Goal: Contribute content: Contribute content

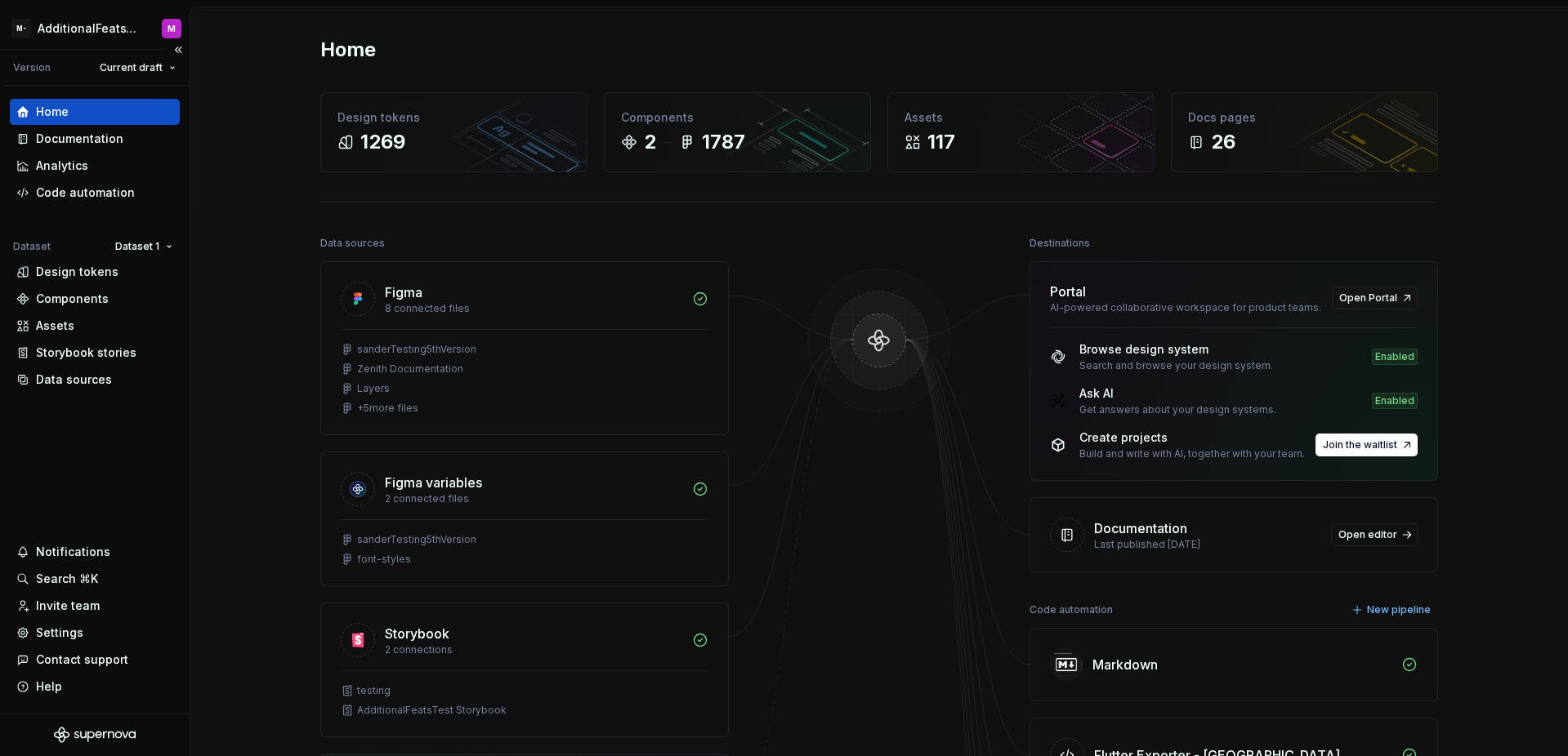
click at [122, 447] on div "Home Documentation Analytics Code automation Dataset Dataset 1 Design tokens Co…" at bounding box center [94, 399] width 190 height 627
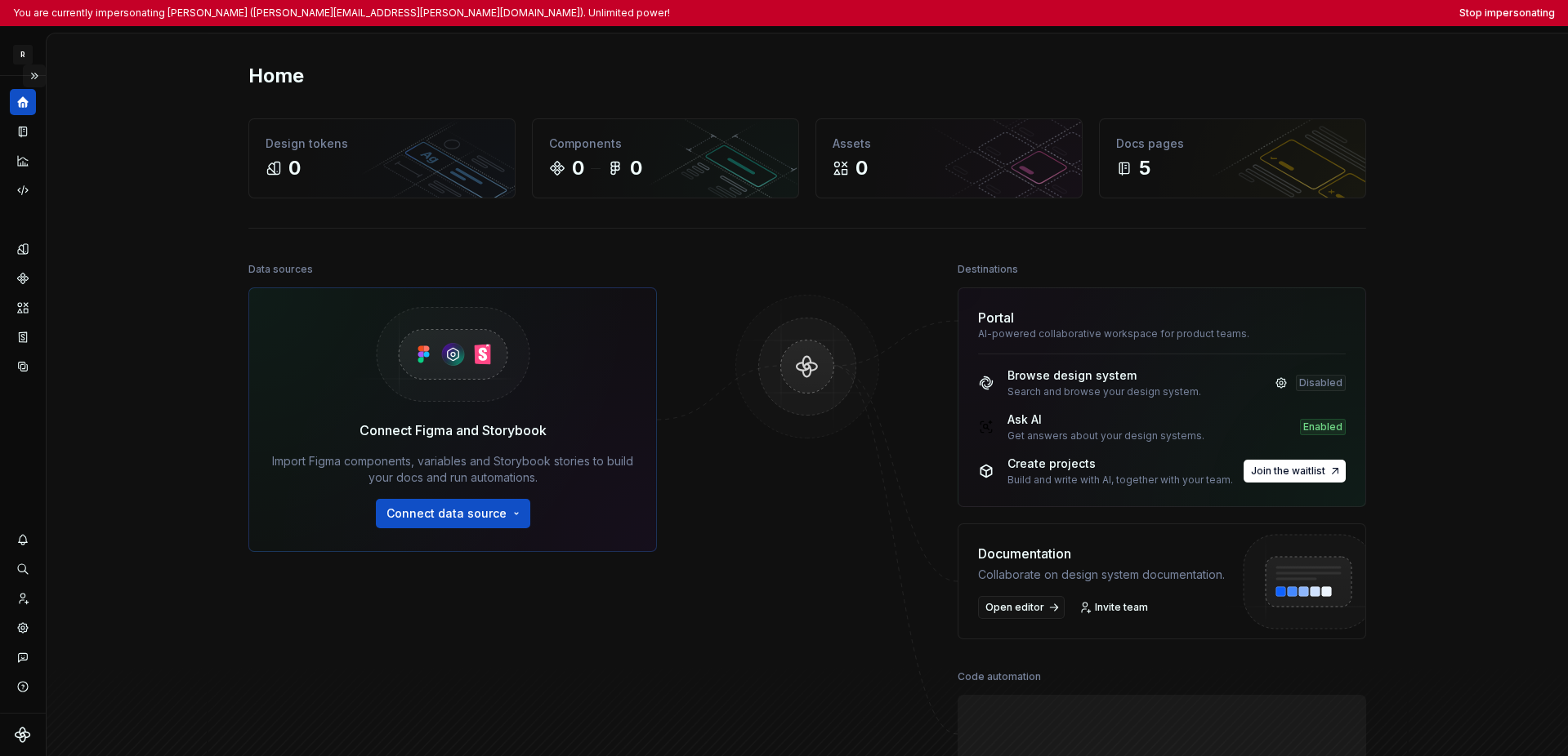
click at [33, 77] on button "Expand sidebar" at bounding box center [34, 76] width 23 height 23
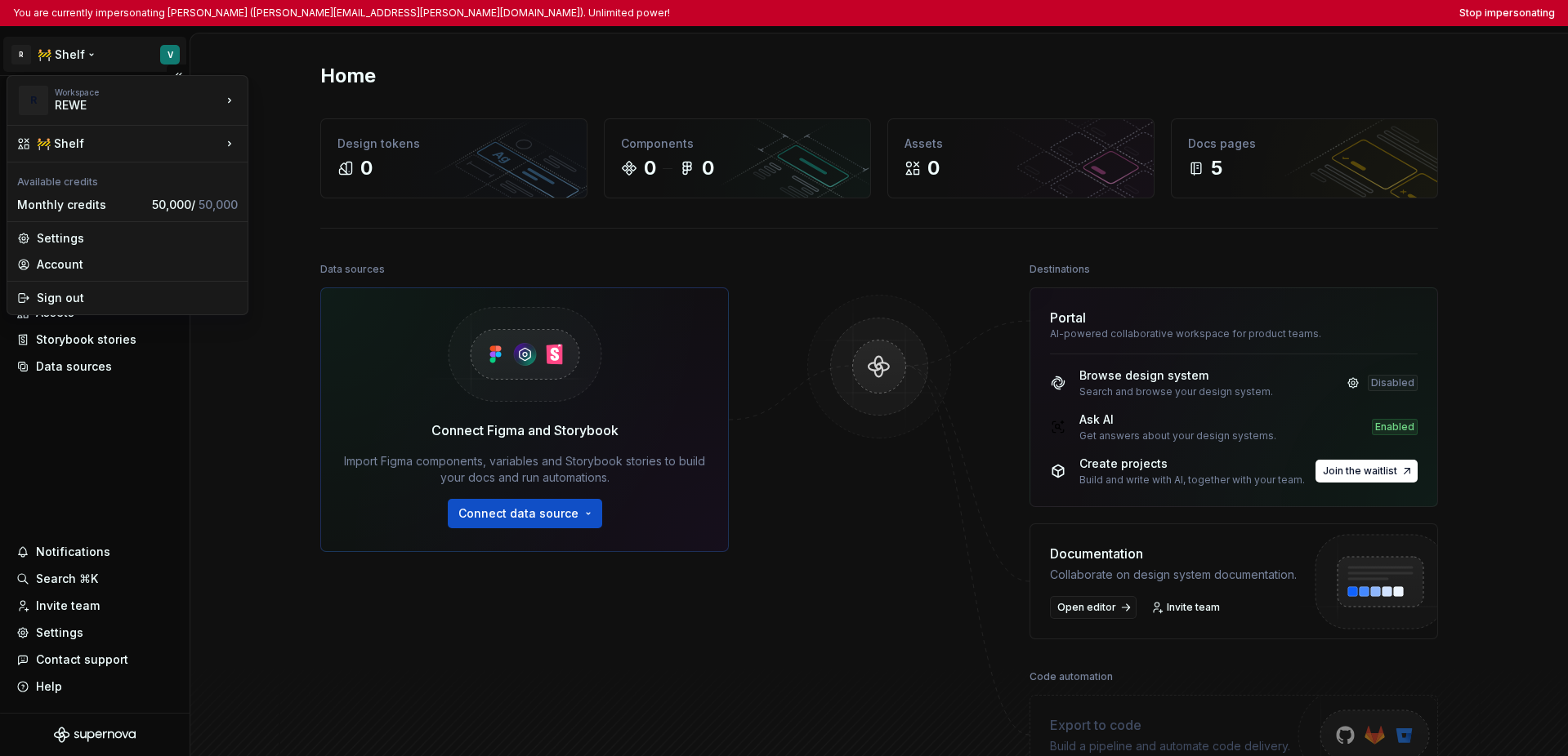
click at [73, 60] on html "You are currently impersonating Vincent (vincent.schlothauer@rewe-group.com). U…" at bounding box center [784, 378] width 1568 height 756
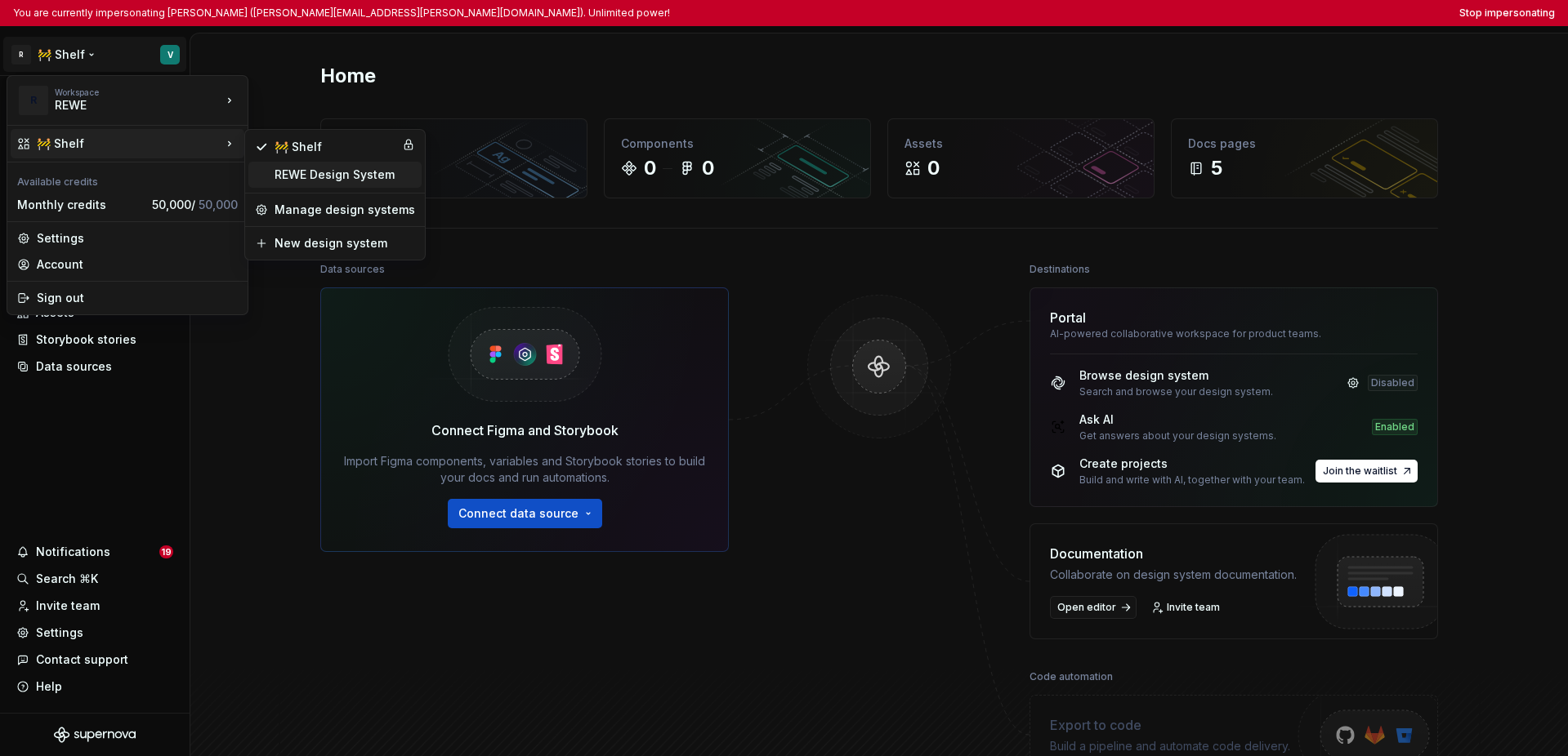
click at [342, 171] on div "REWE Design System" at bounding box center [344, 175] width 141 height 17
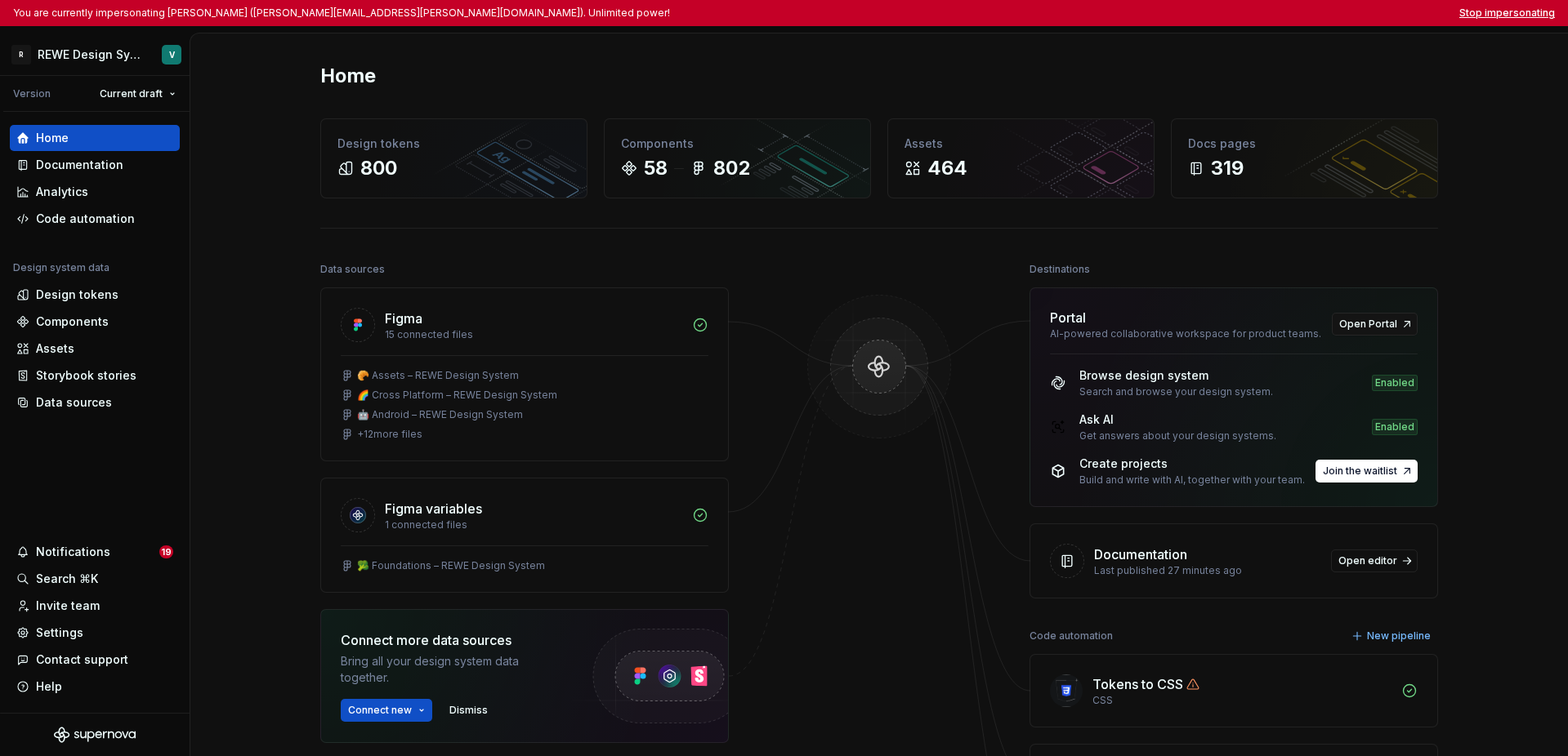
click at [1109, 9] on button "Stop impersonating" at bounding box center [1507, 12] width 95 height 13
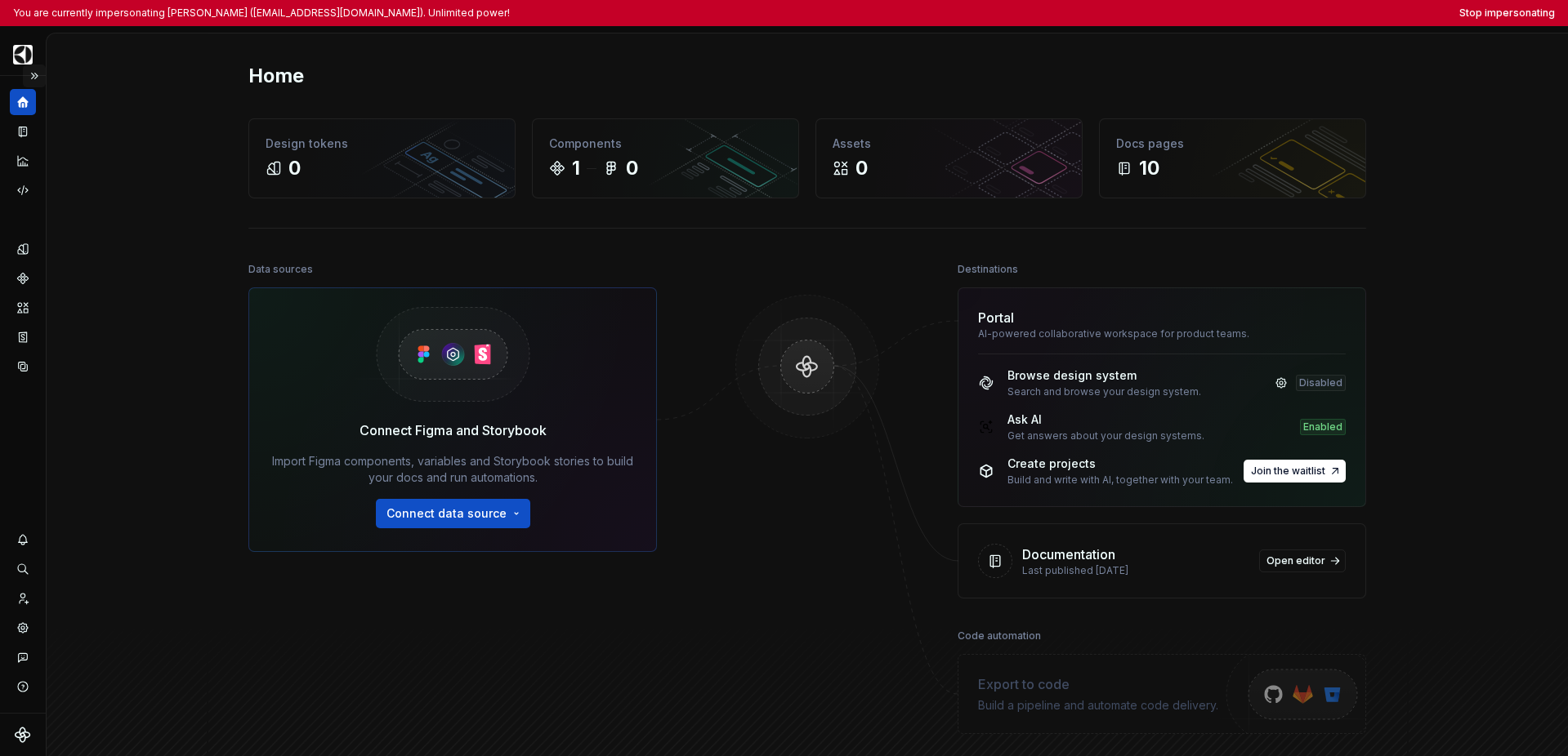
click at [34, 73] on button "Expand sidebar" at bounding box center [34, 76] width 23 height 23
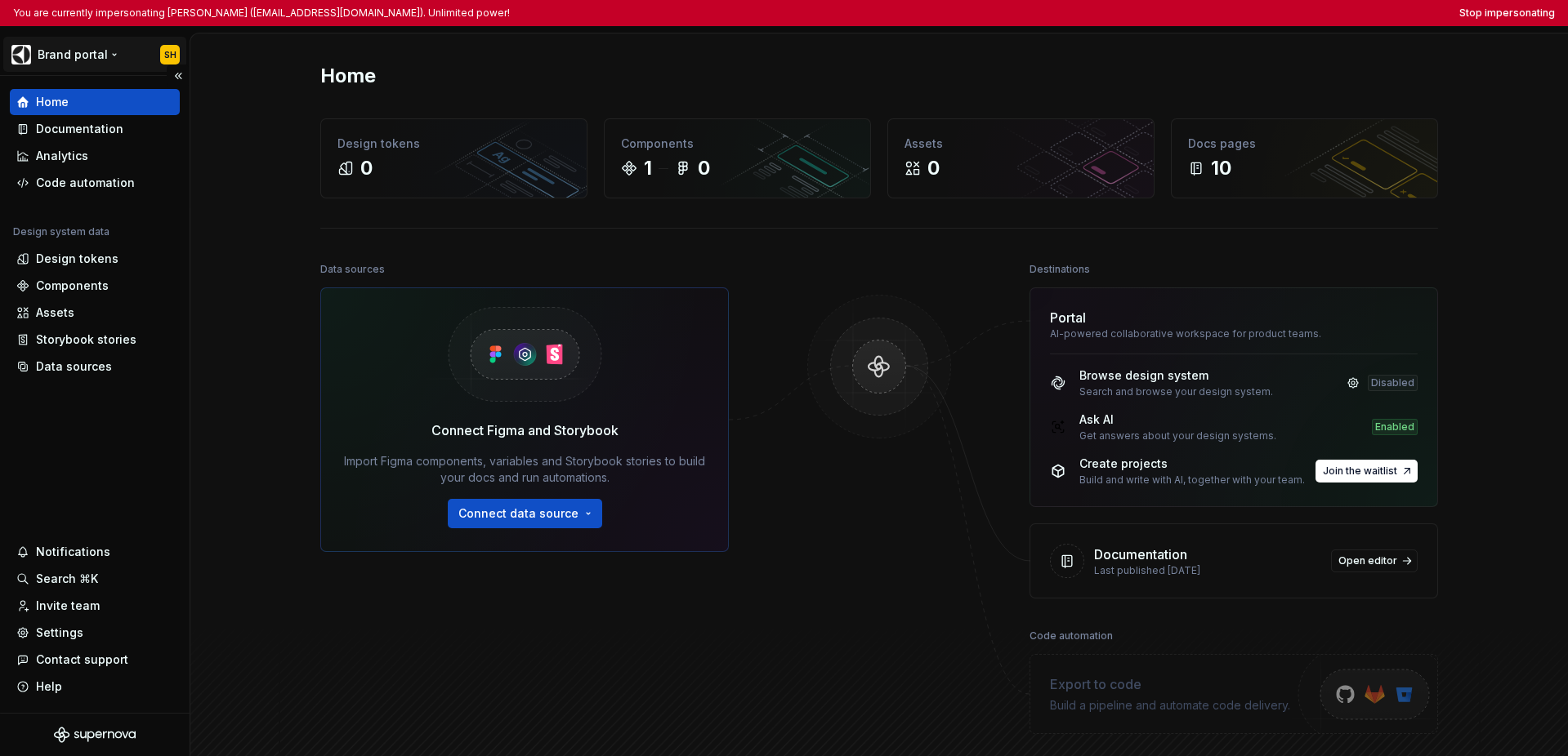
click at [59, 61] on html "You are currently impersonating Serhii Hanushchak (serhii.hanushchak@electrolux…" at bounding box center [784, 378] width 1568 height 756
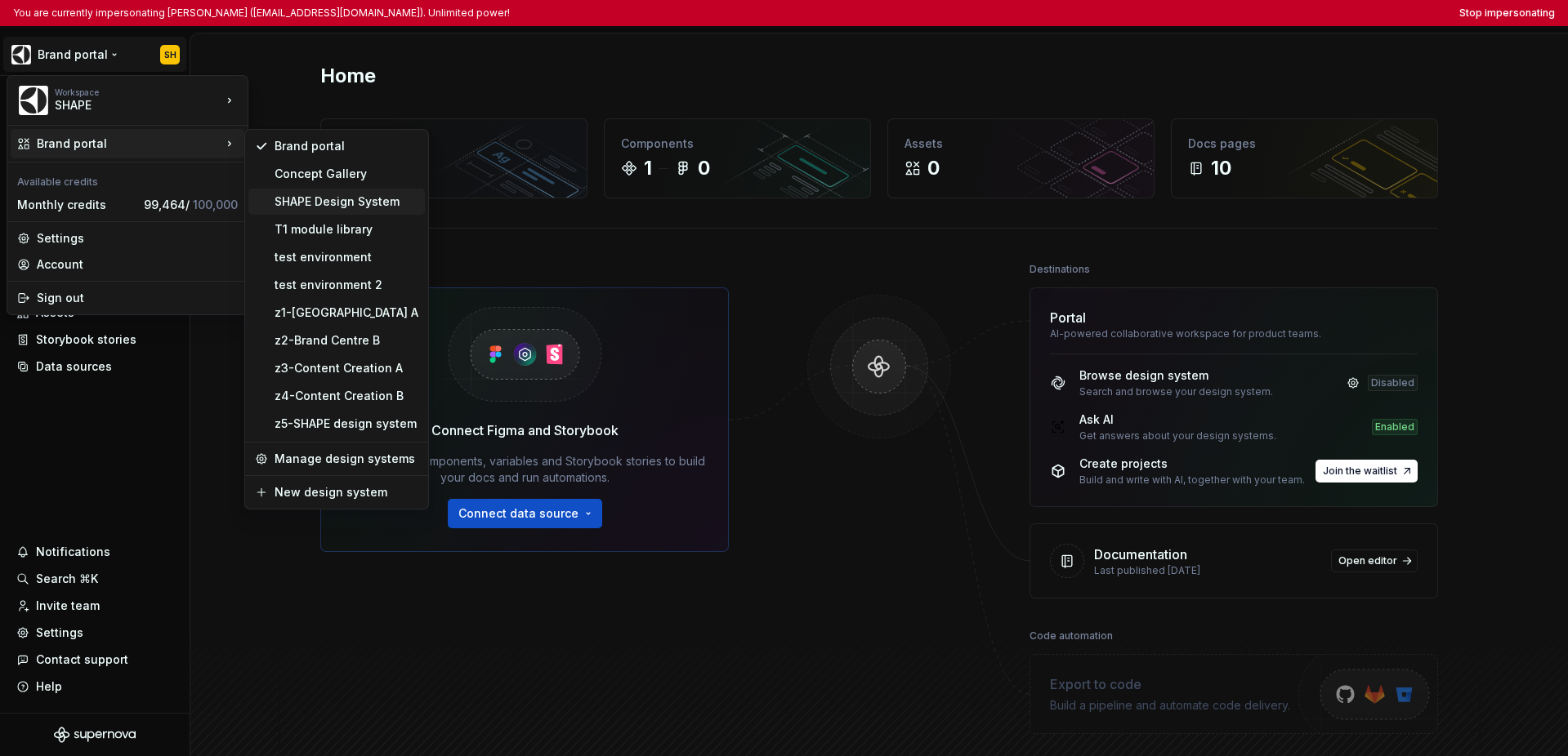
click at [294, 196] on div "SHAPE Design System" at bounding box center [346, 202] width 144 height 17
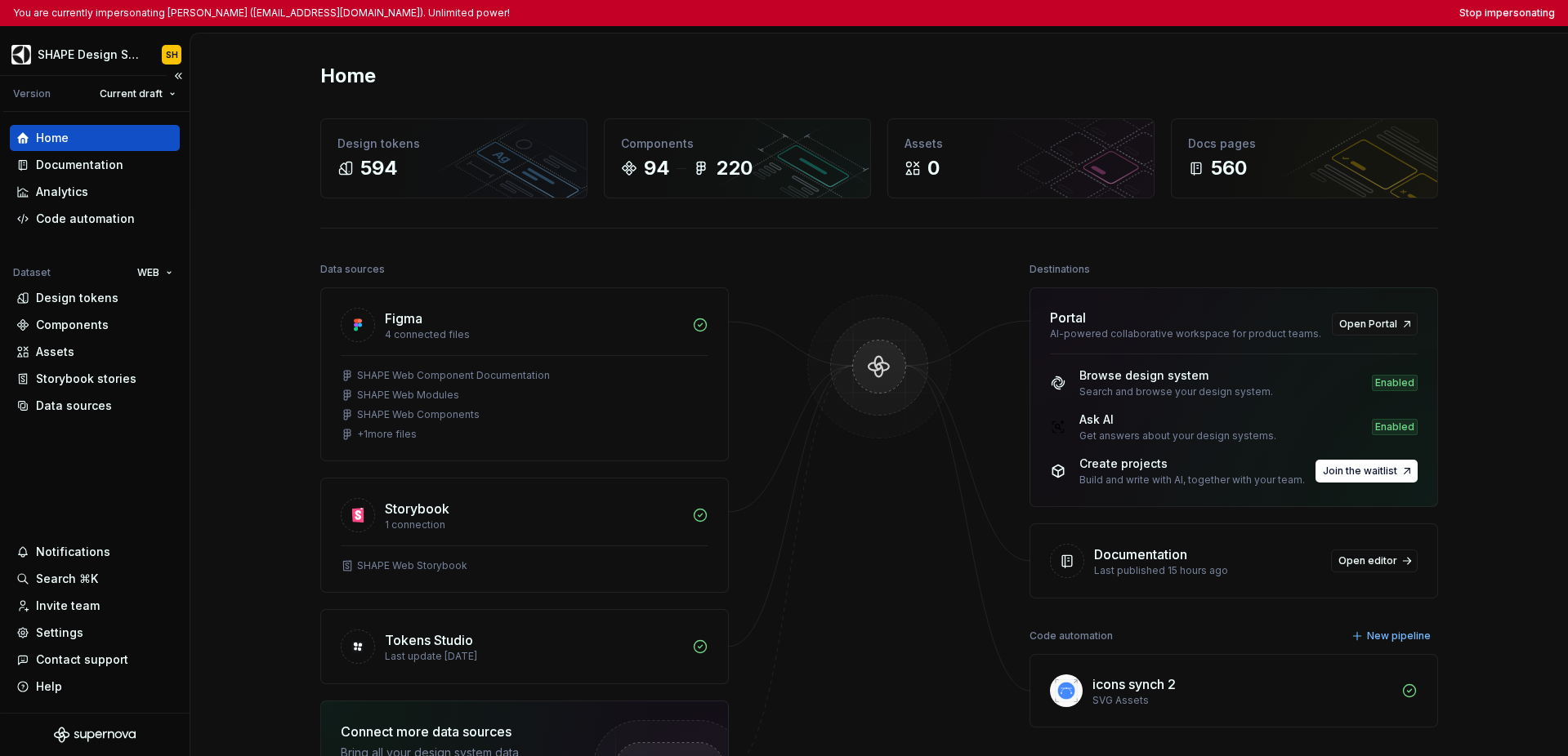
click at [107, 473] on div "Home Documentation Analytics Code automation Dataset WEB Design tokens Componen…" at bounding box center [94, 412] width 190 height 601
click at [1109, 17] on button "Stop impersonating" at bounding box center [1507, 12] width 95 height 13
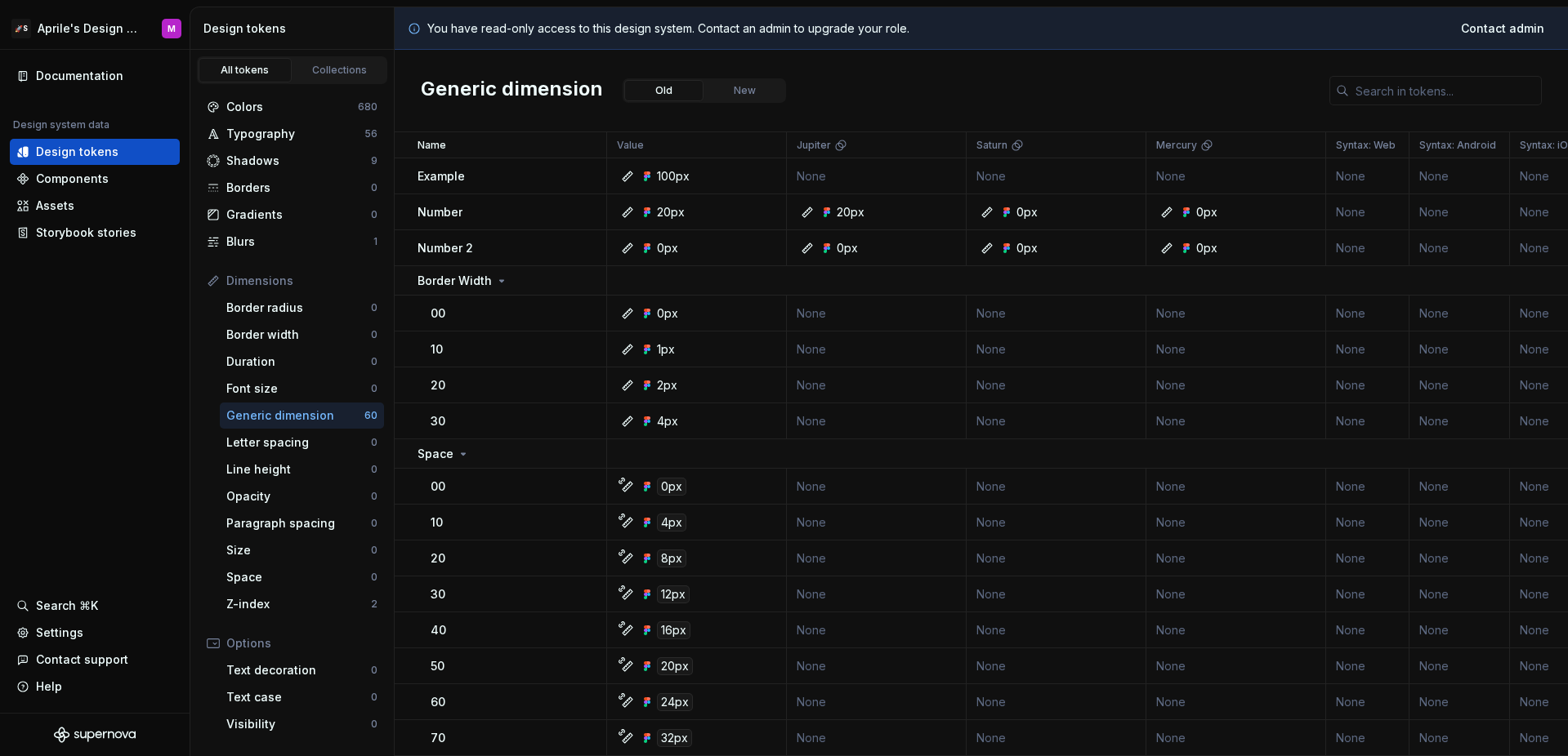
click at [100, 36] on html "🚀S Aprile's Design System M Documentation Design system data Design tokens Comp…" at bounding box center [784, 378] width 1568 height 756
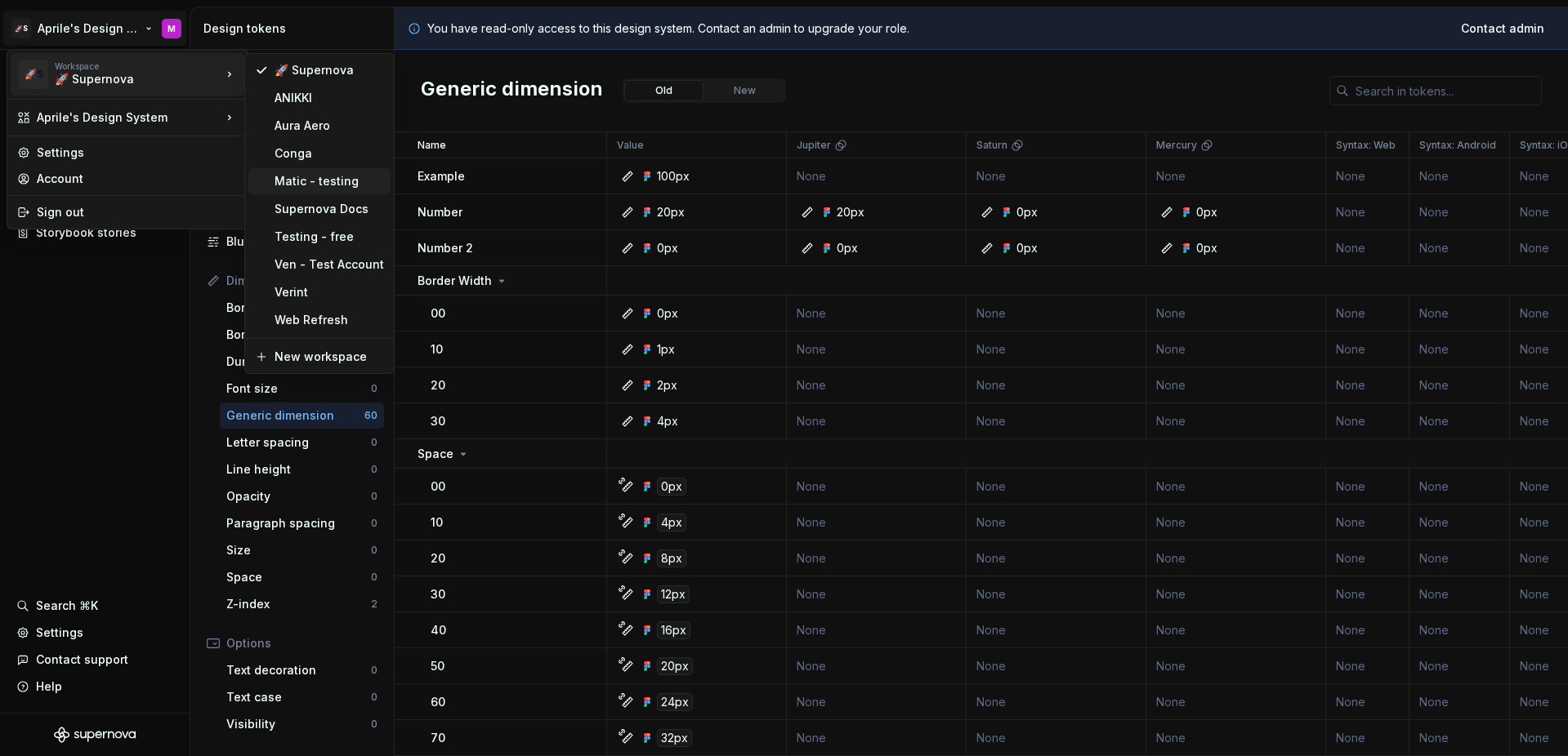
click at [278, 182] on div "Matic - testing" at bounding box center [328, 181] width 109 height 17
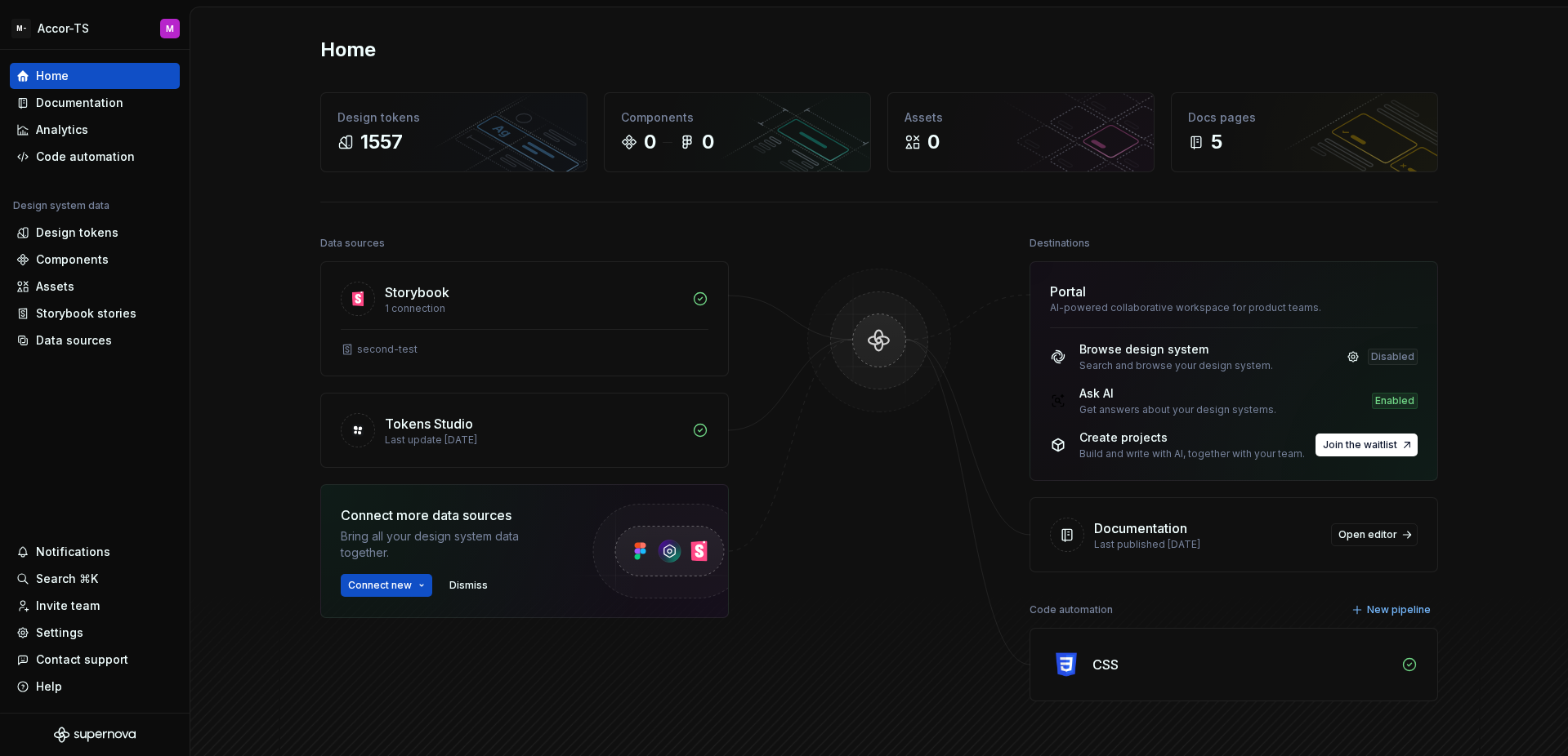
click at [238, 137] on div "Home Design tokens 1557 Components 0 0 Assets 0 Docs pages 5 Data sources Story…" at bounding box center [879, 402] width 1378 height 790
click at [98, 412] on div "Home Documentation Analytics Code automation Design system data Design tokens C…" at bounding box center [94, 381] width 190 height 663
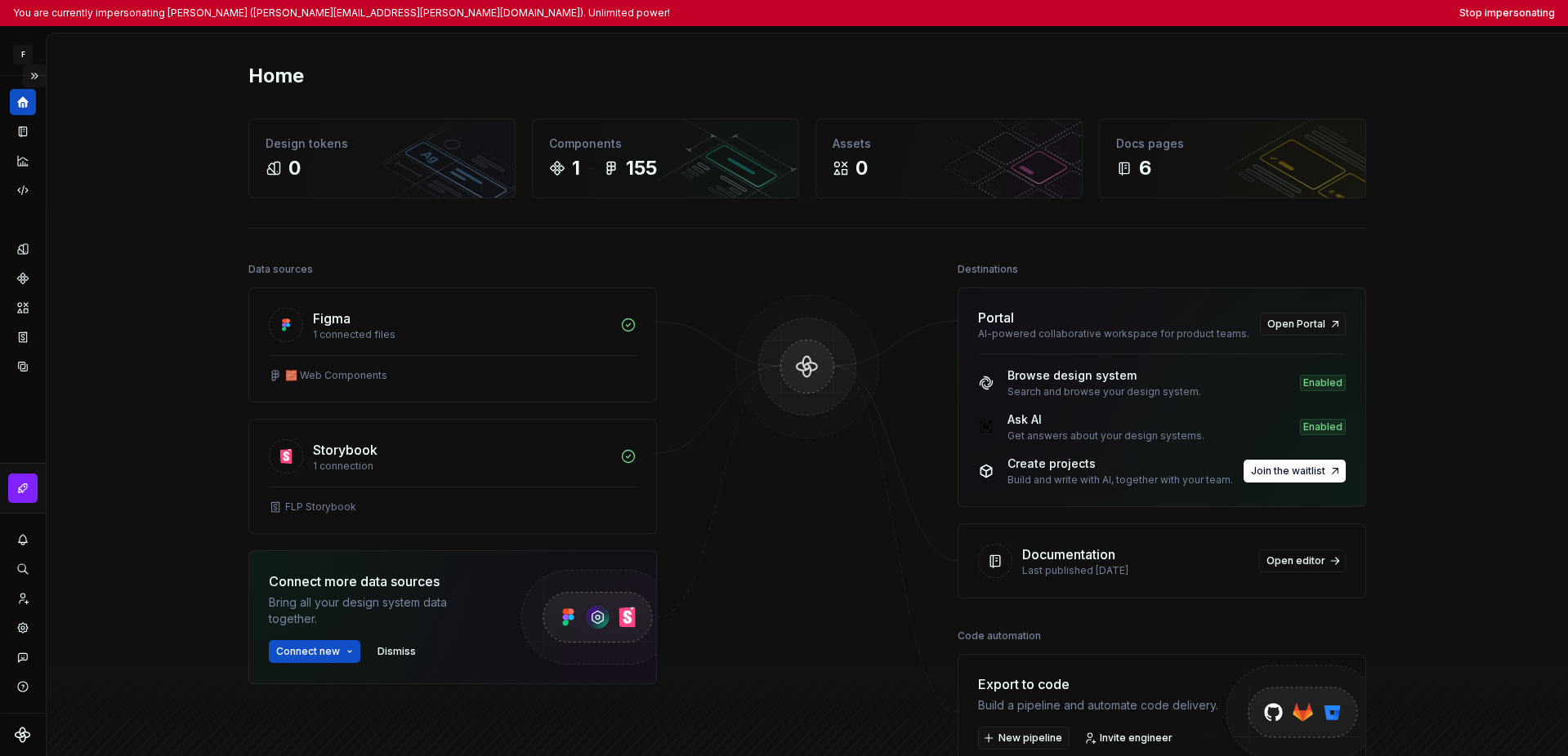
click at [37, 76] on button "Expand sidebar" at bounding box center [34, 76] width 23 height 23
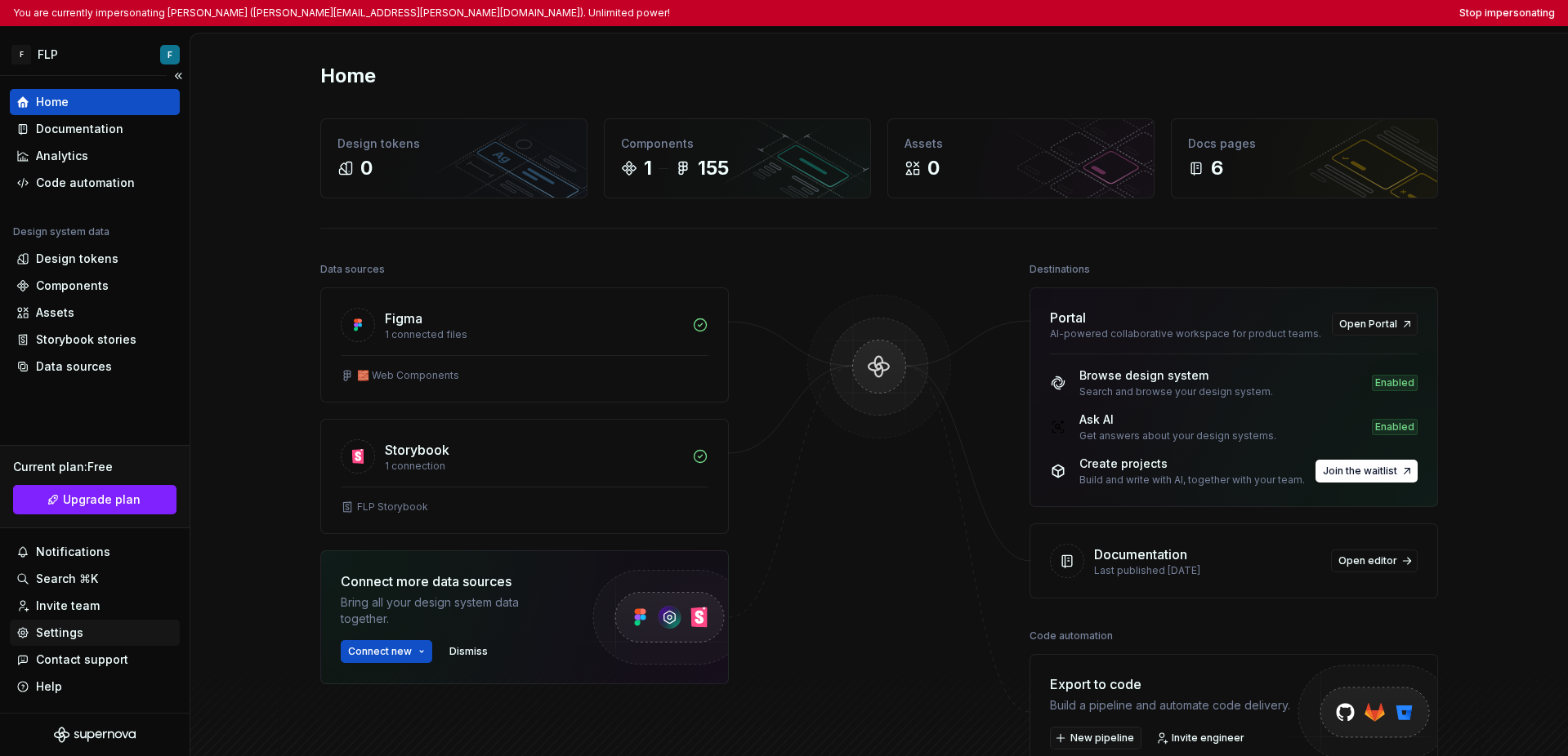
click at [74, 635] on div "Settings" at bounding box center [59, 633] width 47 height 17
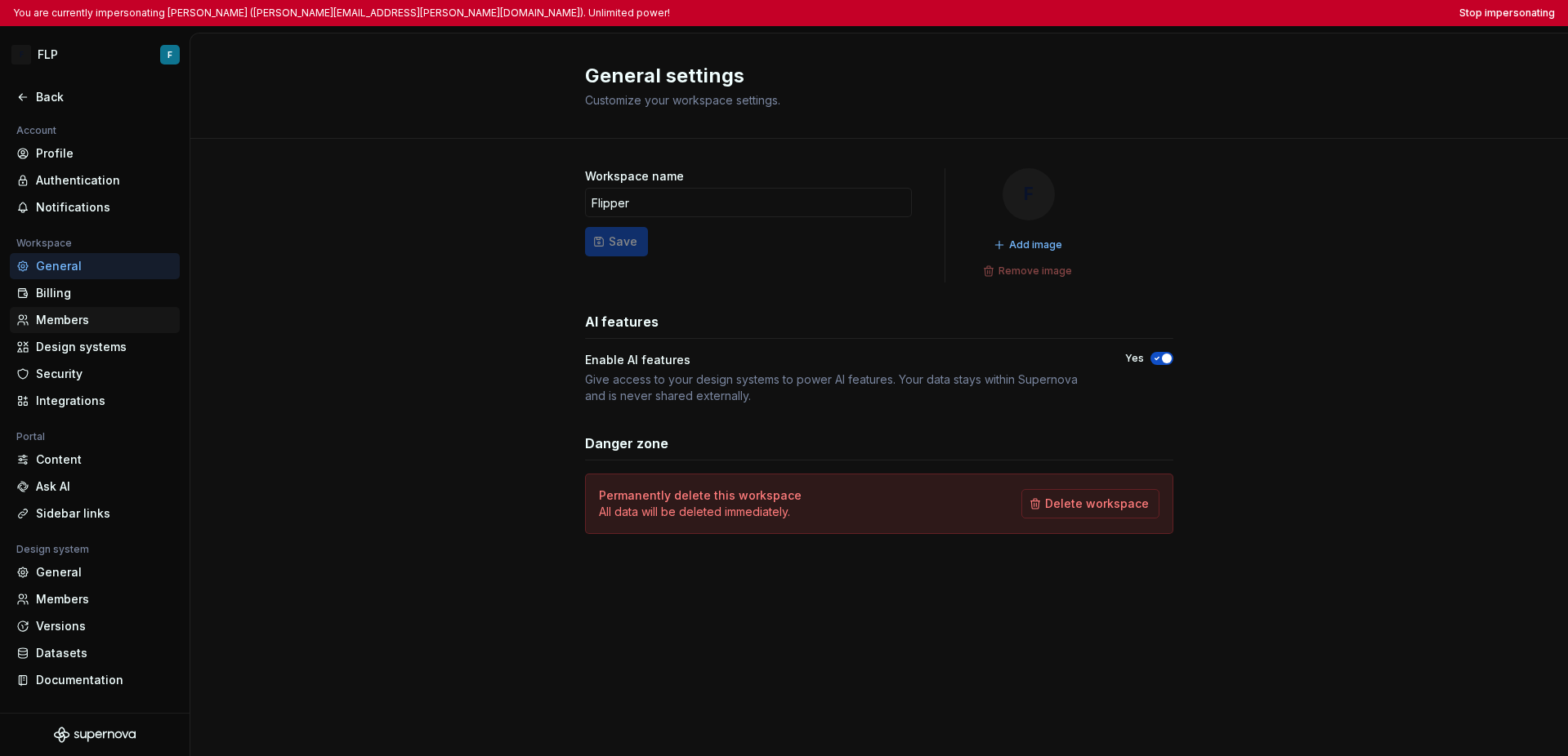
click at [96, 313] on div "Members" at bounding box center [104, 320] width 137 height 17
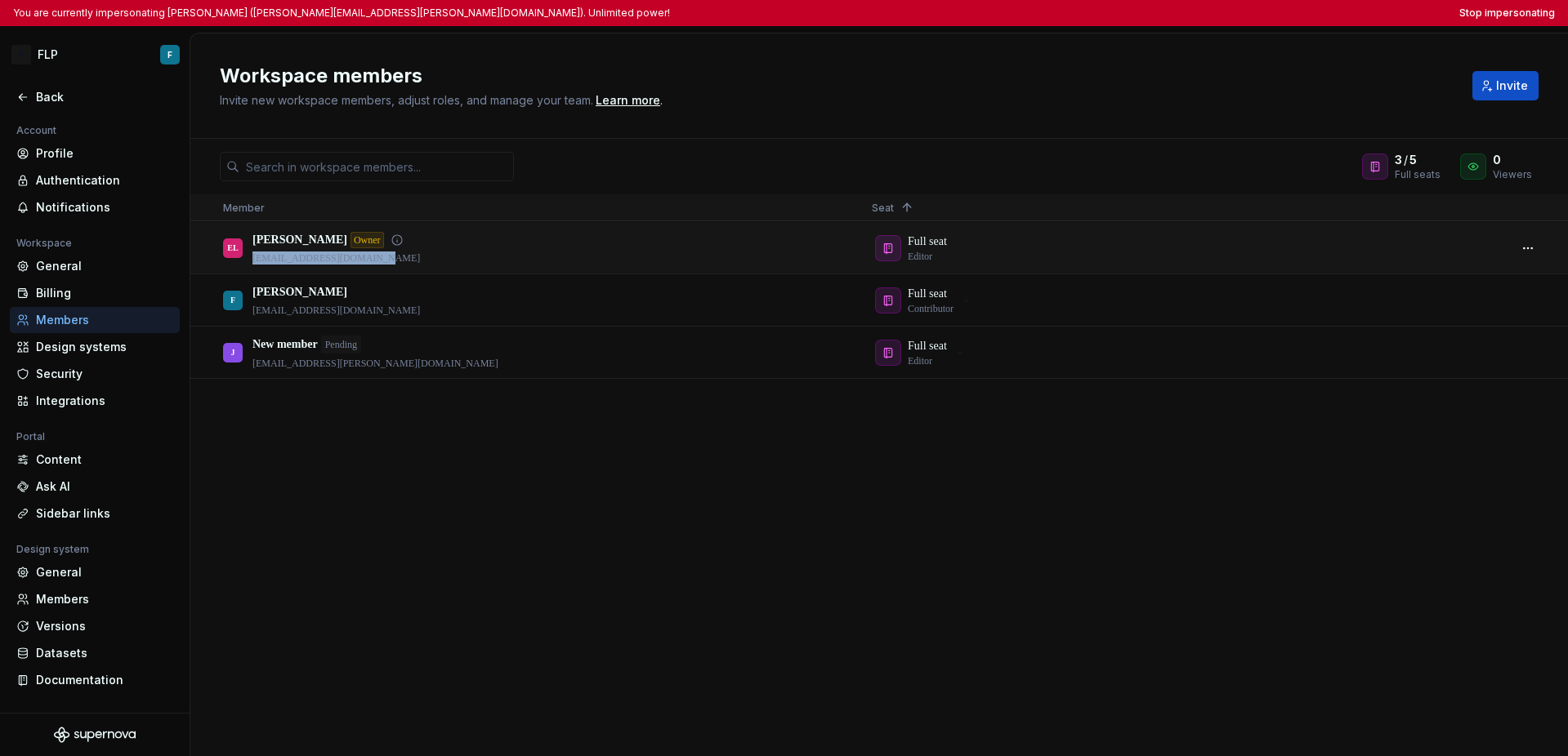
drag, startPoint x: 387, startPoint y: 260, endPoint x: 246, endPoint y: 263, distance: 141.0
click at [246, 263] on div "EL Erwan Lumbroso Owner erwan.lumbroso@gmail.com" at bounding box center [534, 247] width 623 height 50
copy p "erwan.lumbroso@gmail.com"
click at [404, 495] on div "EL Erwan Lumbroso Owner erwan.lumbroso@gmail.com Full seat Editor F Fanny fanny…" at bounding box center [879, 488] width 1378 height 533
click at [48, 464] on div "Content" at bounding box center [104, 459] width 137 height 17
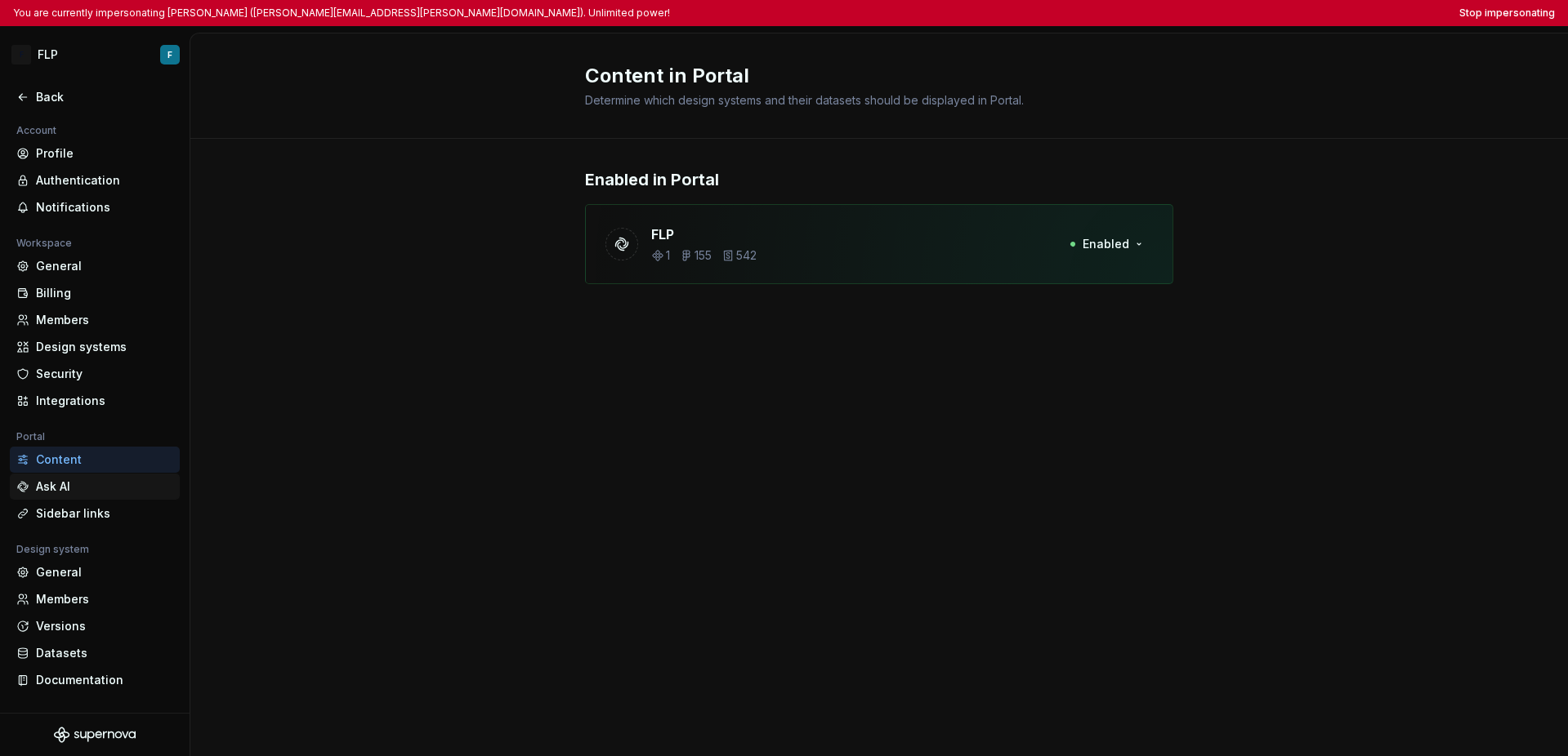
click at [73, 482] on div "Ask AI" at bounding box center [104, 486] width 137 height 17
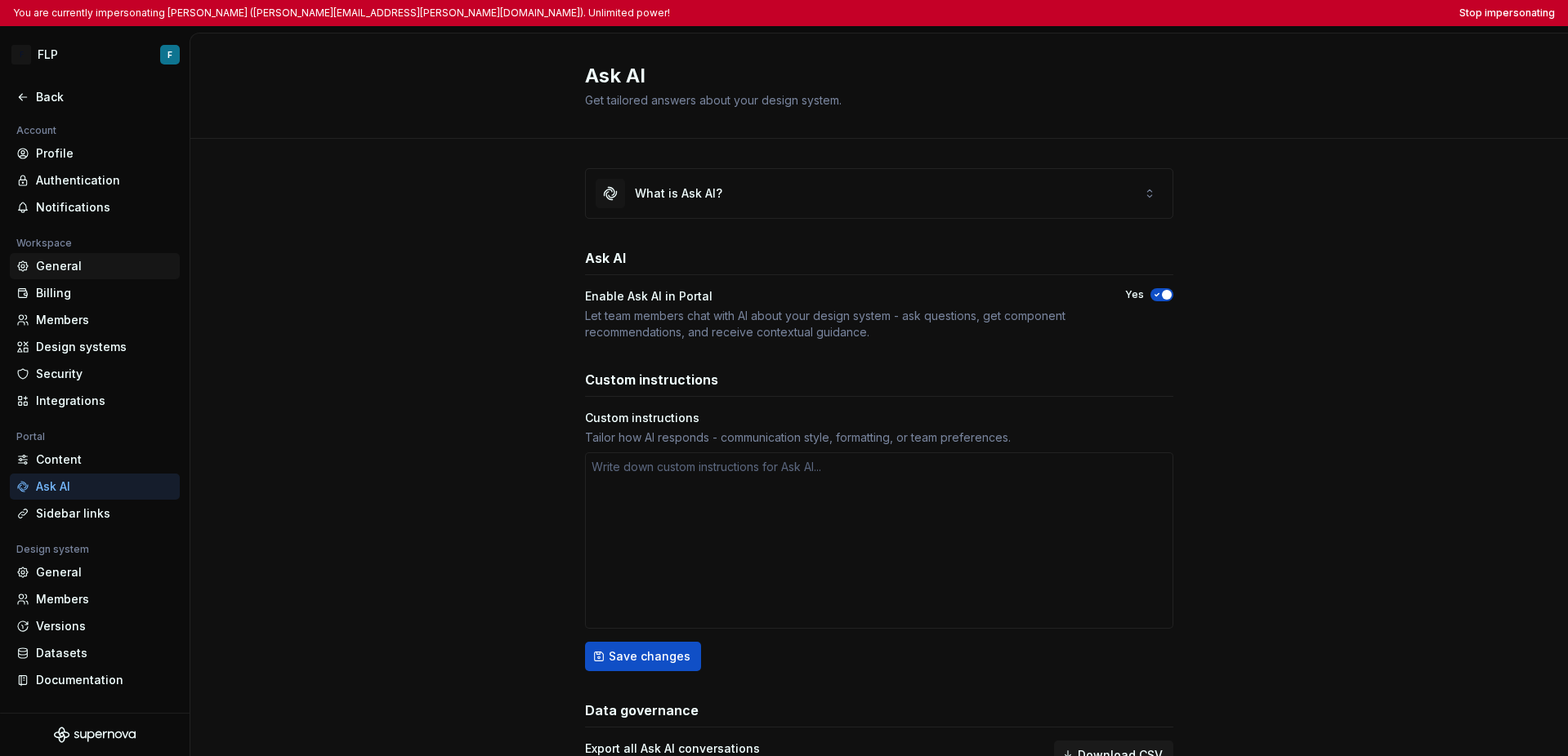
click at [94, 265] on div "General" at bounding box center [104, 266] width 137 height 17
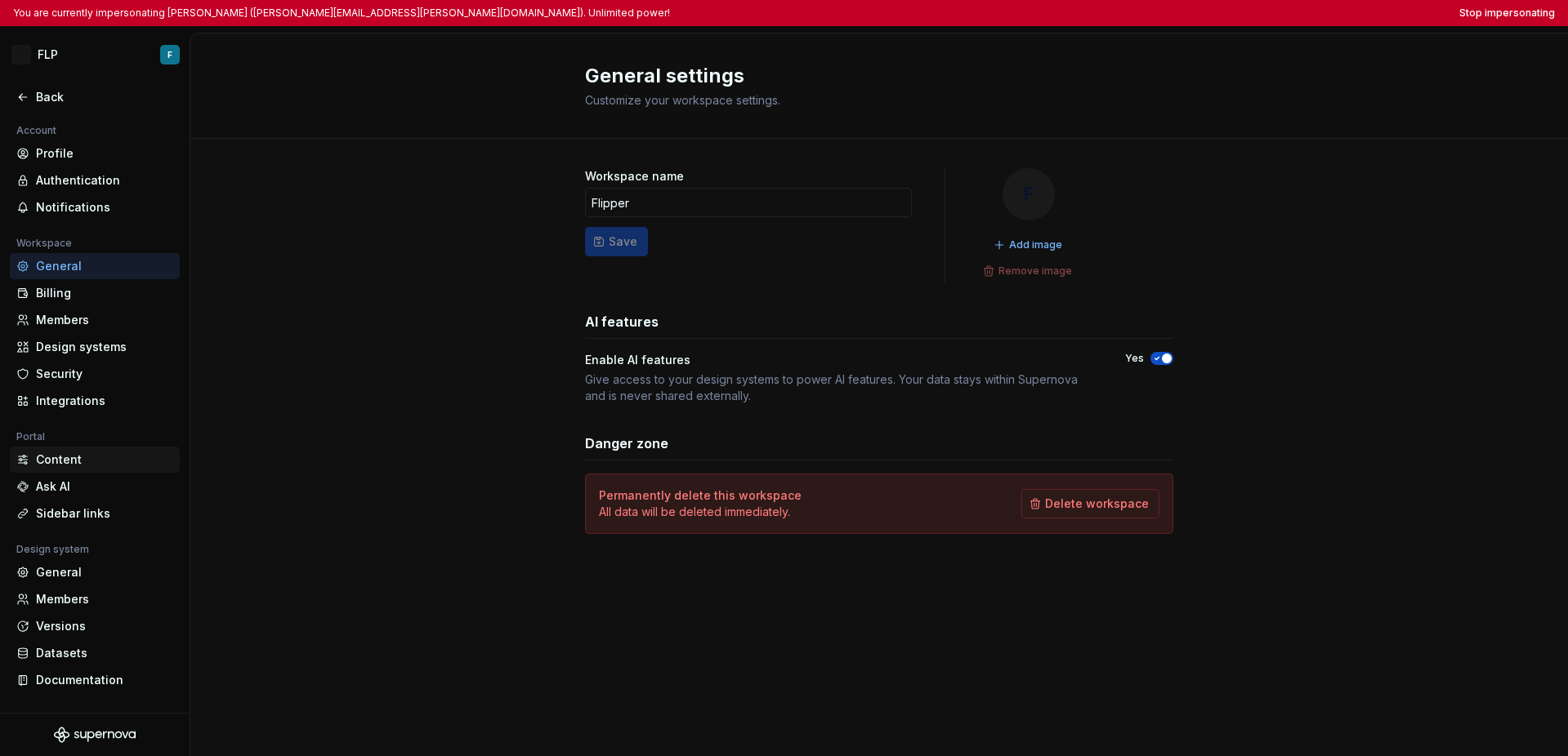
click at [83, 456] on div "Content" at bounding box center [104, 459] width 137 height 17
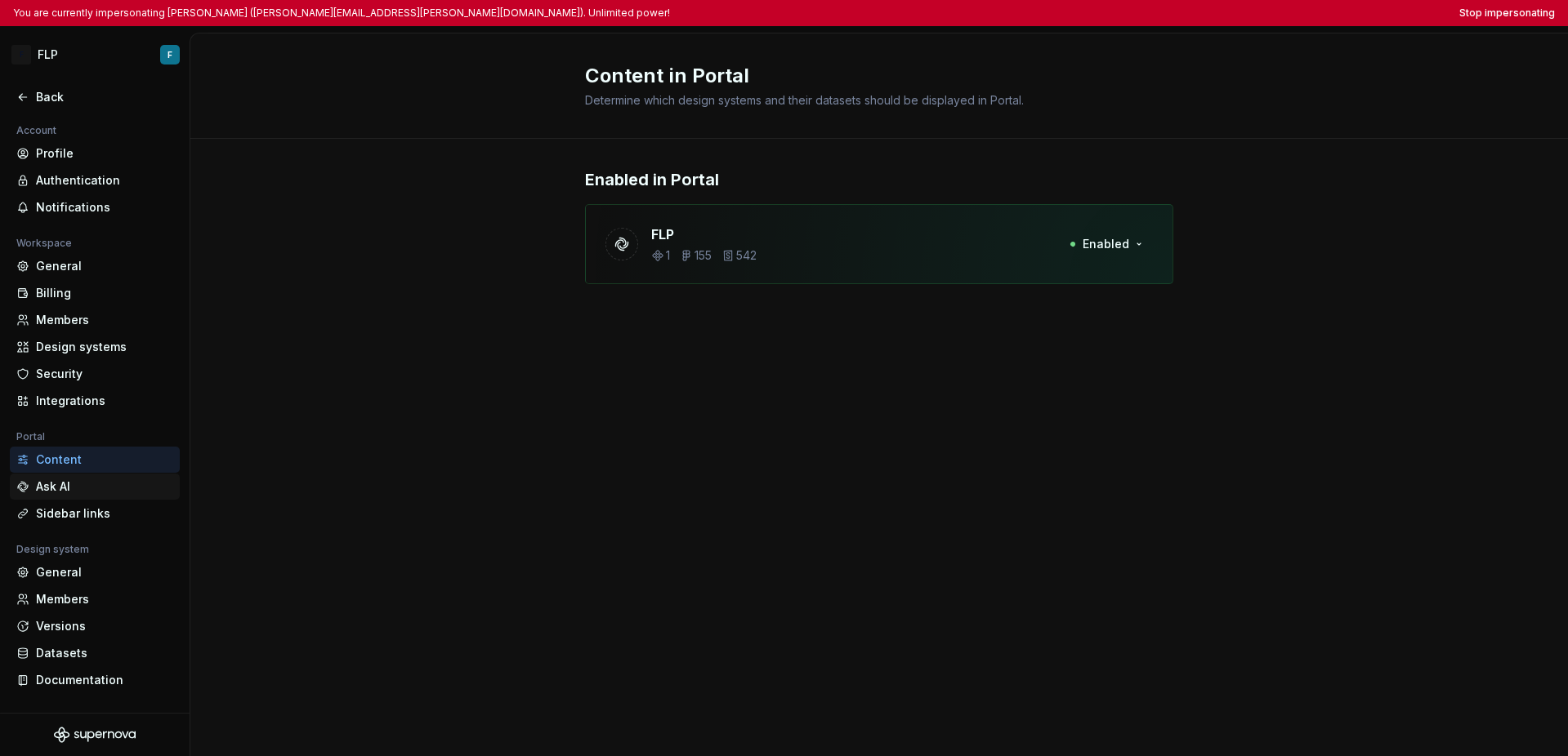
click at [72, 484] on div "Ask AI" at bounding box center [104, 486] width 137 height 17
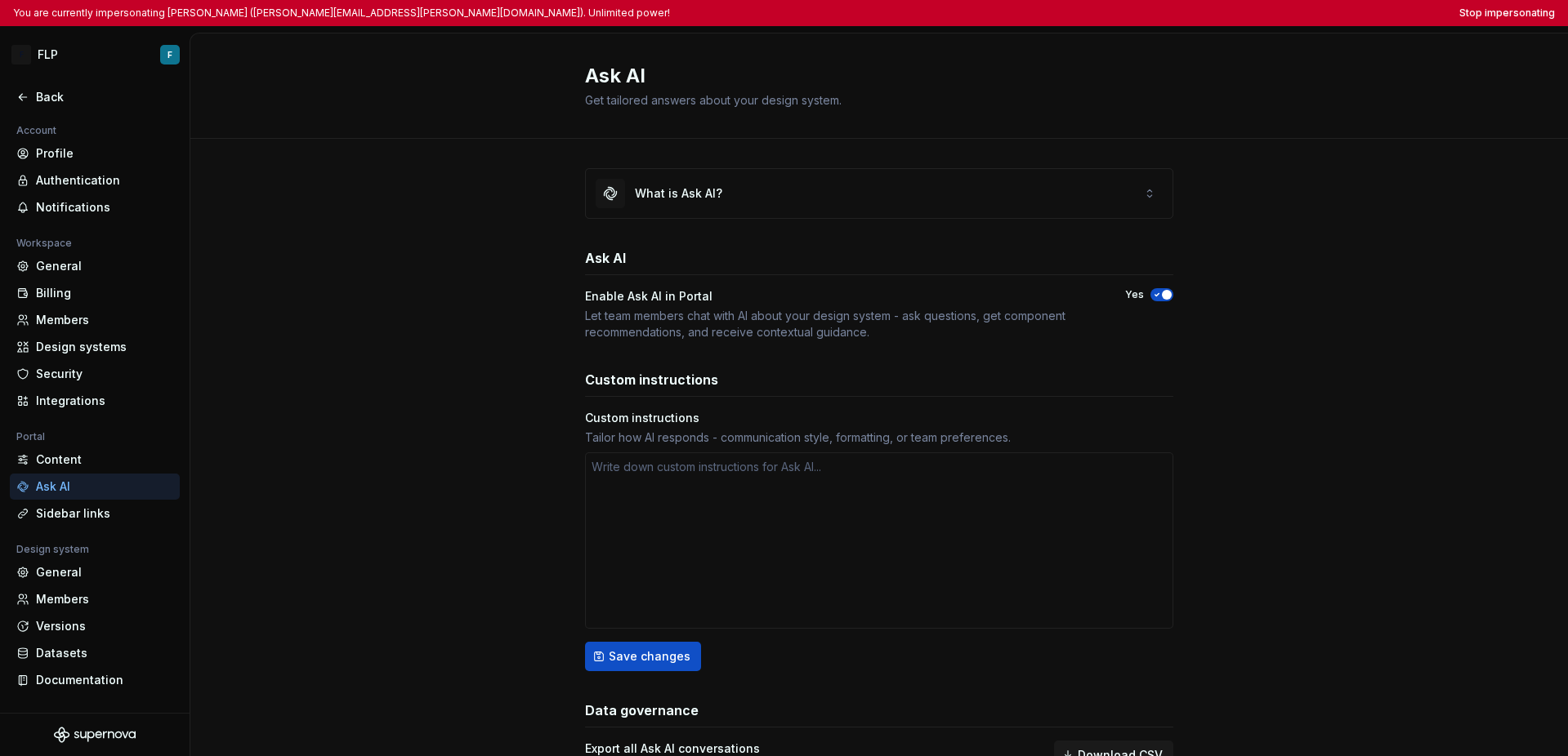
type textarea "*"
click at [77, 152] on div "Profile" at bounding box center [104, 153] width 137 height 17
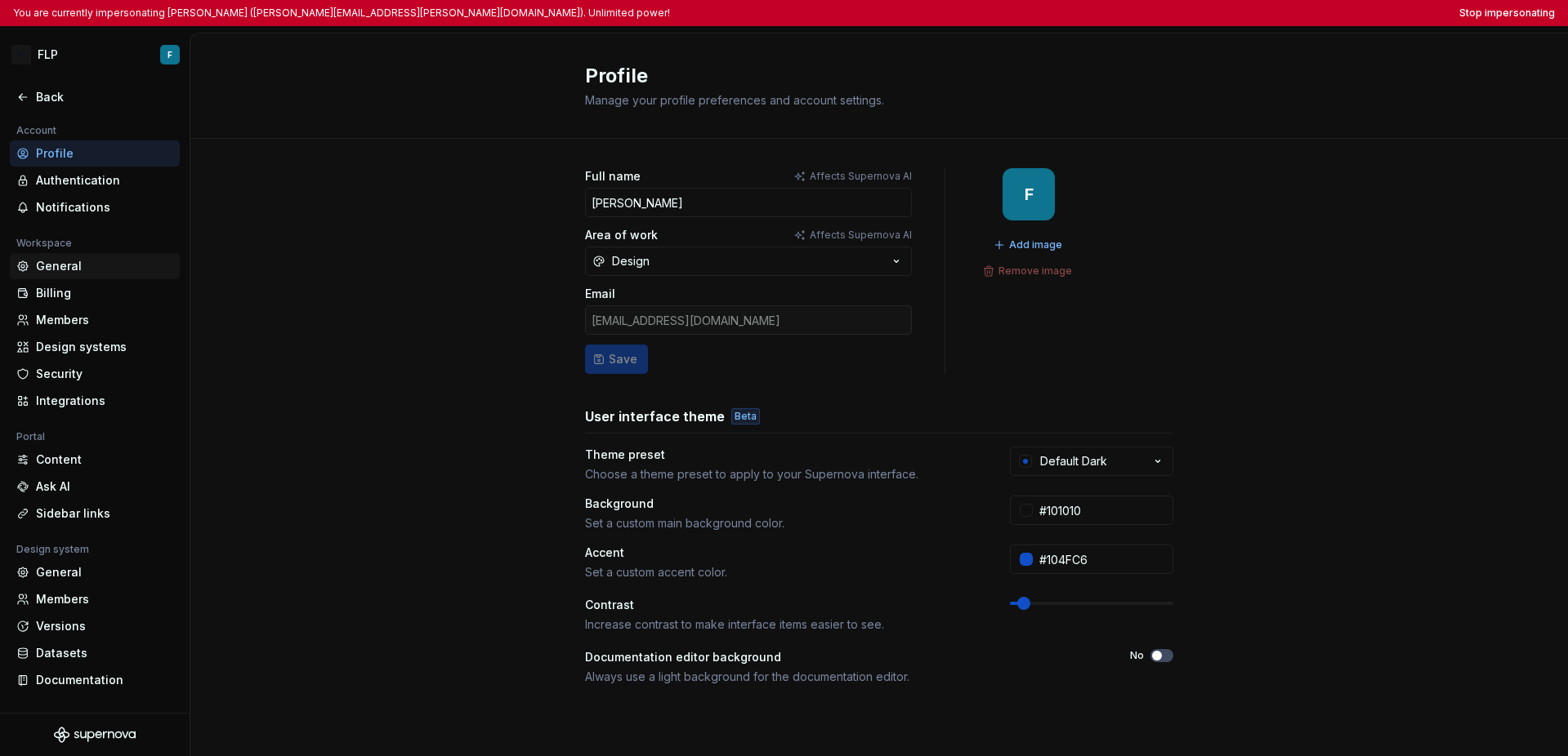
click at [86, 274] on div "General" at bounding box center [94, 266] width 170 height 26
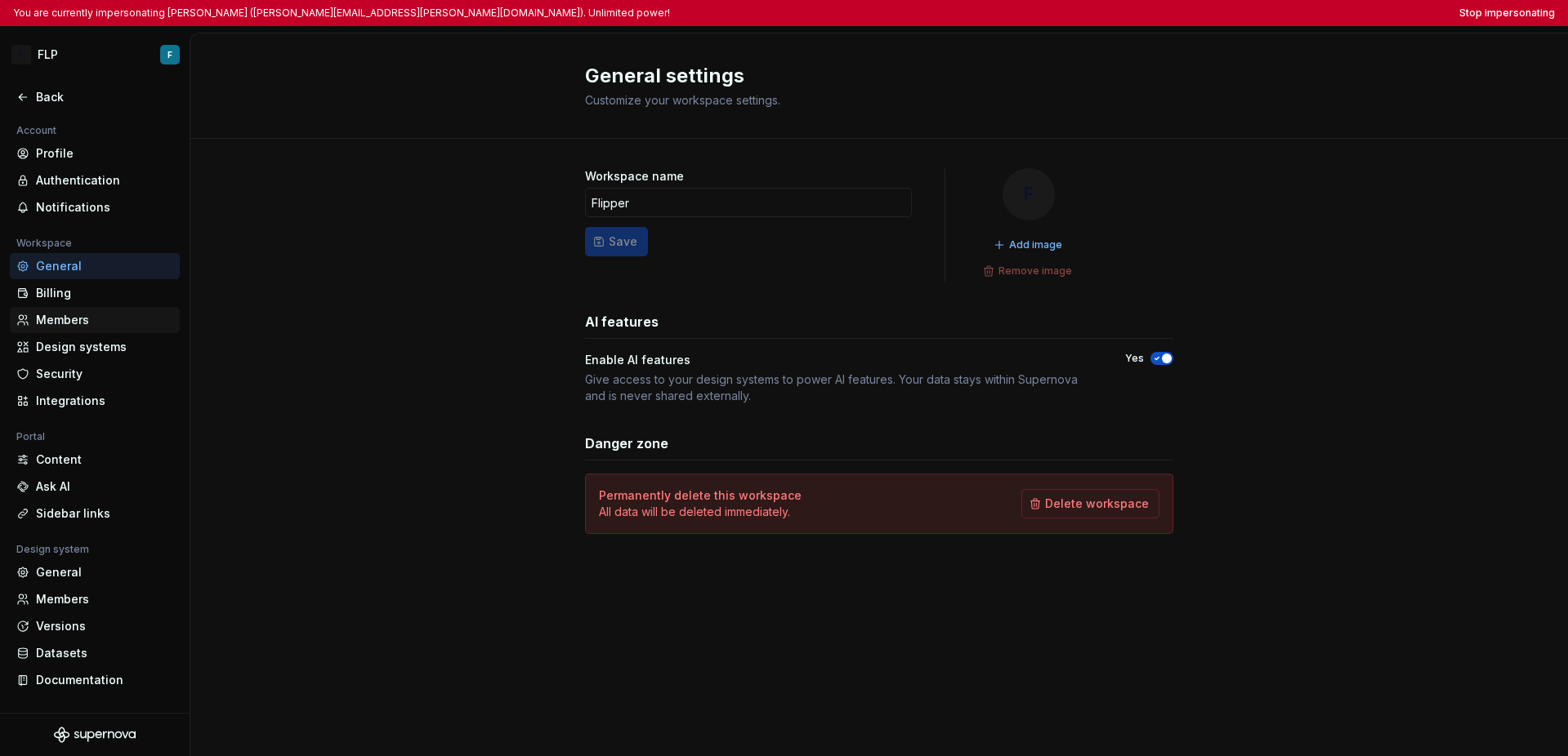
click at [107, 321] on div "Members" at bounding box center [104, 320] width 137 height 17
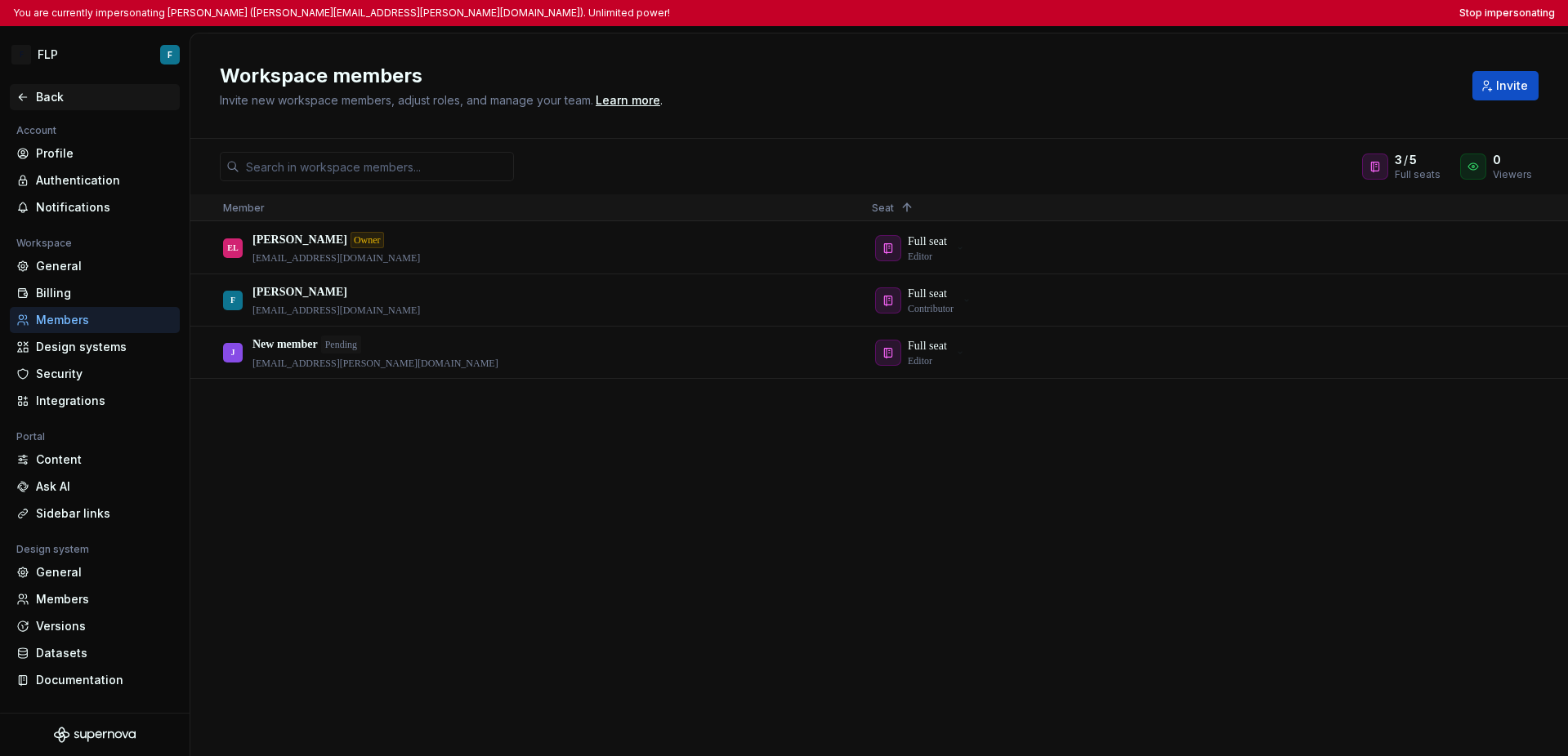
click at [57, 103] on div "Back" at bounding box center [104, 97] width 137 height 17
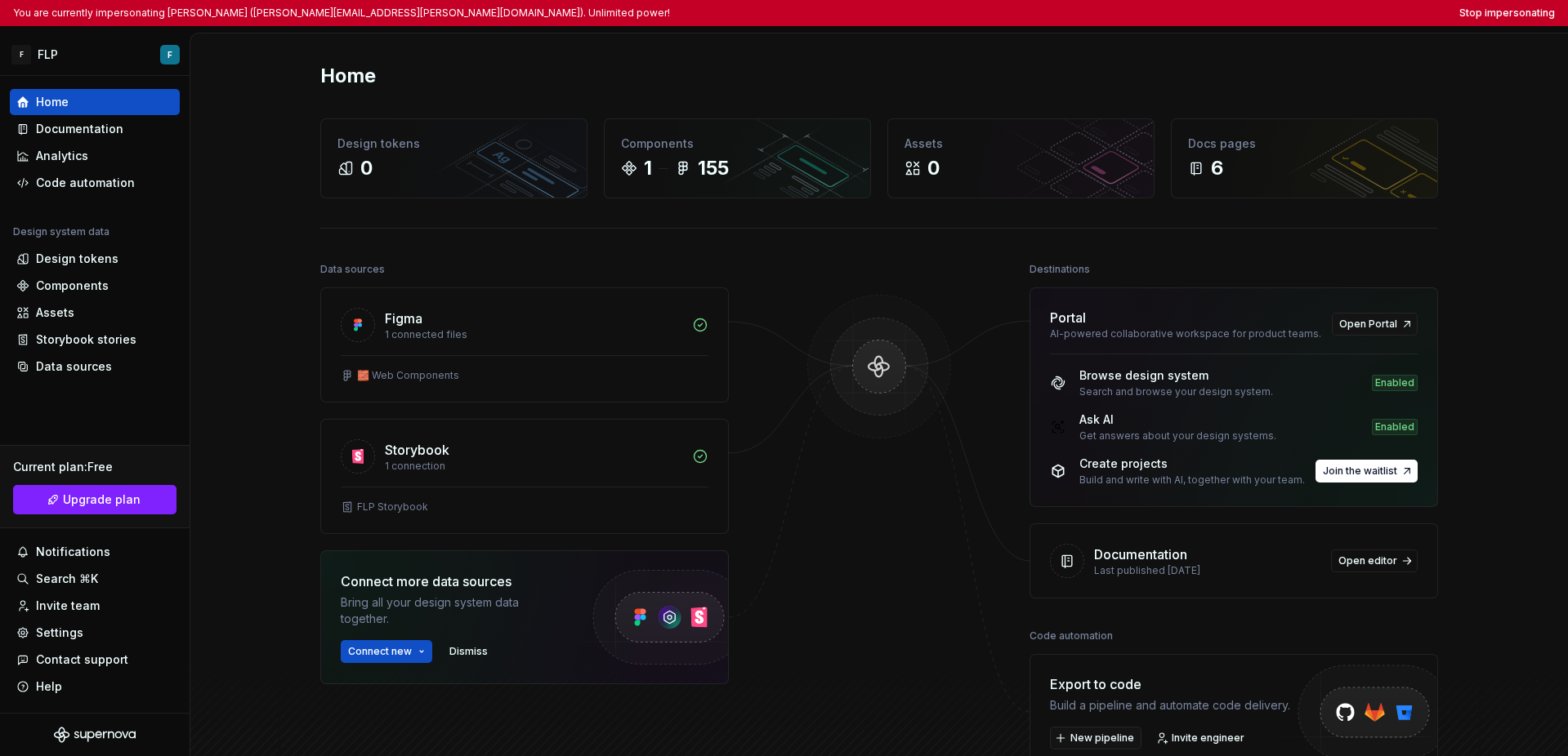
scroll to position [10, 0]
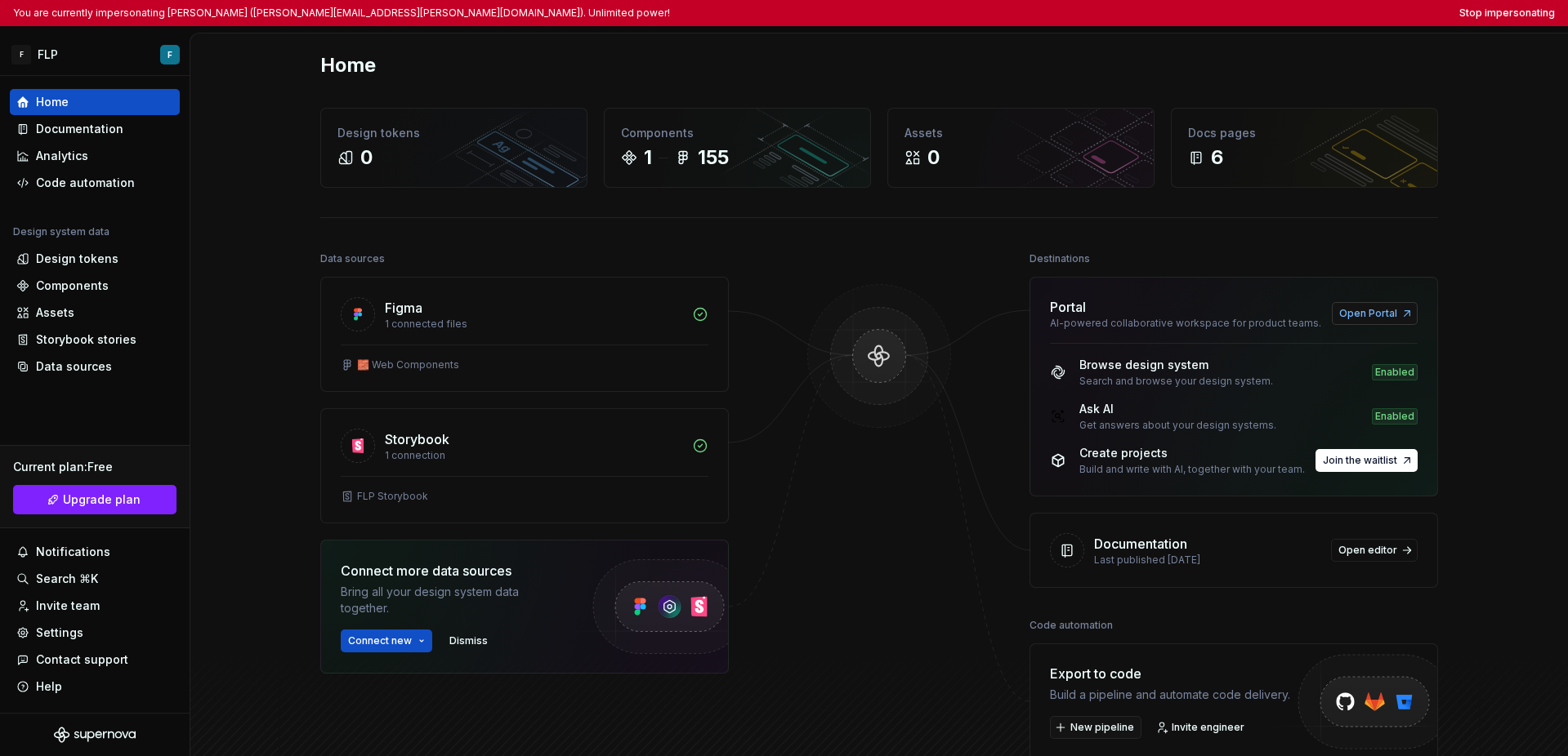
click at [1109, 320] on link "Open Portal" at bounding box center [1375, 313] width 86 height 23
click at [1109, 9] on button "Stop impersonating" at bounding box center [1507, 12] width 95 height 13
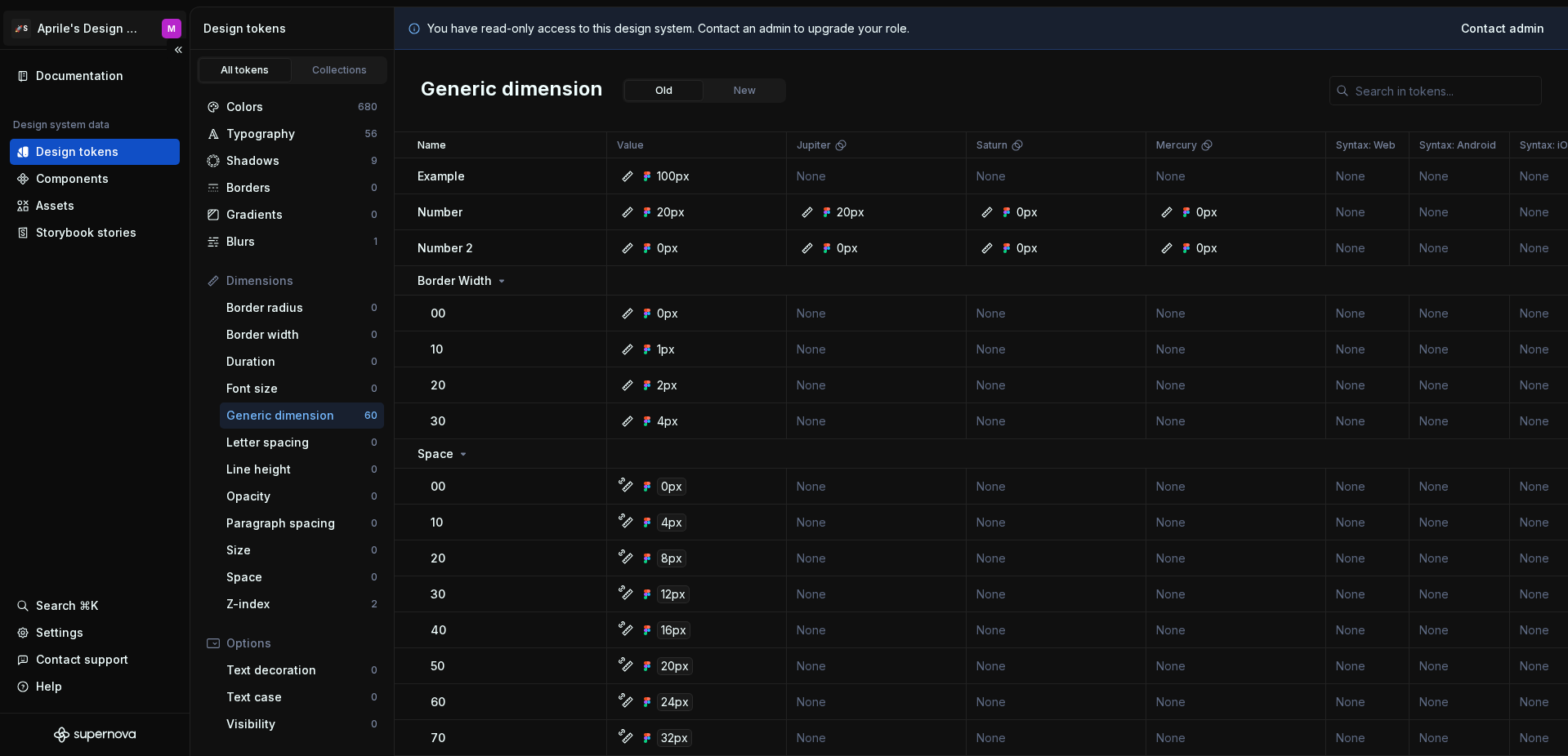
click at [94, 33] on html "🚀S Aprile's Design System M Documentation Design system data Design tokens Comp…" at bounding box center [784, 378] width 1568 height 756
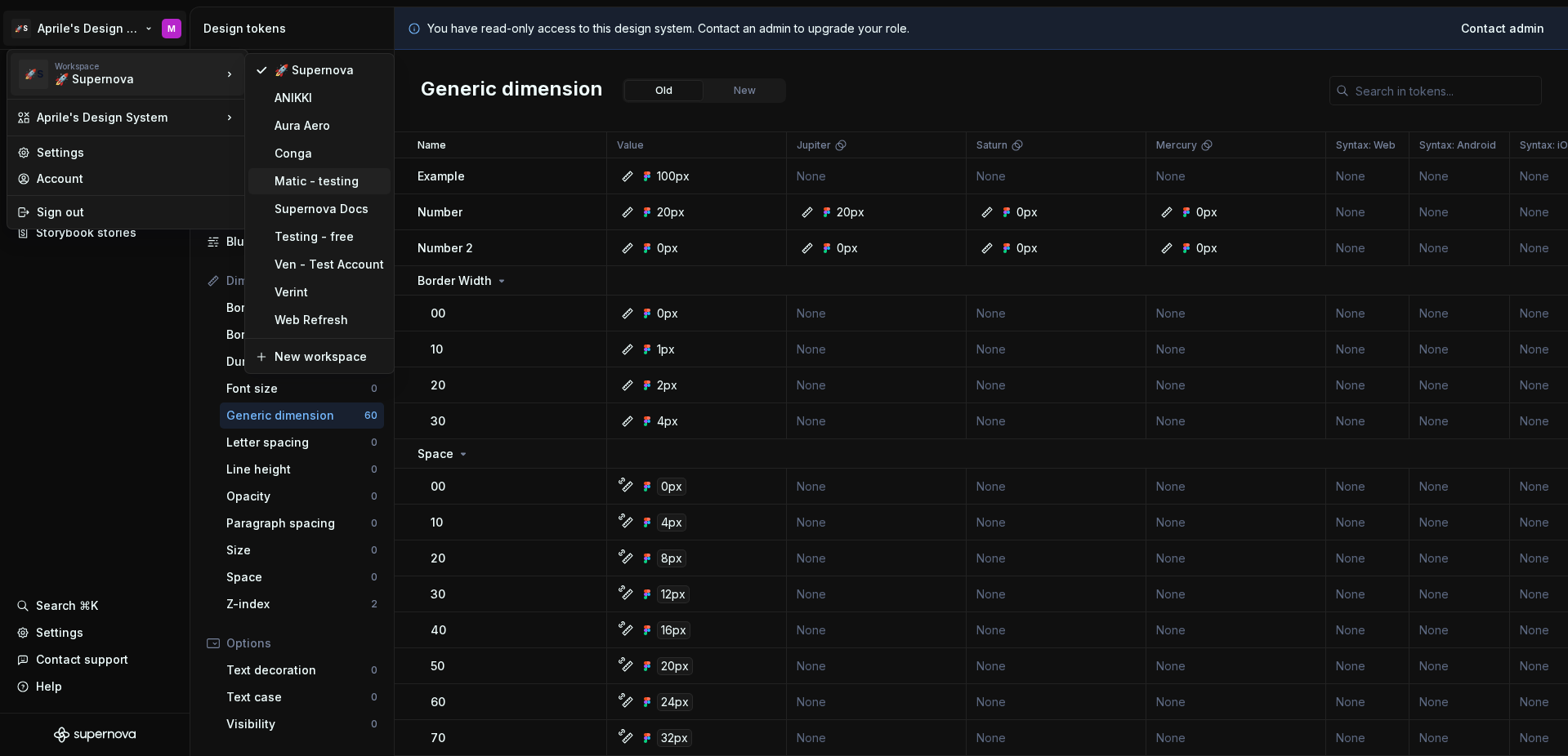
click at [280, 180] on div "Matic - testing" at bounding box center [328, 181] width 109 height 17
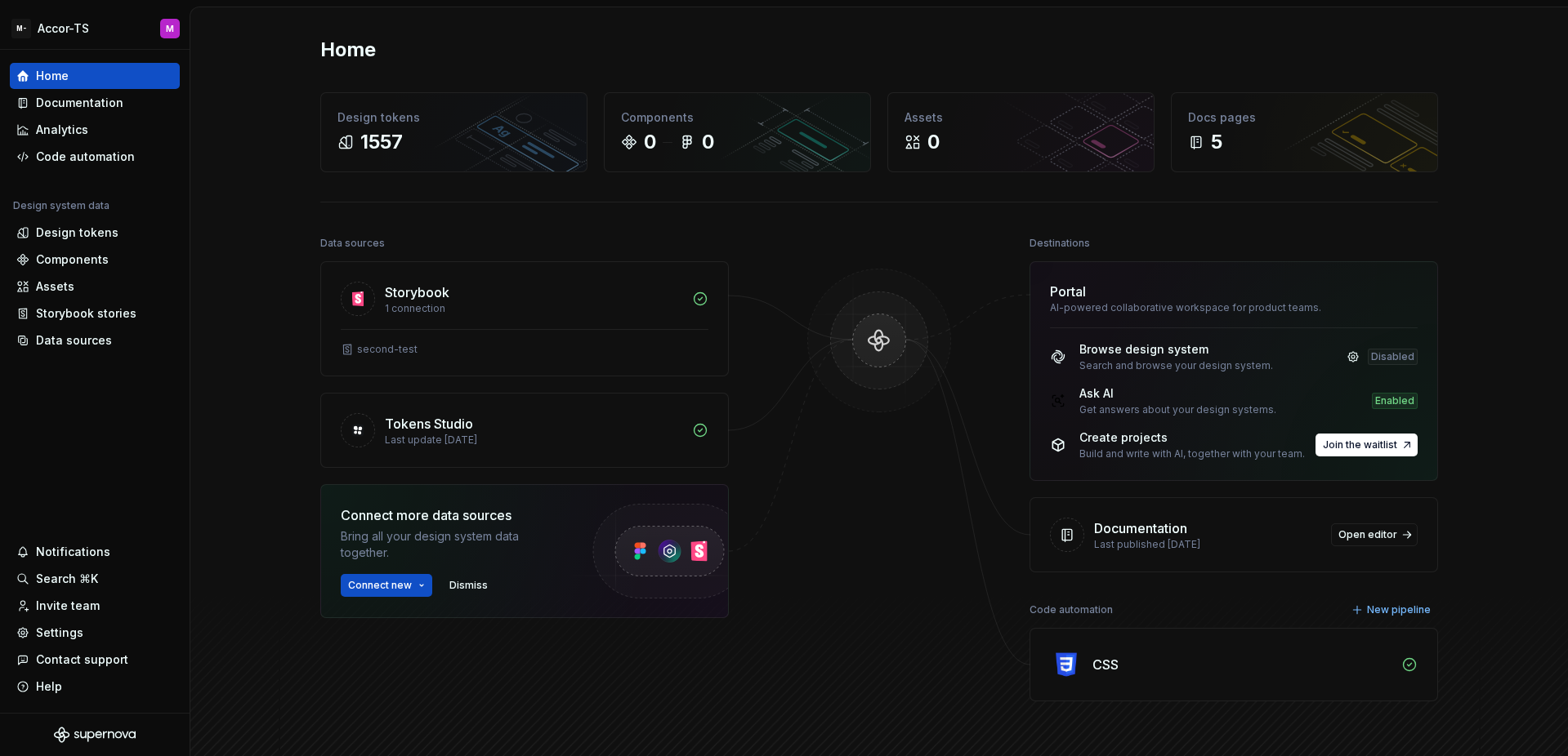
click at [590, 692] on div "Storybook 1 connection second-test Tokens Studio Last update 3 months ago Conne…" at bounding box center [525, 480] width 409 height 438
click at [145, 395] on div "Home Documentation Analytics Code automation Design system data Design tokens C…" at bounding box center [94, 381] width 190 height 663
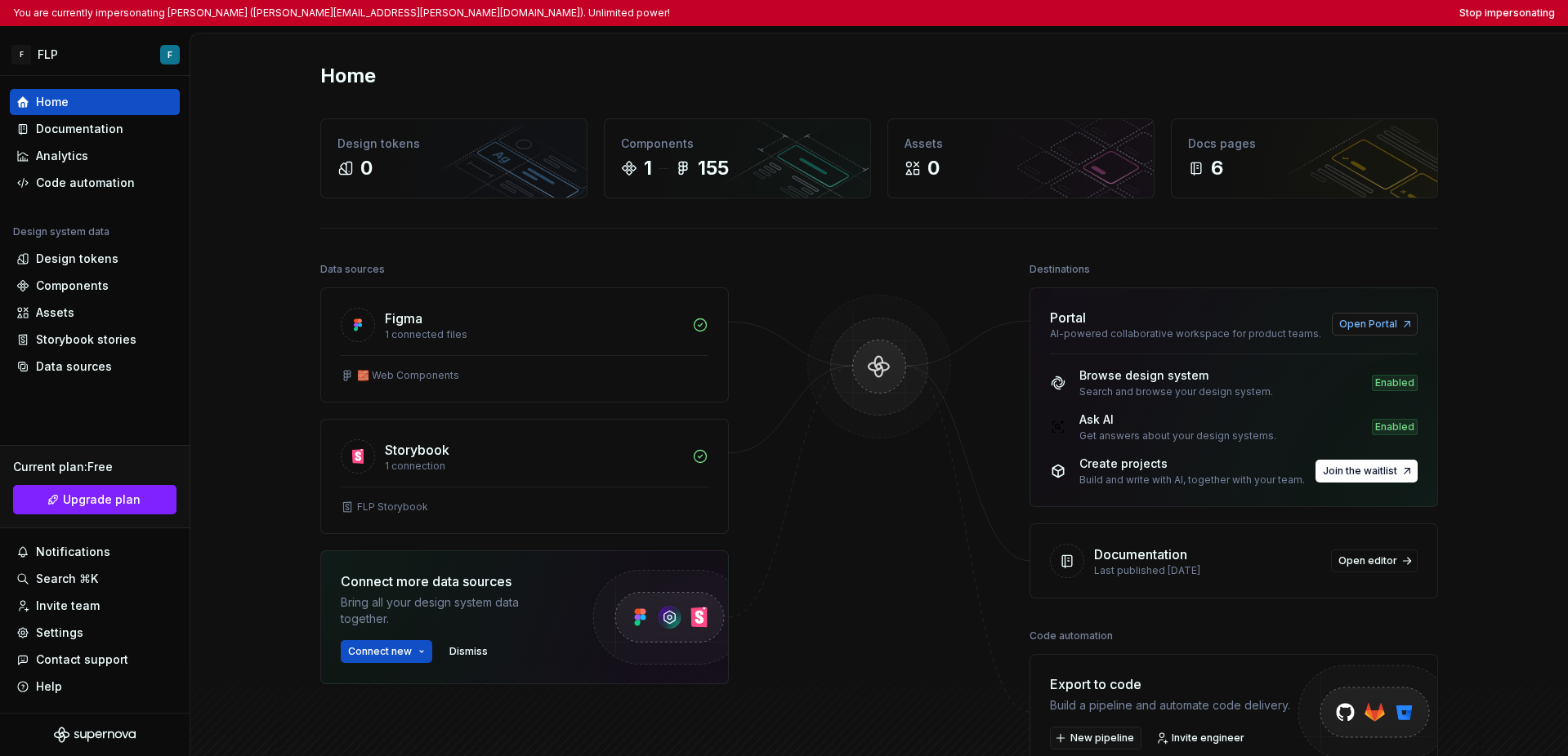
click at [1109, 322] on span "Open Portal" at bounding box center [1368, 324] width 58 height 13
click at [1075, 72] on div "Home" at bounding box center [880, 76] width 1118 height 26
click at [50, 633] on div "Settings" at bounding box center [59, 633] width 47 height 17
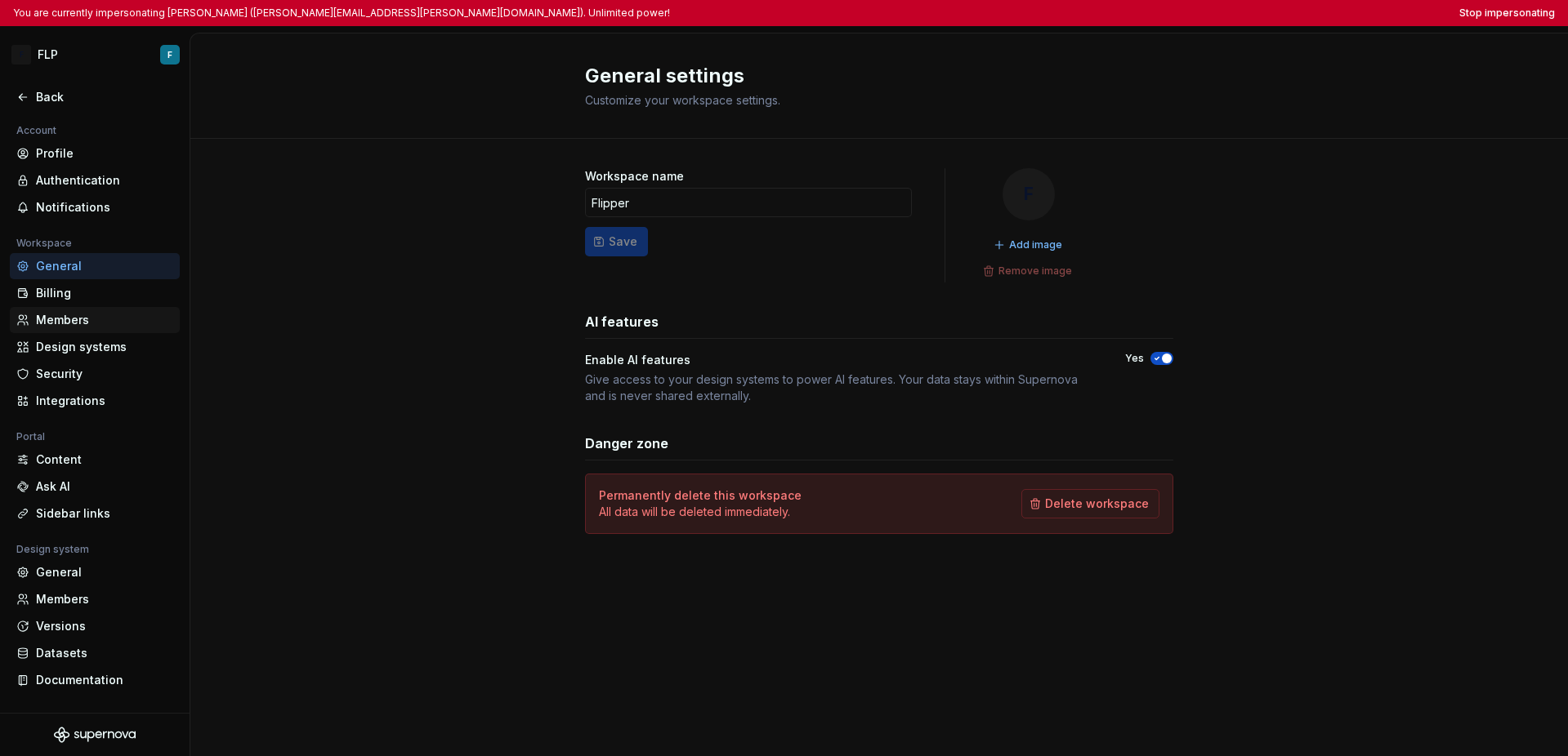
click at [100, 315] on div "Members" at bounding box center [104, 320] width 137 height 17
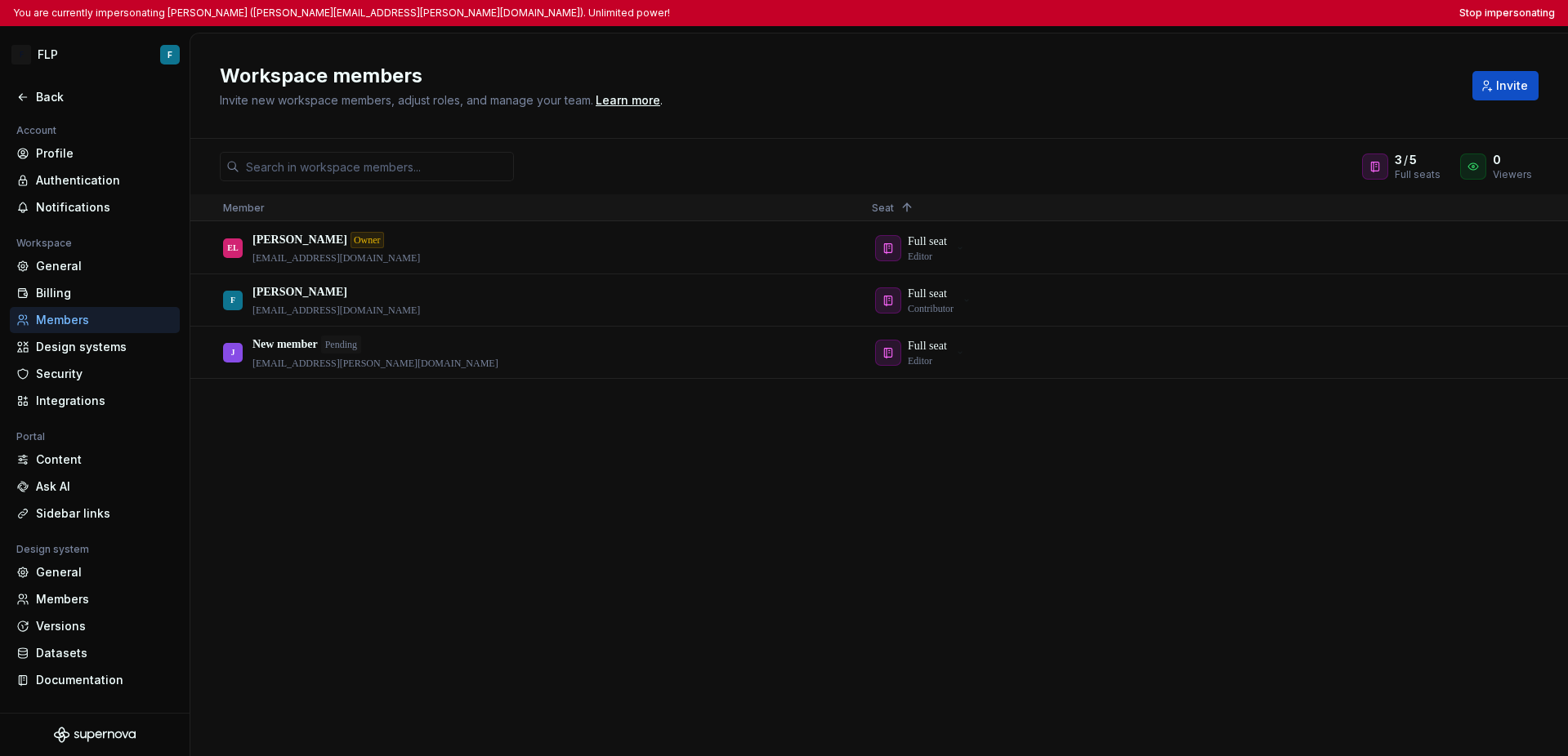
click at [464, 461] on div "EL [PERSON_NAME] Owner [EMAIL_ADDRESS][DOMAIN_NAME] Full seat Editor F [PERSON_…" at bounding box center [879, 488] width 1378 height 533
drag, startPoint x: 386, startPoint y: 259, endPoint x: 249, endPoint y: 259, distance: 137.0
click at [249, 259] on div "EL [PERSON_NAME] Owner [EMAIL_ADDRESS][DOMAIN_NAME]" at bounding box center [534, 247] width 623 height 50
copy p "[EMAIL_ADDRESS][DOMAIN_NAME]"
click at [1109, 16] on button "Stop impersonating" at bounding box center [1507, 12] width 95 height 13
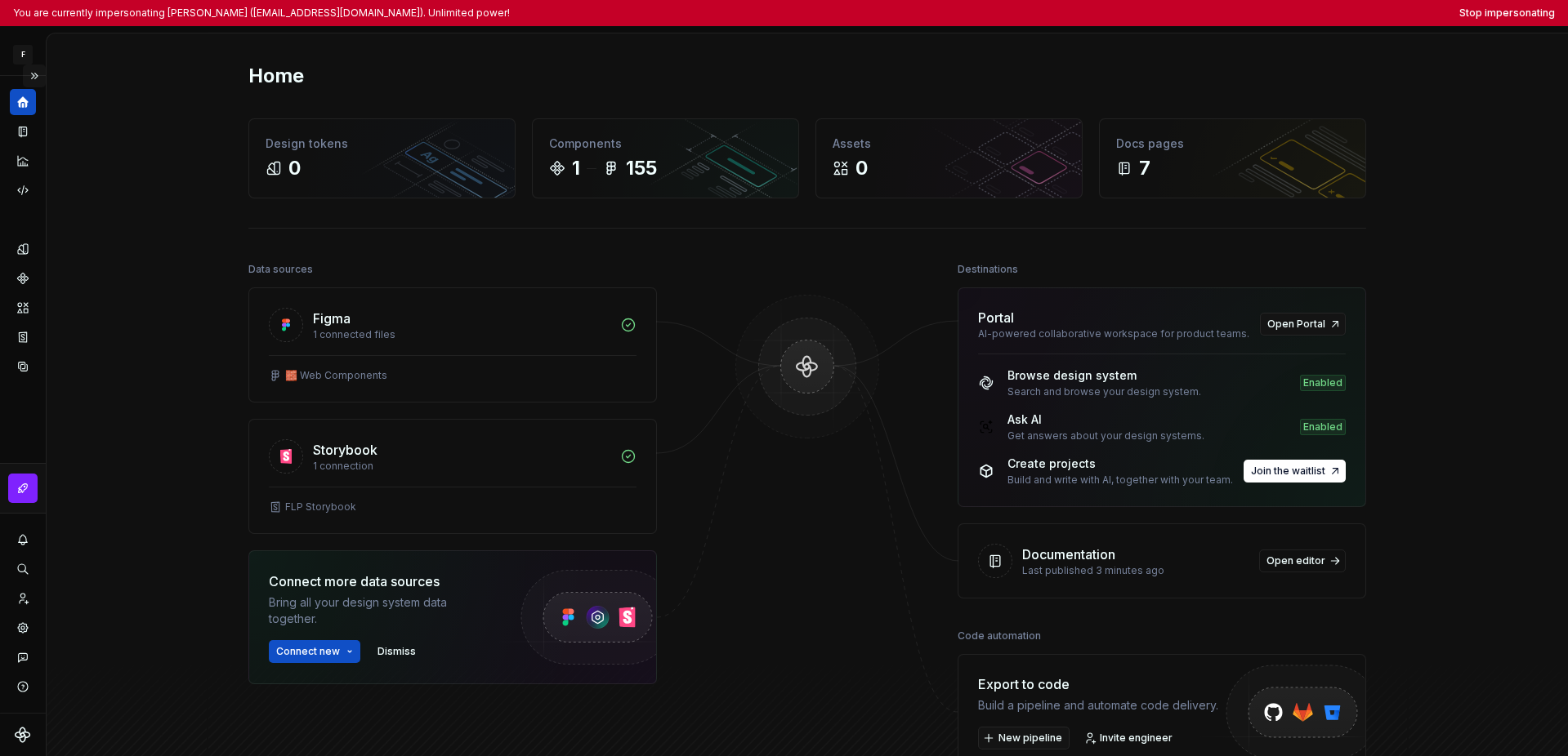
click at [37, 79] on button "Expand sidebar" at bounding box center [34, 76] width 23 height 23
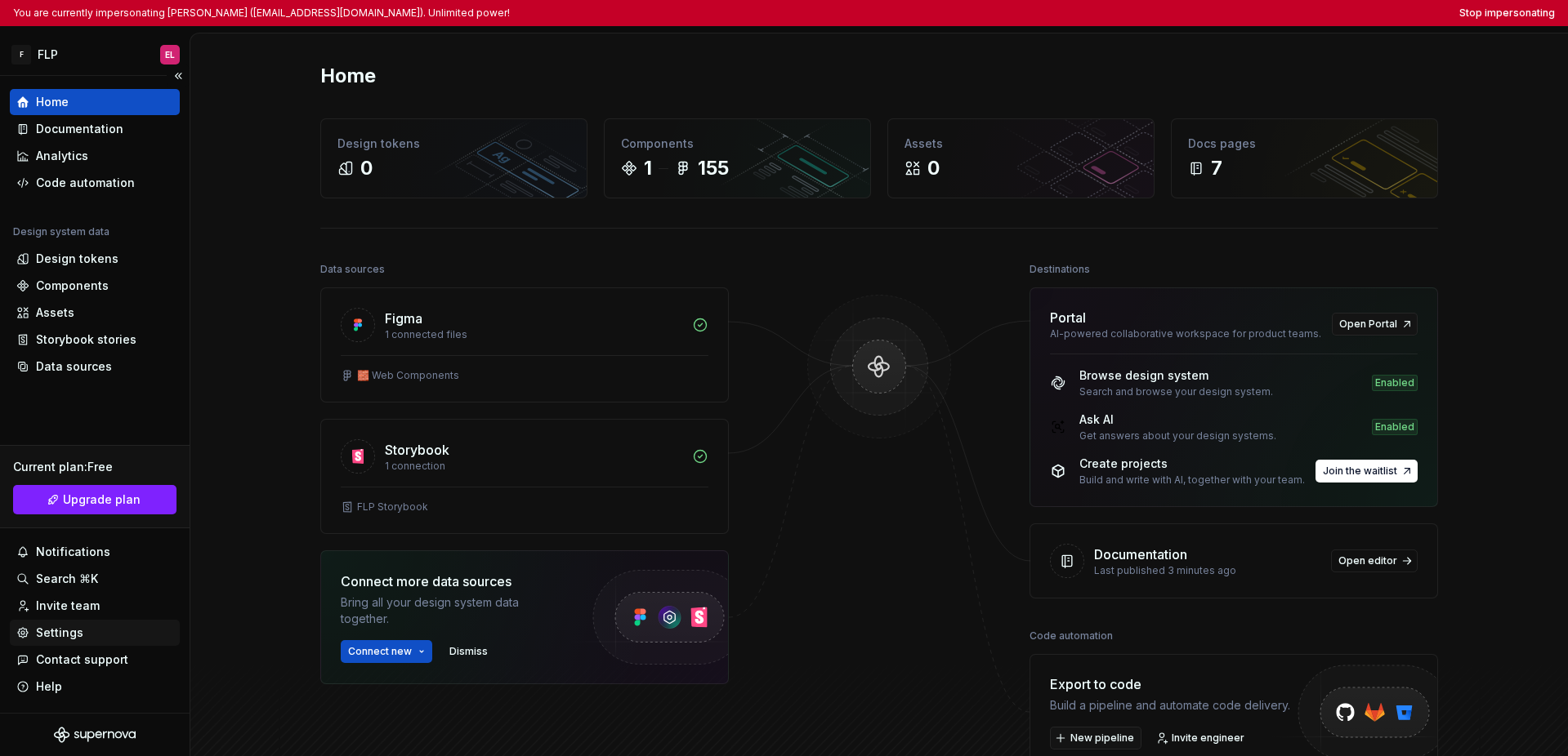
click at [84, 631] on div "Settings" at bounding box center [95, 633] width 157 height 17
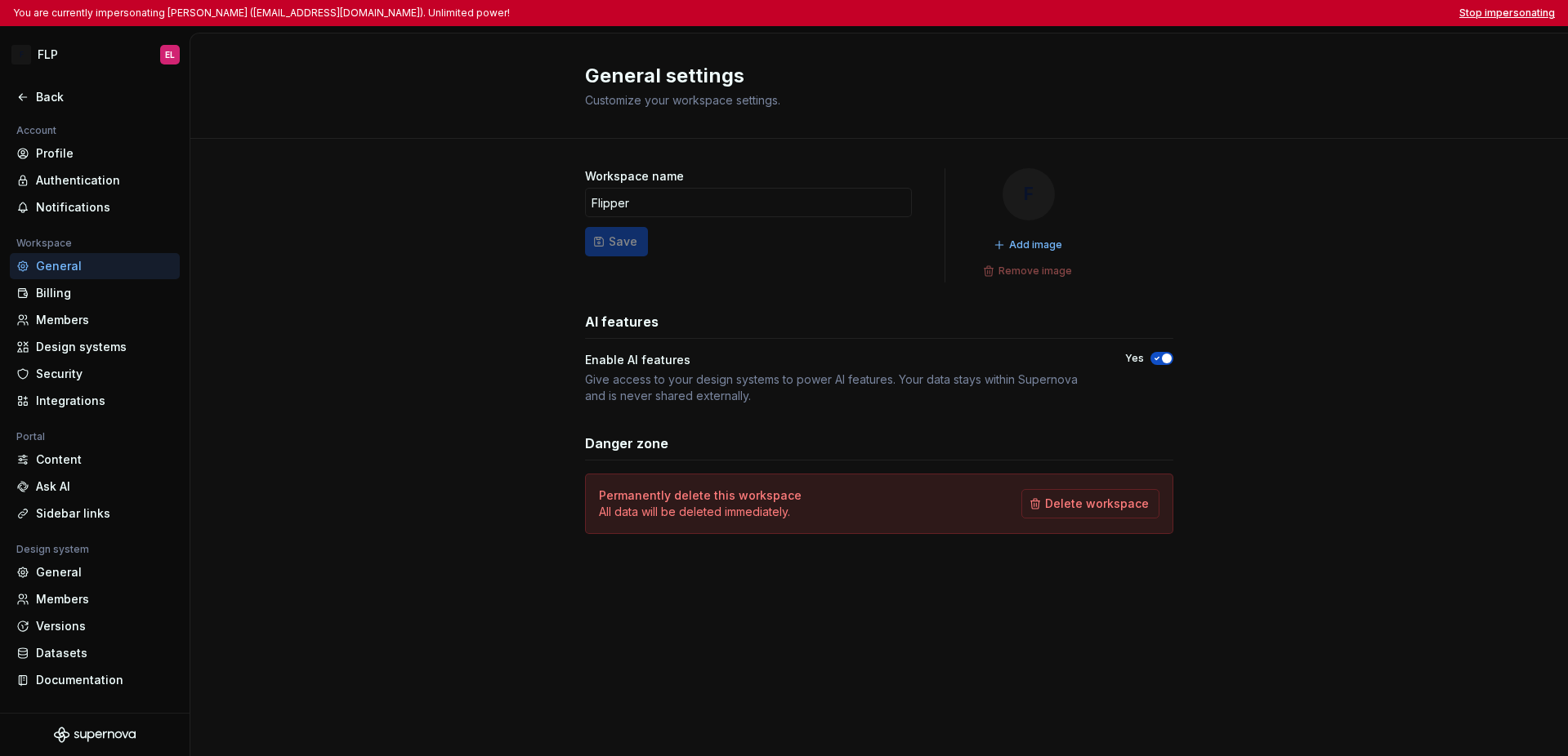
click at [1109, 14] on button "Stop impersonating" at bounding box center [1507, 12] width 95 height 13
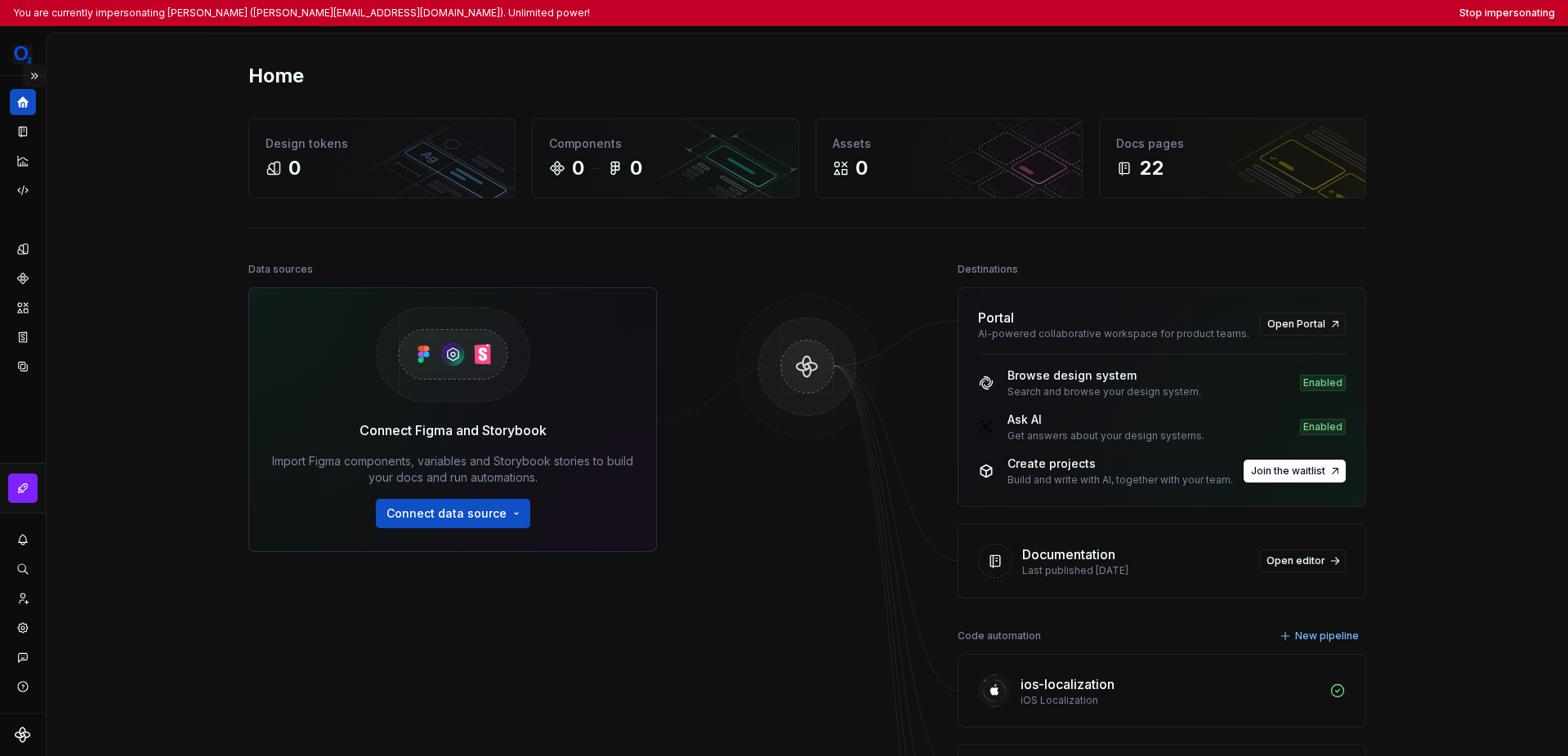
click at [37, 76] on button "Expand sidebar" at bounding box center [34, 76] width 23 height 23
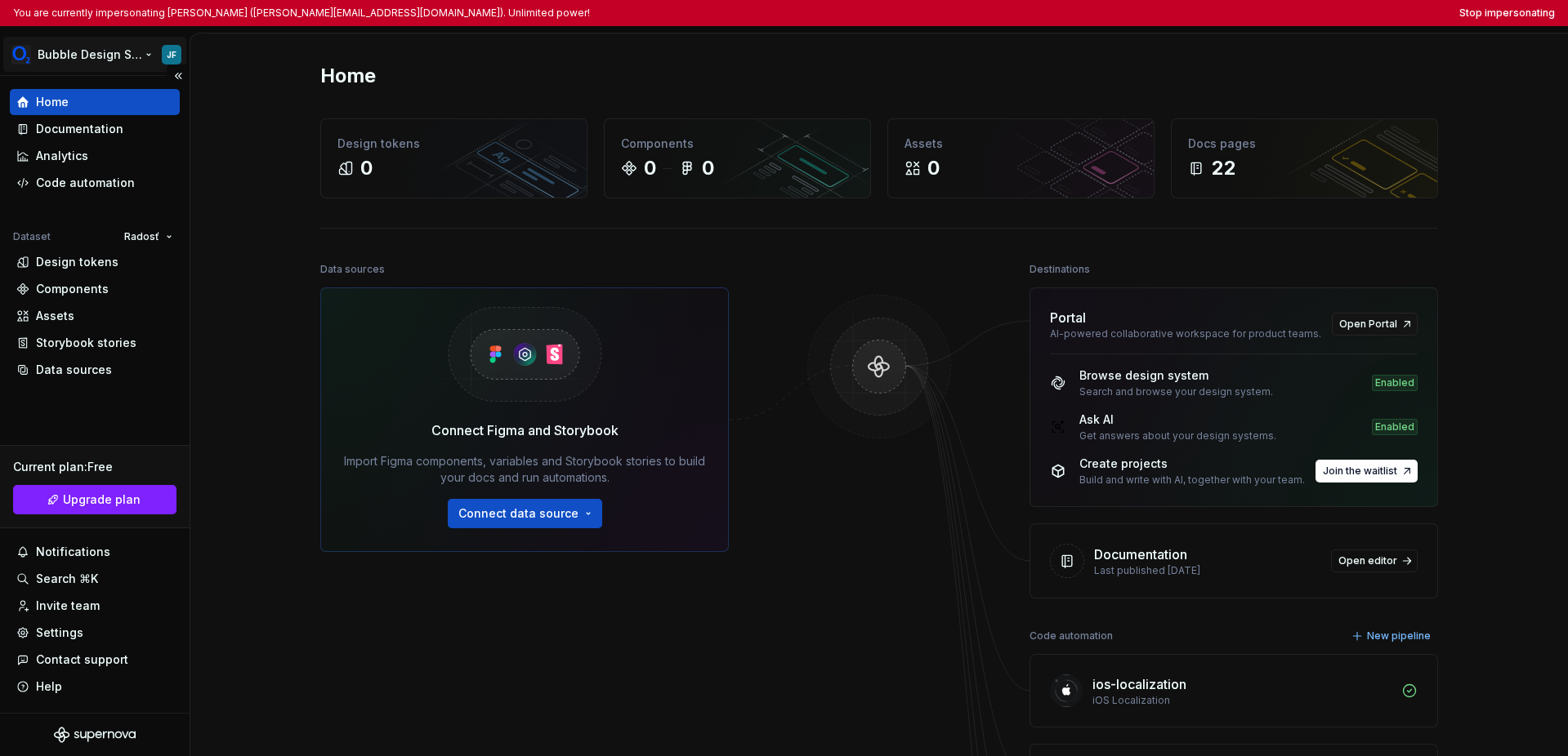
click at [62, 58] on html "You are currently impersonating Jozef Fliega (jozef.fliega@o2.sk). Unlimited po…" at bounding box center [784, 378] width 1568 height 756
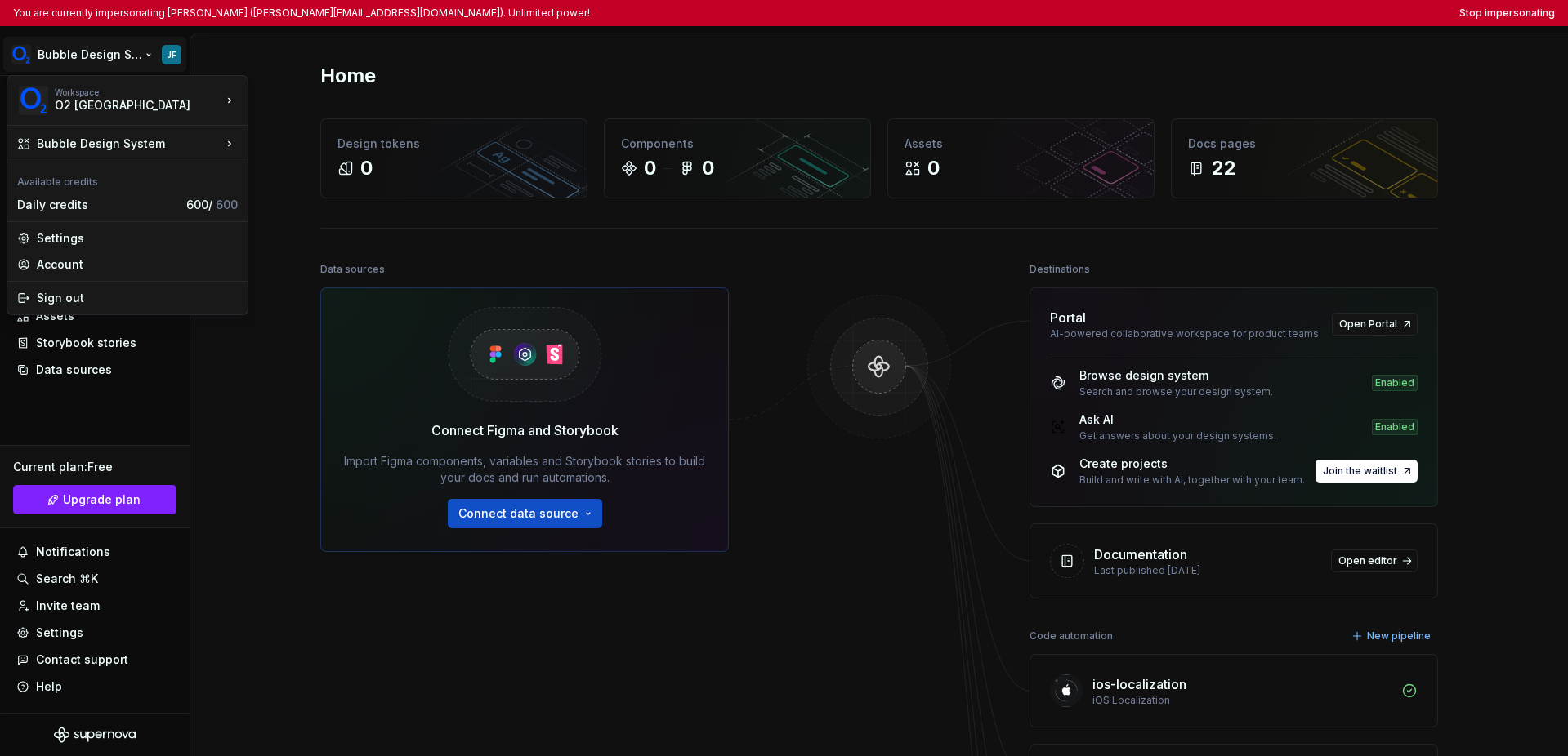
click at [107, 381] on html "You are currently impersonating Jozef Fliega (jozef.fliega@o2.sk). Unlimited po…" at bounding box center [784, 378] width 1568 height 756
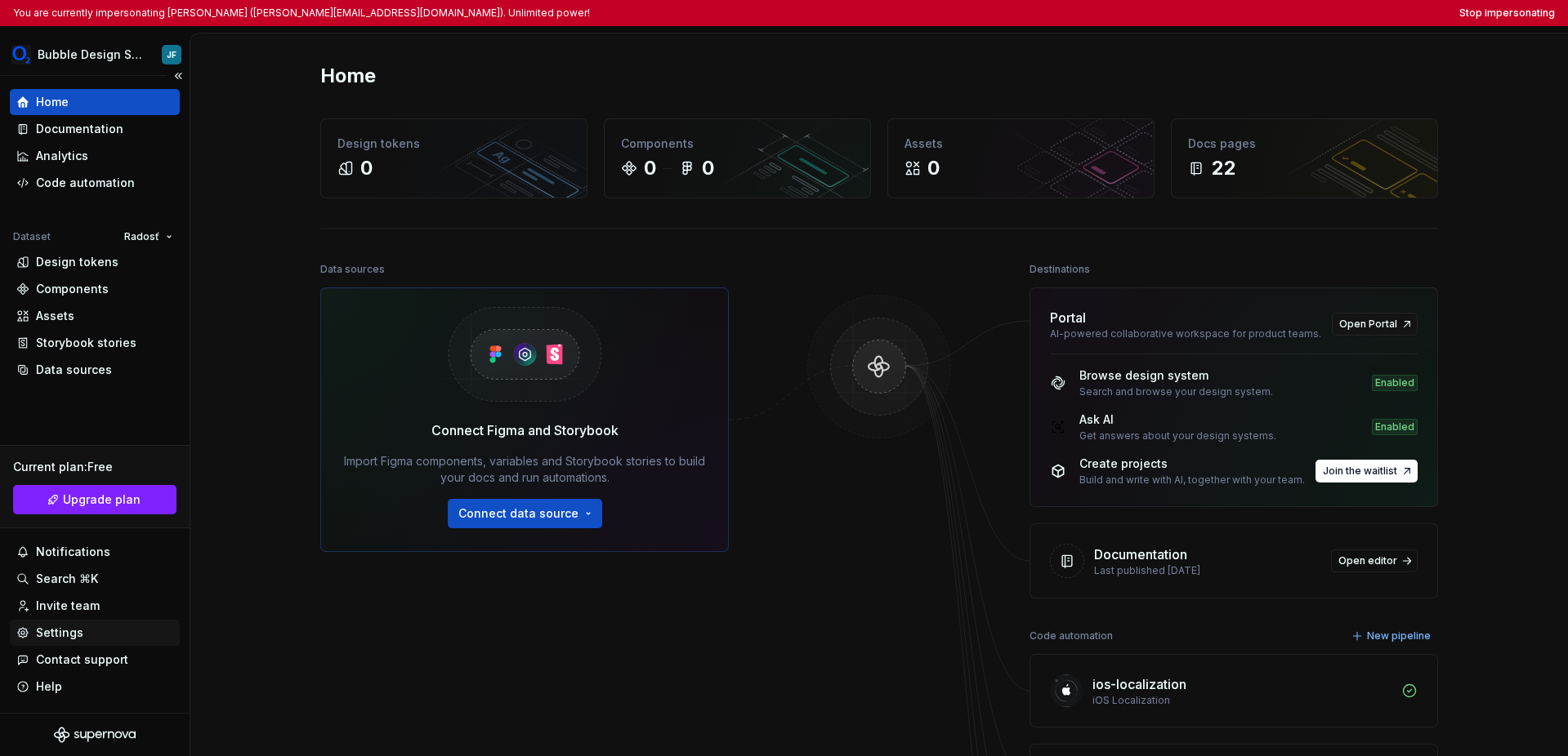
click at [77, 626] on div "Settings" at bounding box center [59, 633] width 47 height 17
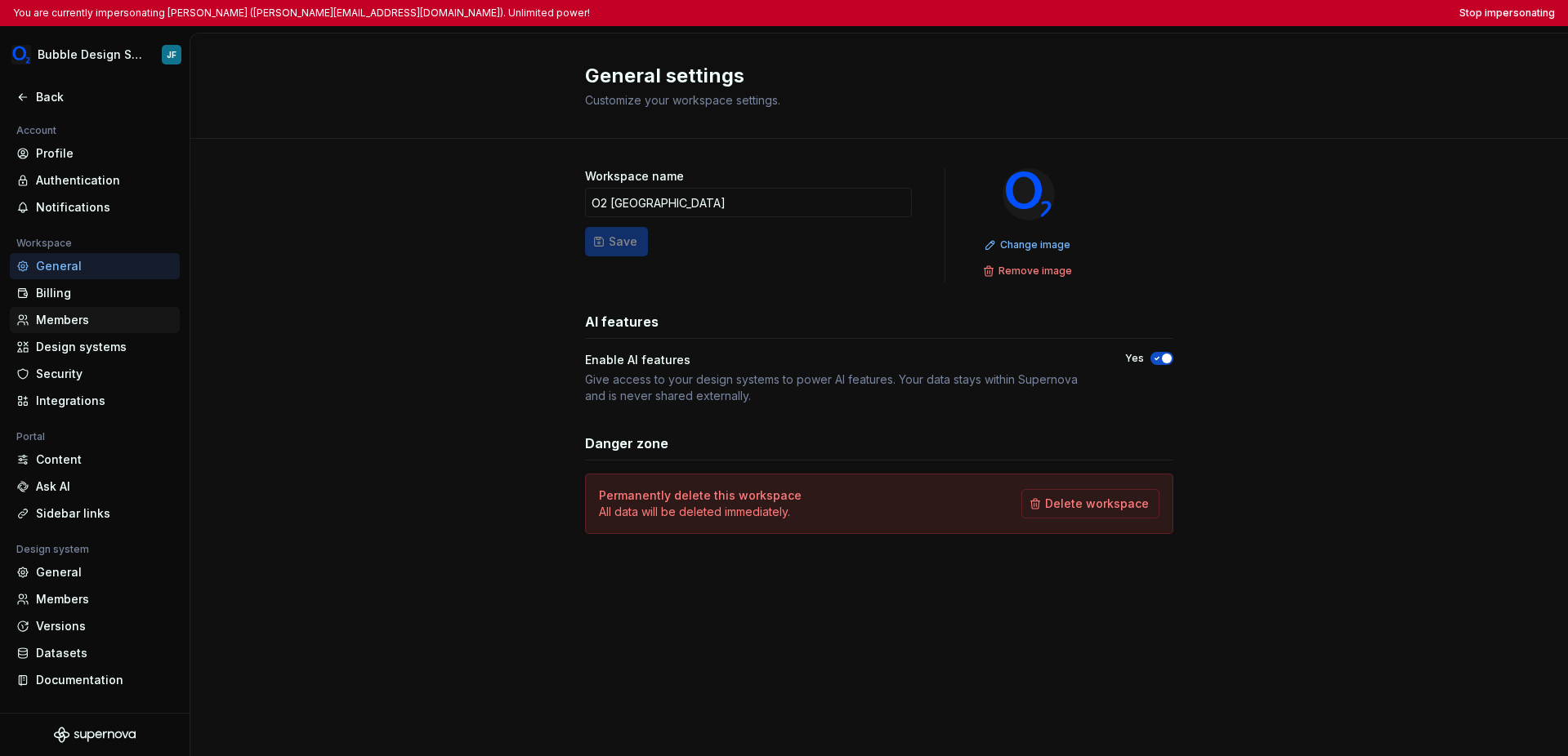
click at [93, 313] on div "Members" at bounding box center [104, 320] width 137 height 17
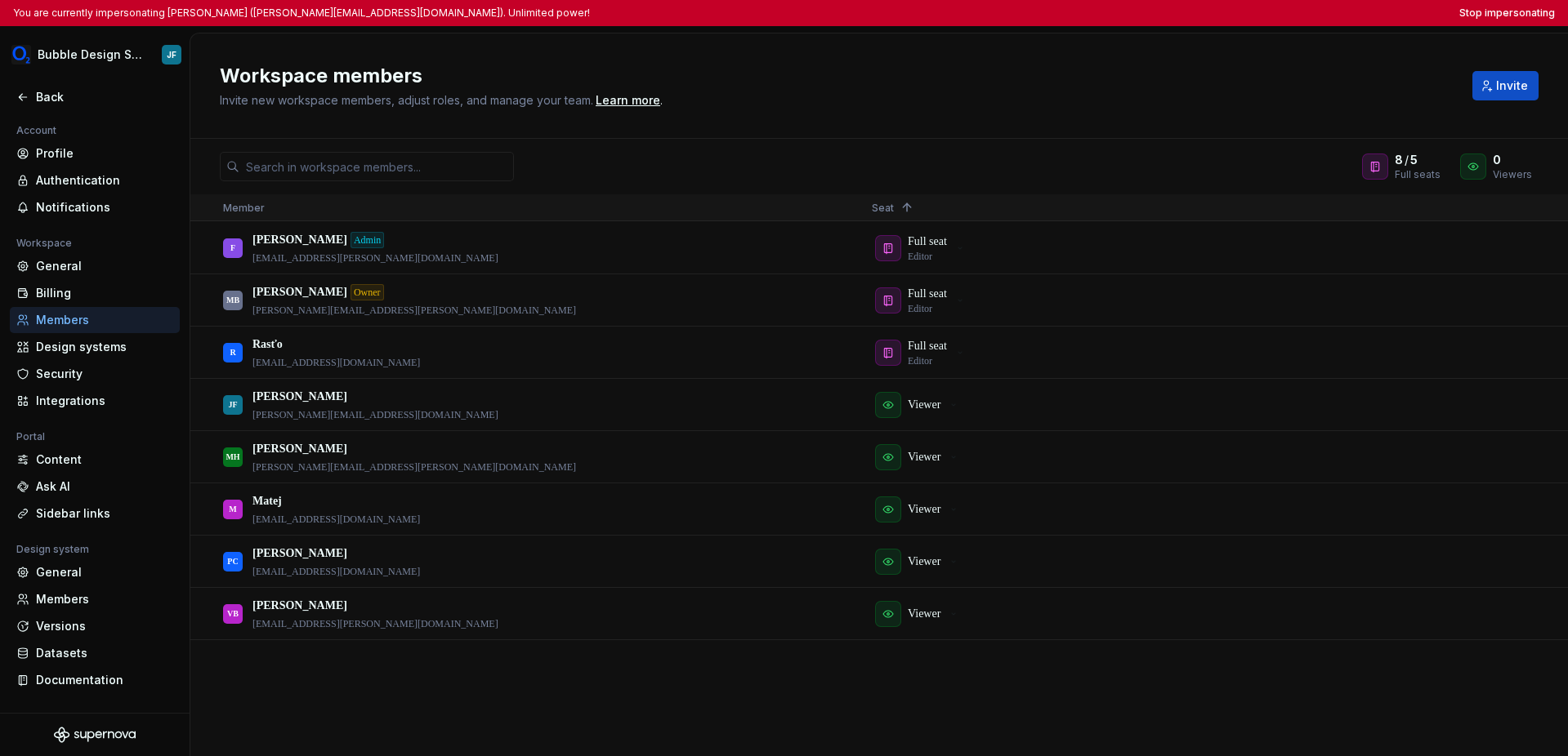
click at [1070, 57] on div "Workspace members Invite new workspace members, adjust roles, and manage your t…" at bounding box center [879, 86] width 1378 height 106
drag, startPoint x: 356, startPoint y: 259, endPoint x: 285, endPoint y: 260, distance: 71.0
click at [260, 259] on div "F Filip Admin filip.klembara@o2.sk" at bounding box center [534, 247] width 623 height 50
drag, startPoint x: 349, startPoint y: 260, endPoint x: 252, endPoint y: 260, distance: 97.0
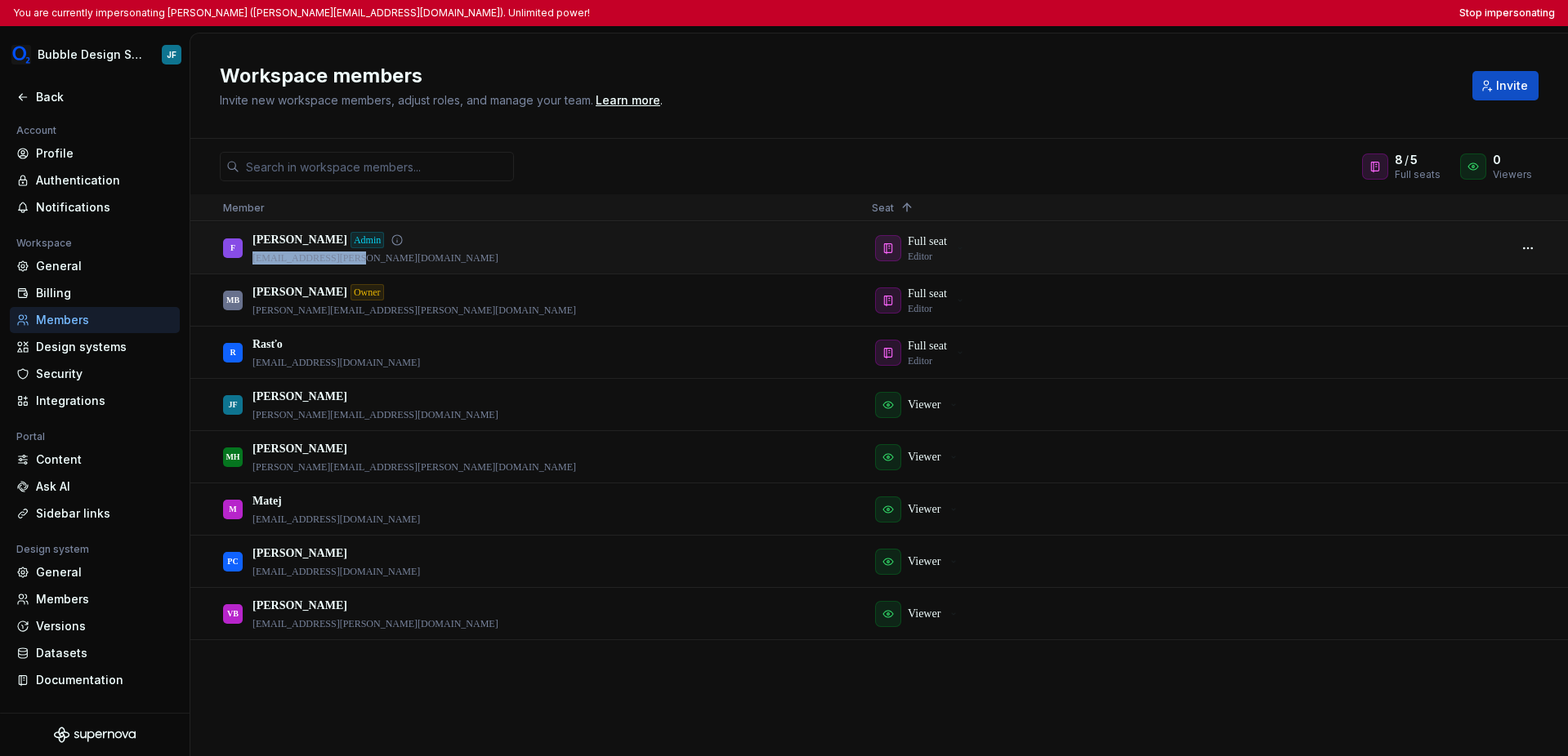
click at [252, 260] on p "[EMAIL_ADDRESS][PERSON_NAME][DOMAIN_NAME]" at bounding box center [376, 258] width 246 height 13
copy p "[EMAIL_ADDRESS][PERSON_NAME][DOMAIN_NAME]"
click at [66, 292] on div "Billing" at bounding box center [104, 292] width 137 height 17
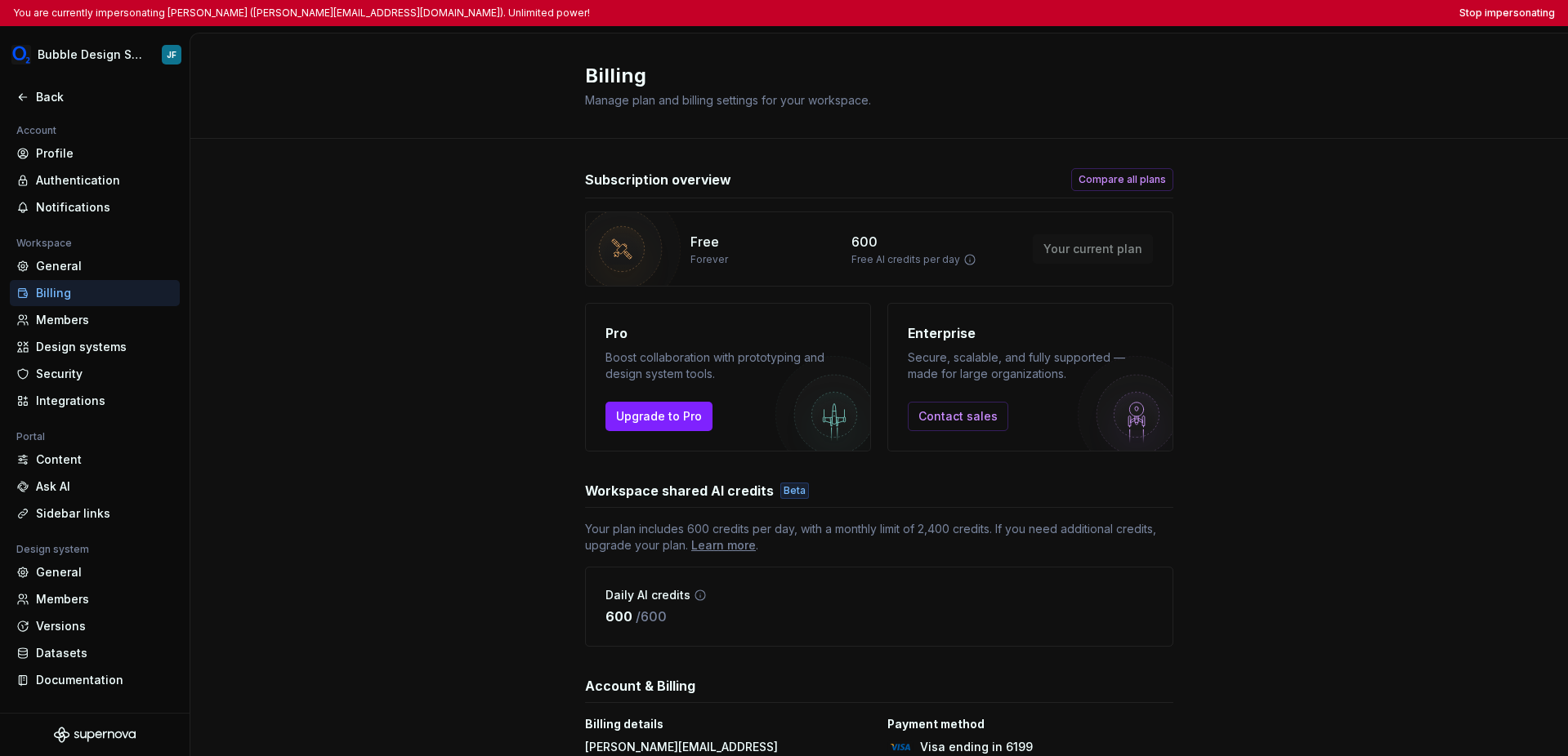
click at [1109, 258] on div "Subscription overview Compare all plans Free Forever 600 Free AI credits per da…" at bounding box center [879, 497] width 1378 height 716
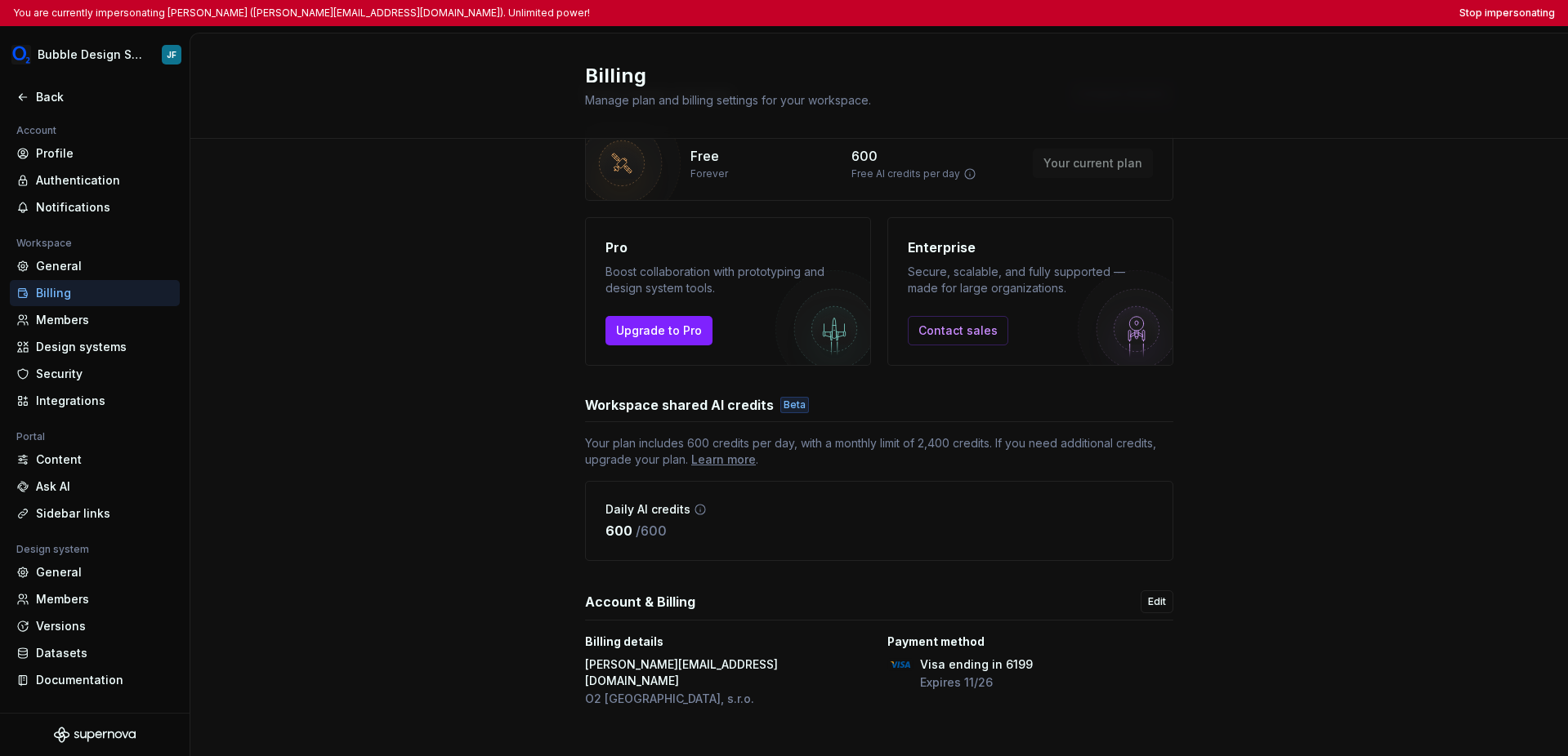
scroll to position [55, 0]
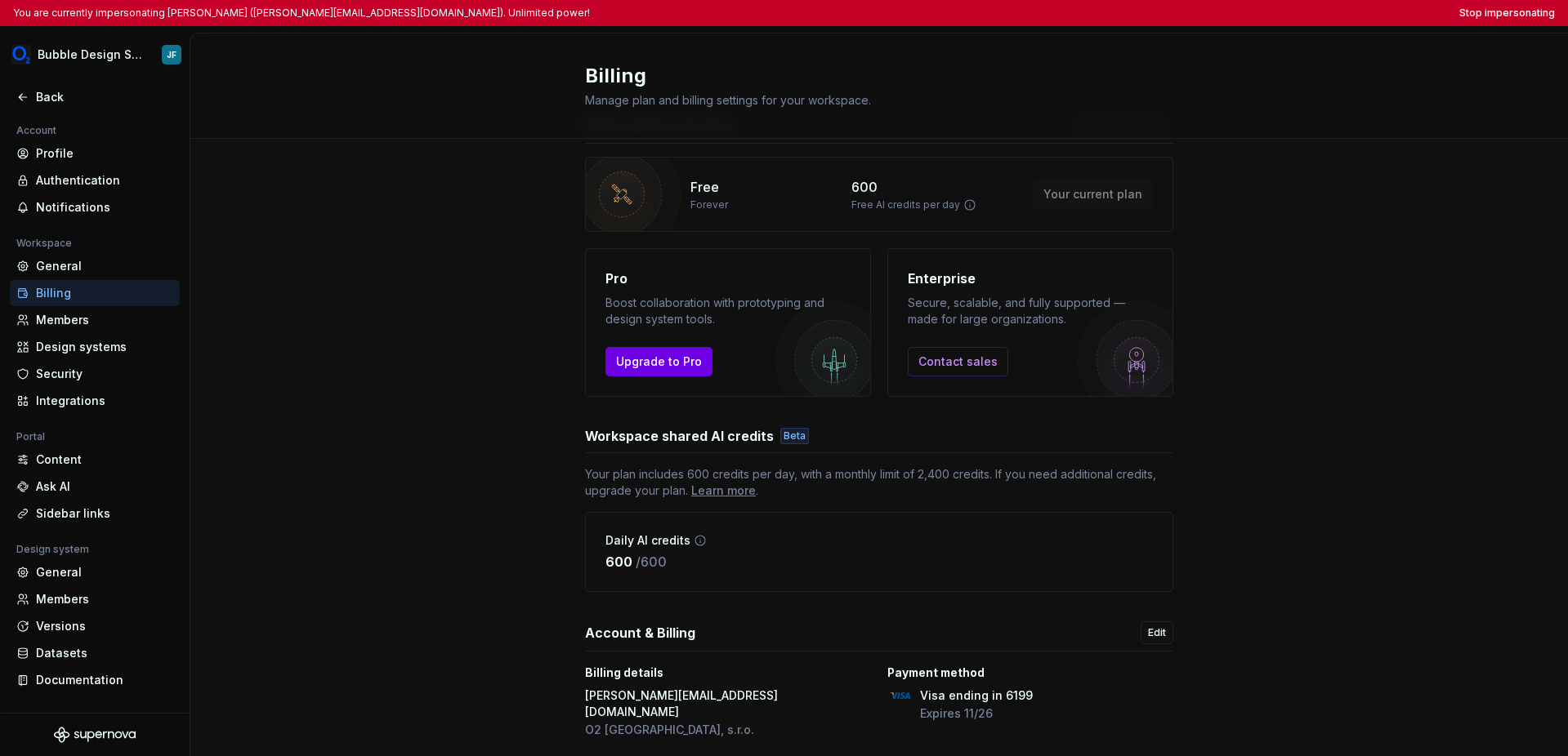
click at [668, 365] on span "Upgrade to Pro" at bounding box center [659, 361] width 86 height 17
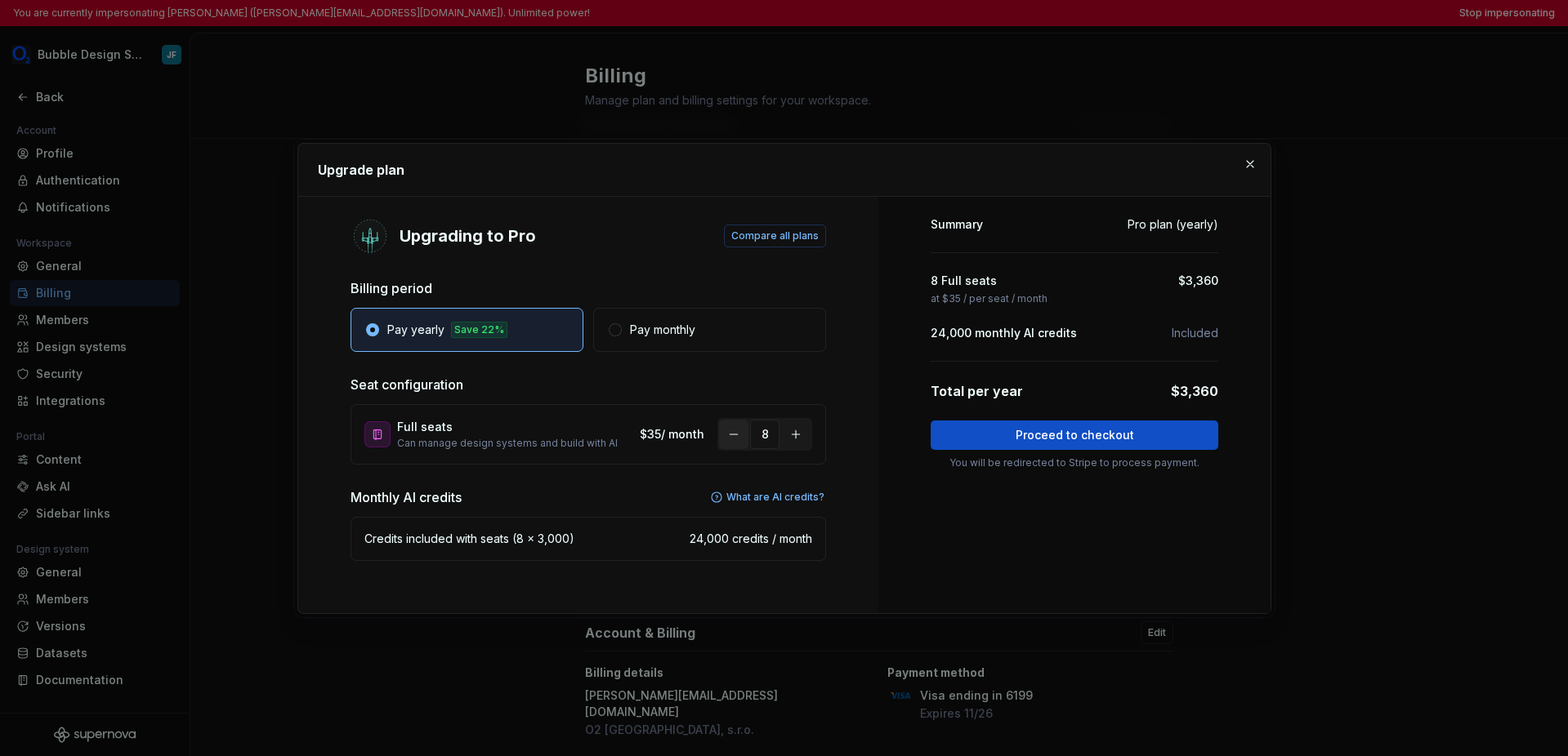
click at [736, 440] on button "button" at bounding box center [734, 435] width 30 height 30
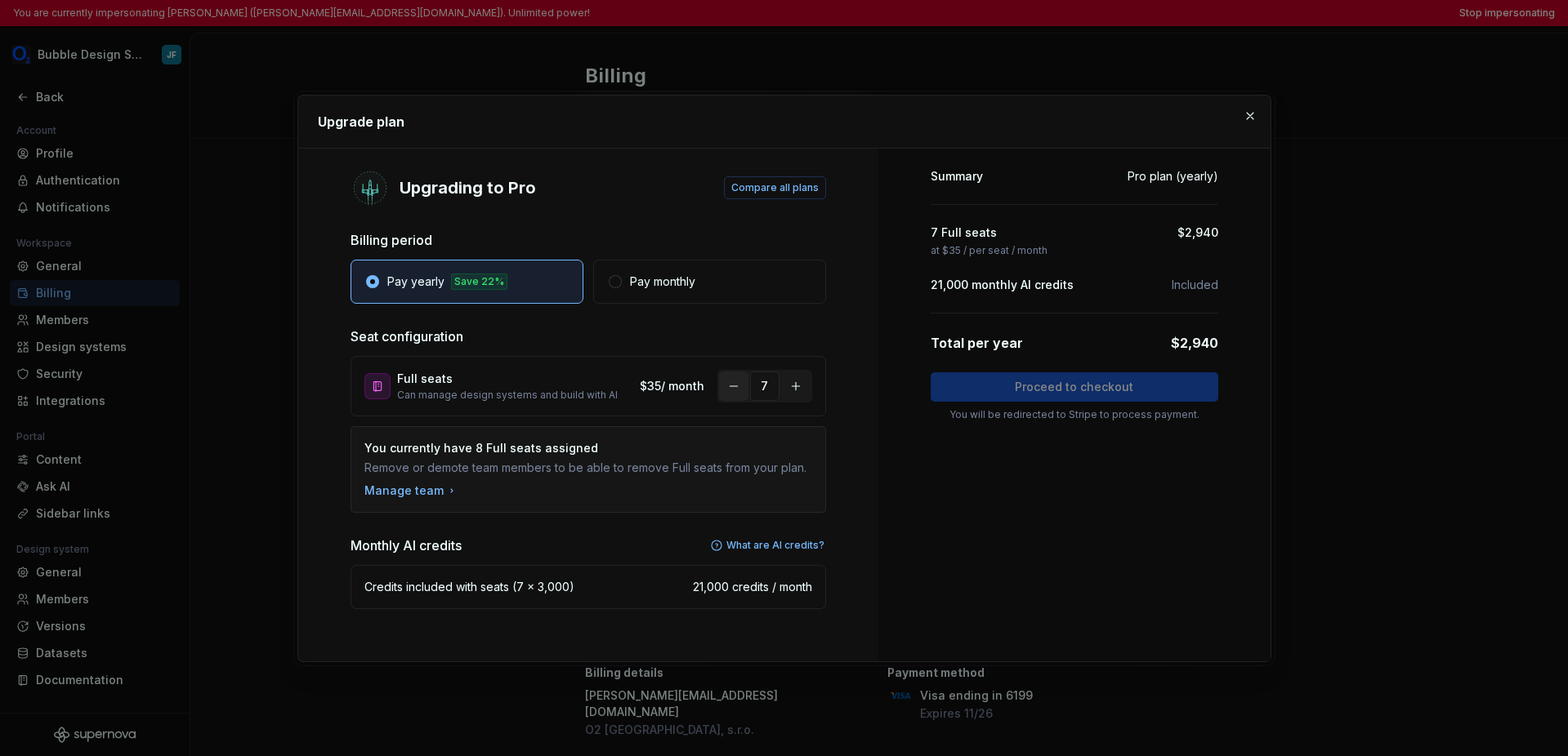
click at [728, 389] on button "button" at bounding box center [734, 387] width 30 height 30
click at [729, 389] on button "button" at bounding box center [734, 387] width 30 height 30
click at [1074, 460] on div "Summary Pro plan (yearly) 4 Full seats $1,680 at $35 / per seat / month 12,000 …" at bounding box center [1074, 404] width 392 height 512
click at [1109, 120] on button "button" at bounding box center [1250, 116] width 23 height 23
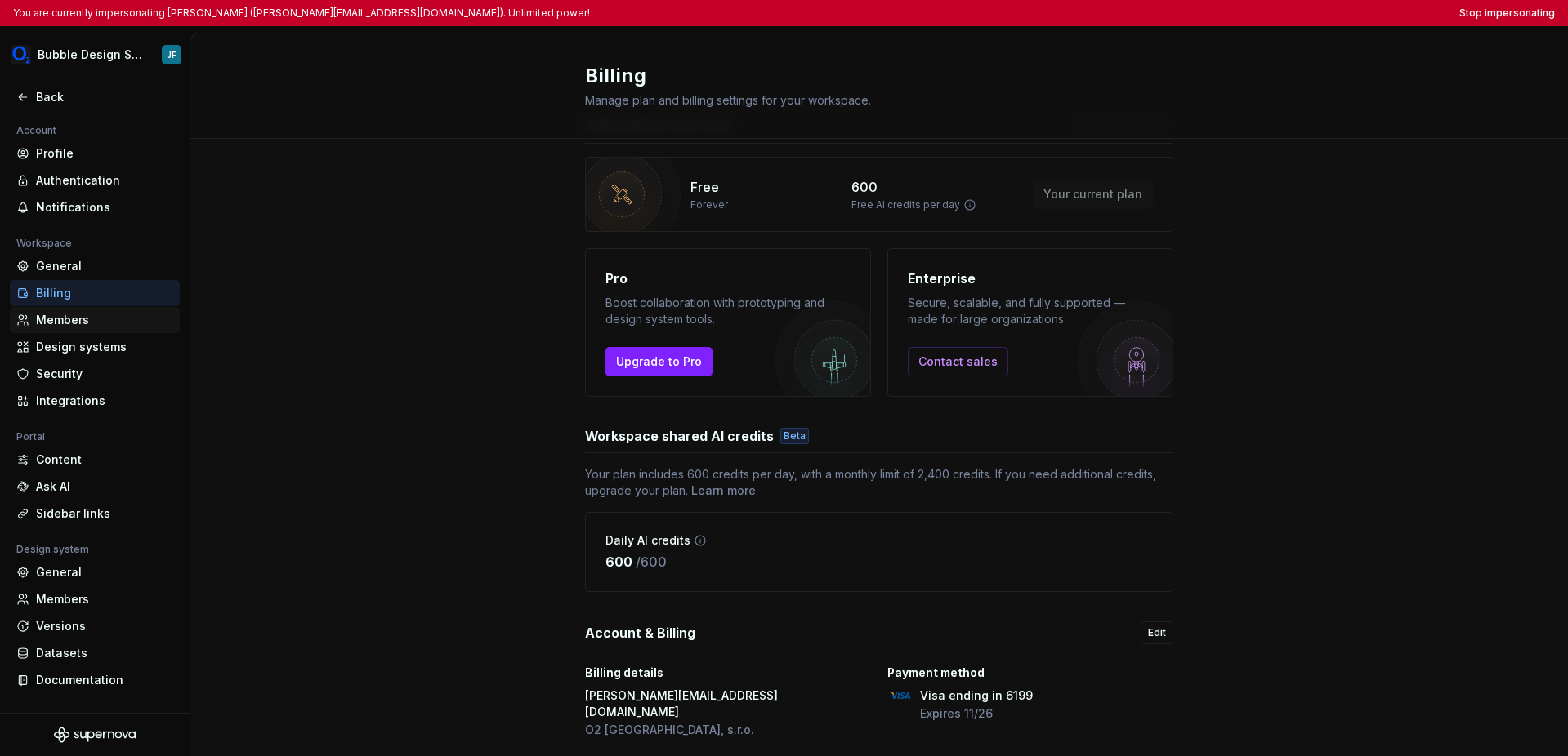
click at [121, 324] on div "Members" at bounding box center [104, 320] width 137 height 17
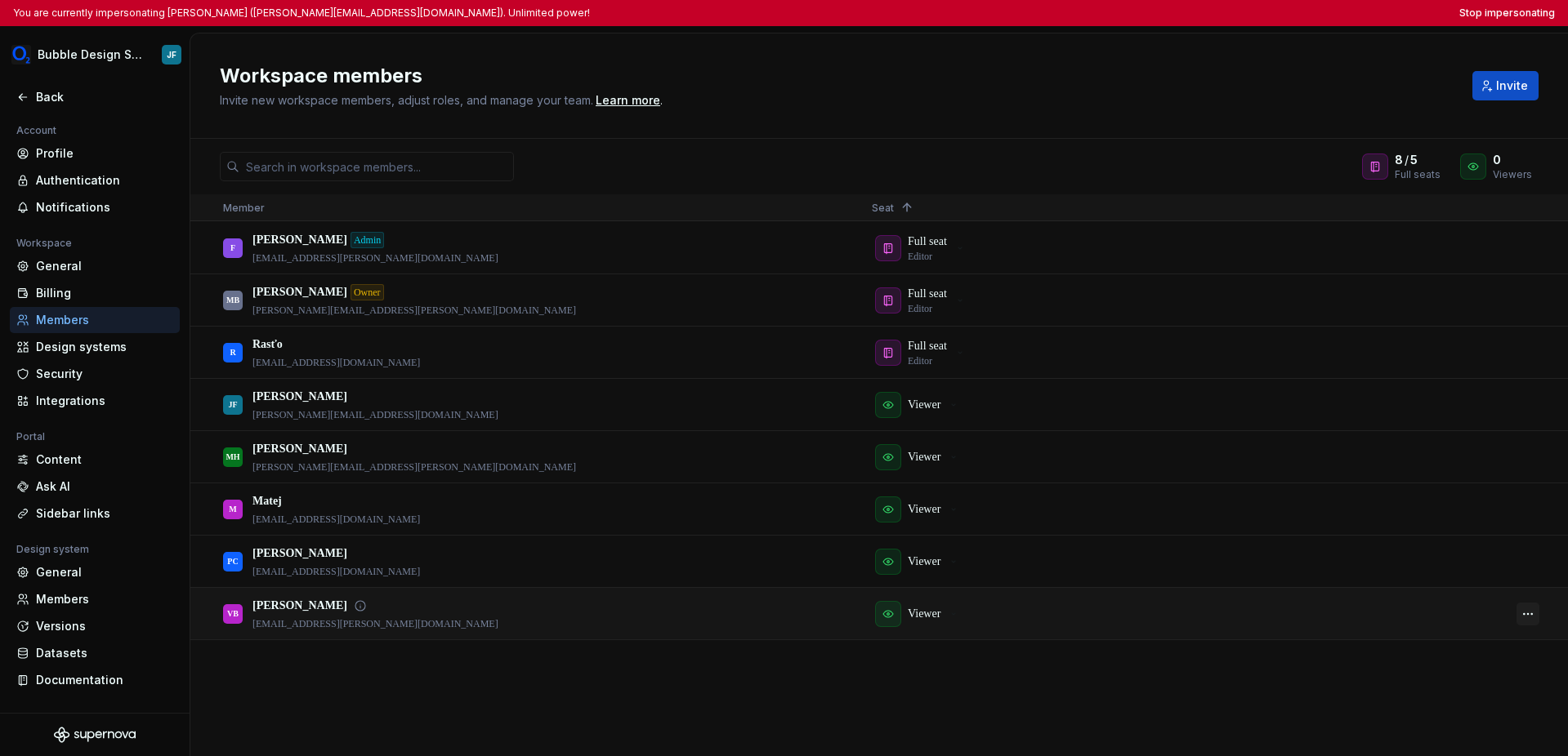
click at [1109, 612] on button "button" at bounding box center [1528, 614] width 23 height 23
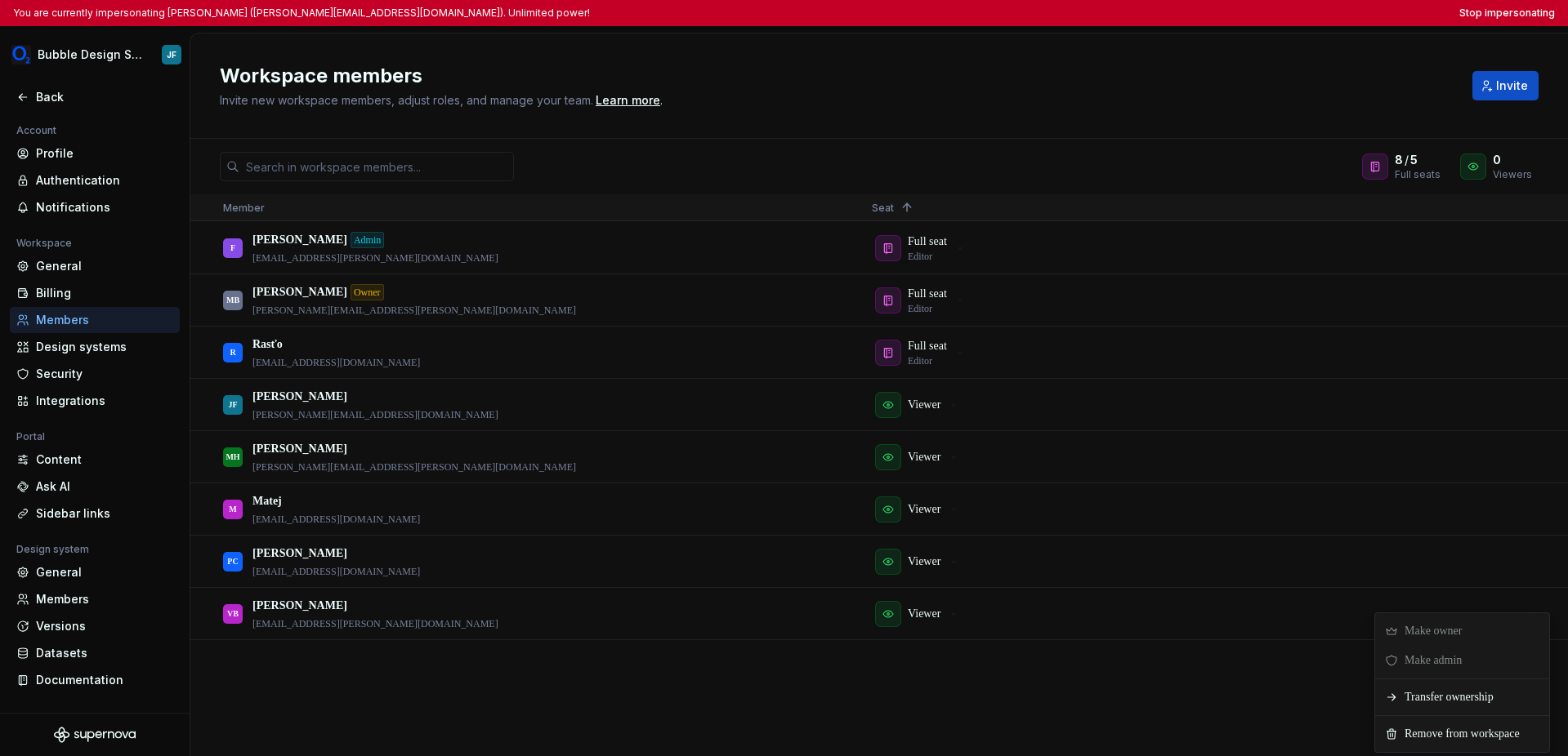
click at [1109, 700] on div "F Filip Admin filip.klembara@o2.sk Full seat Editor MB Martin Babic Owner marti…" at bounding box center [879, 488] width 1378 height 533
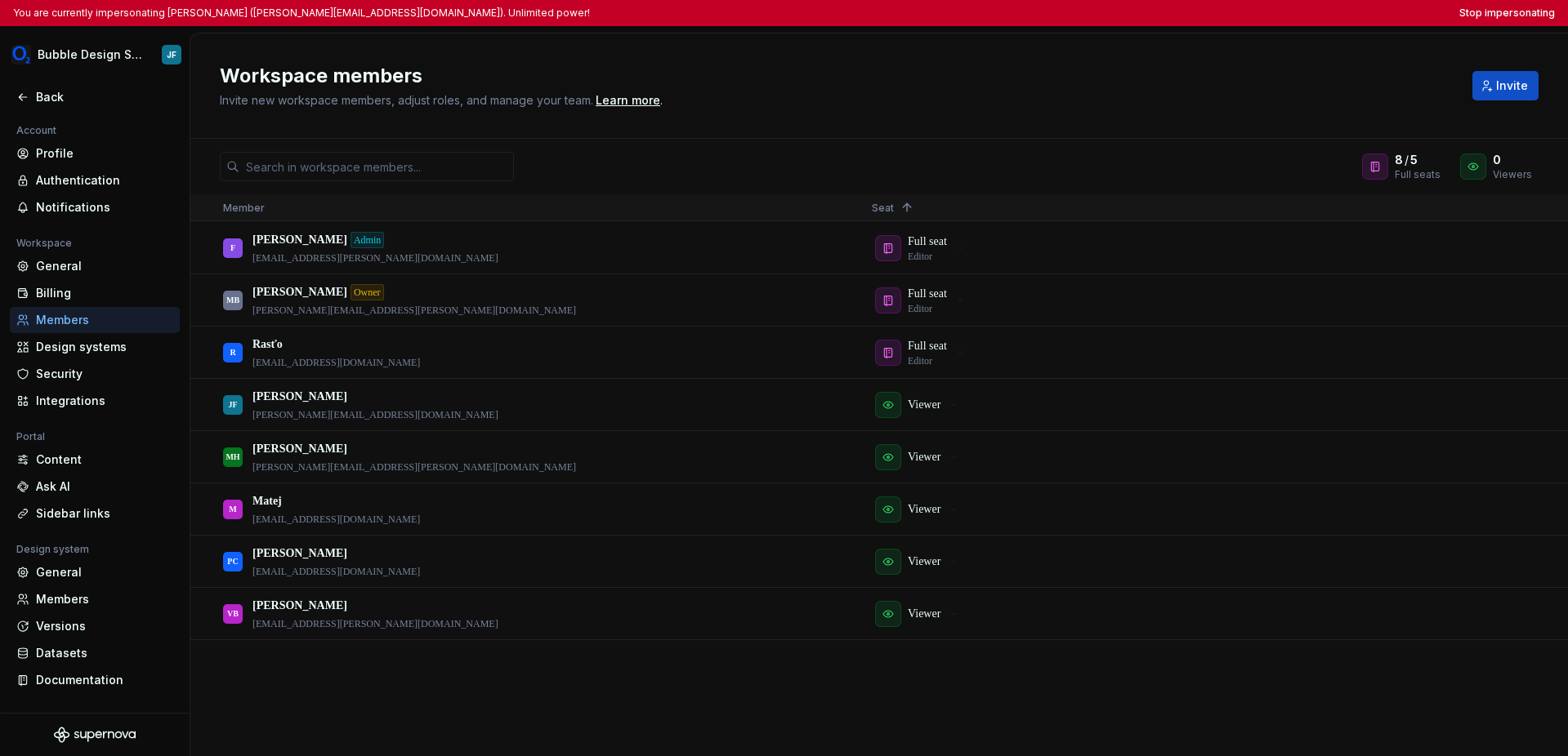
click at [1017, 51] on div "Workspace members Invite new workspace members, adjust roles, and manage your t…" at bounding box center [879, 86] width 1378 height 106
click at [63, 297] on div "Billing" at bounding box center [104, 292] width 137 height 17
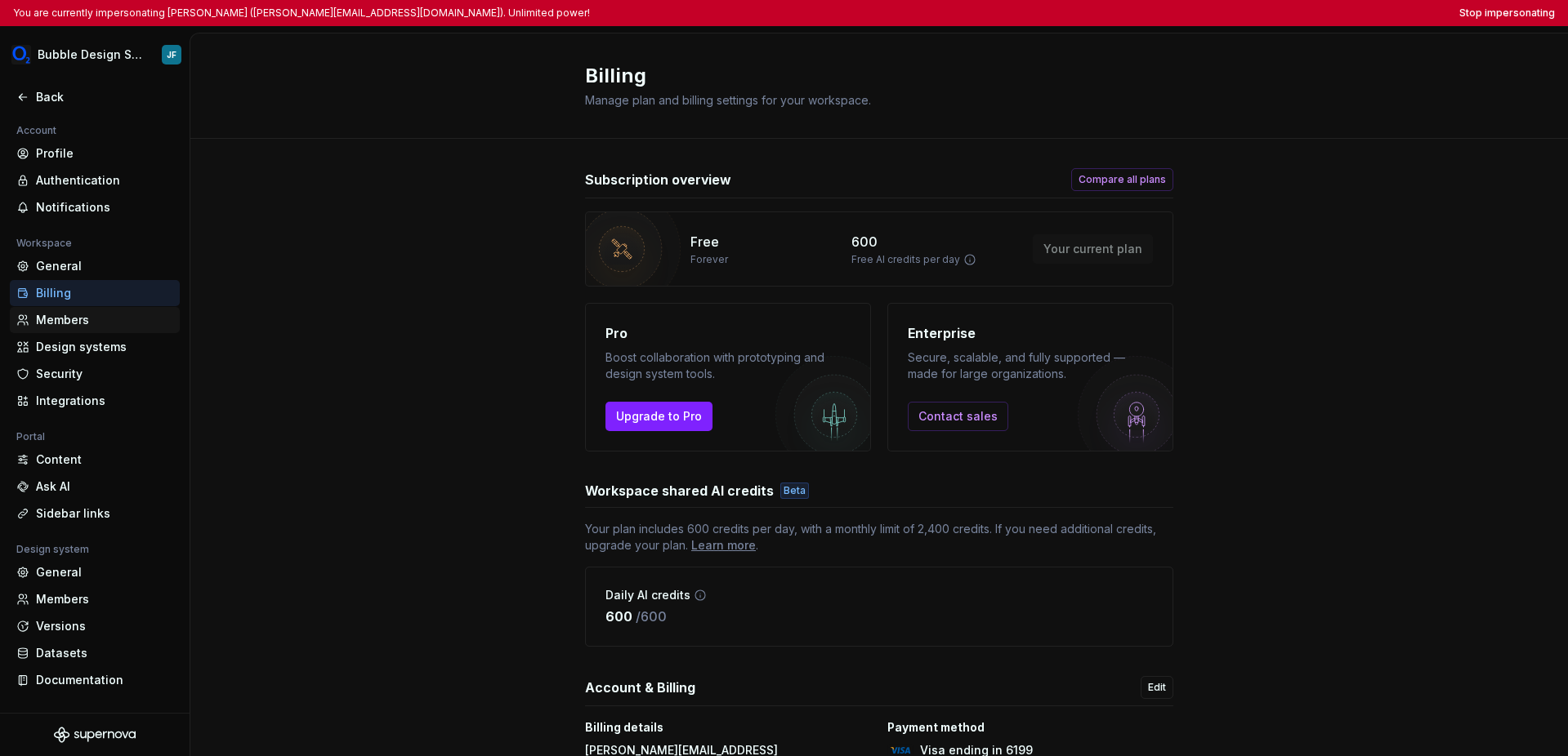
click at [79, 323] on div "Members" at bounding box center [104, 320] width 137 height 17
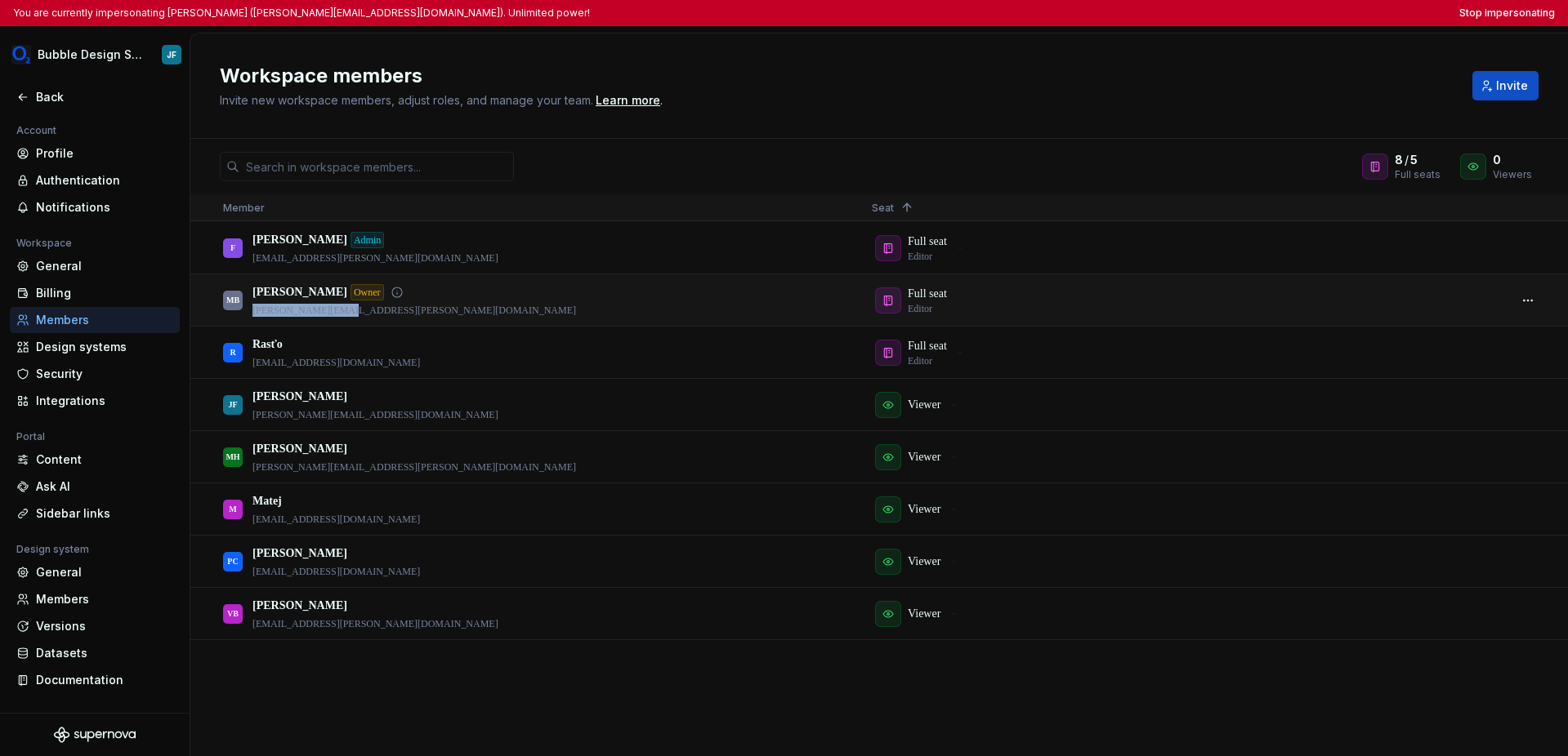
drag, startPoint x: 349, startPoint y: 313, endPoint x: 251, endPoint y: 316, distance: 98.0
click at [251, 316] on div "MB Martin Babic Owner martin.babic@o2.sk" at bounding box center [534, 299] width 623 height 50
copy p "[PERSON_NAME][EMAIL_ADDRESS][PERSON_NAME][DOMAIN_NAME]"
click at [366, 310] on p "[PERSON_NAME][EMAIL_ADDRESS][PERSON_NAME][DOMAIN_NAME]" at bounding box center [414, 310] width 323 height 13
drag, startPoint x: 361, startPoint y: 310, endPoint x: 254, endPoint y: 311, distance: 107.0
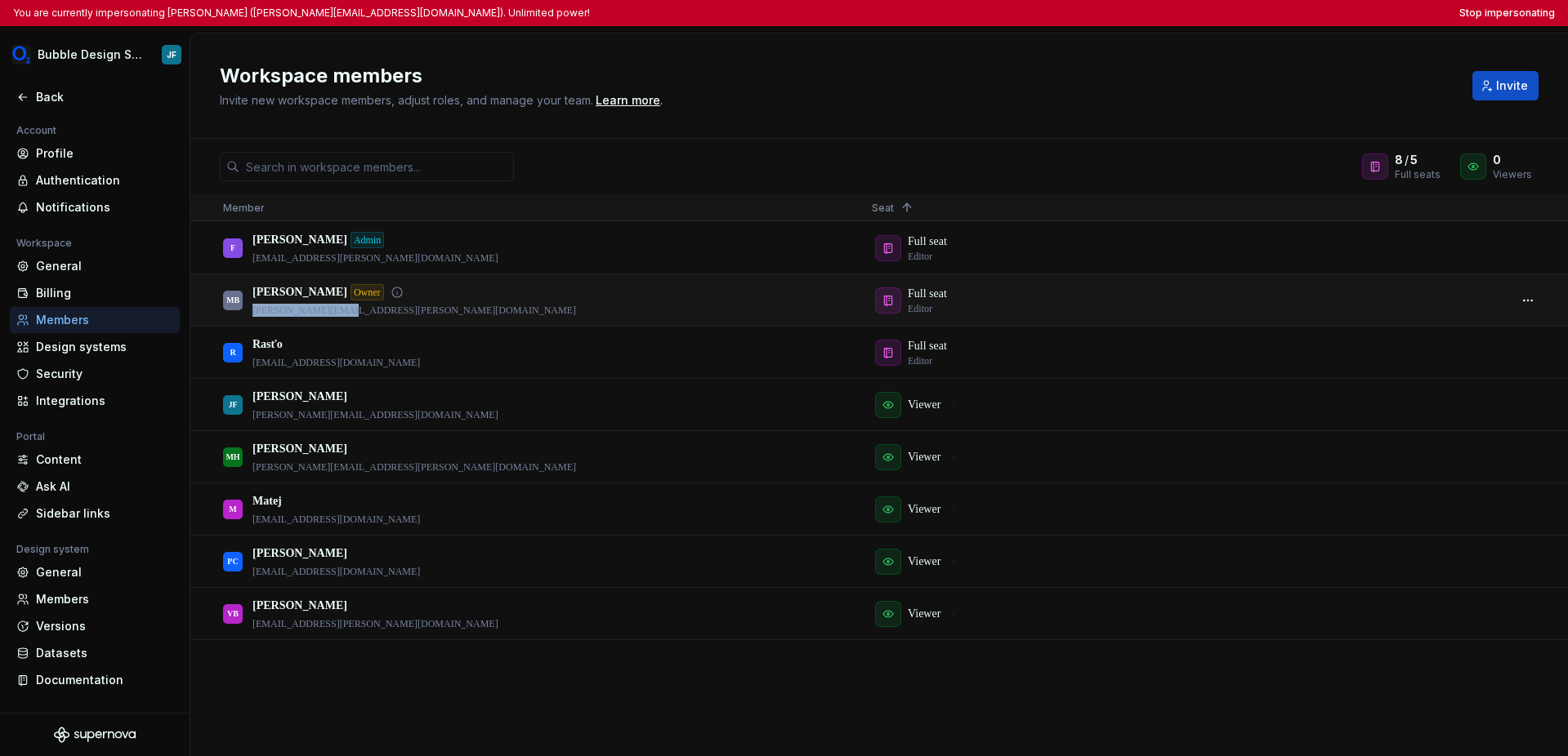
click at [254, 311] on p "[PERSON_NAME][EMAIL_ADDRESS][PERSON_NAME][DOMAIN_NAME]" at bounding box center [414, 310] width 323 height 13
copy p "[PERSON_NAME][EMAIL_ADDRESS][PERSON_NAME][DOMAIN_NAME]"
click at [1109, 16] on button "Stop impersonating" at bounding box center [1507, 12] width 95 height 13
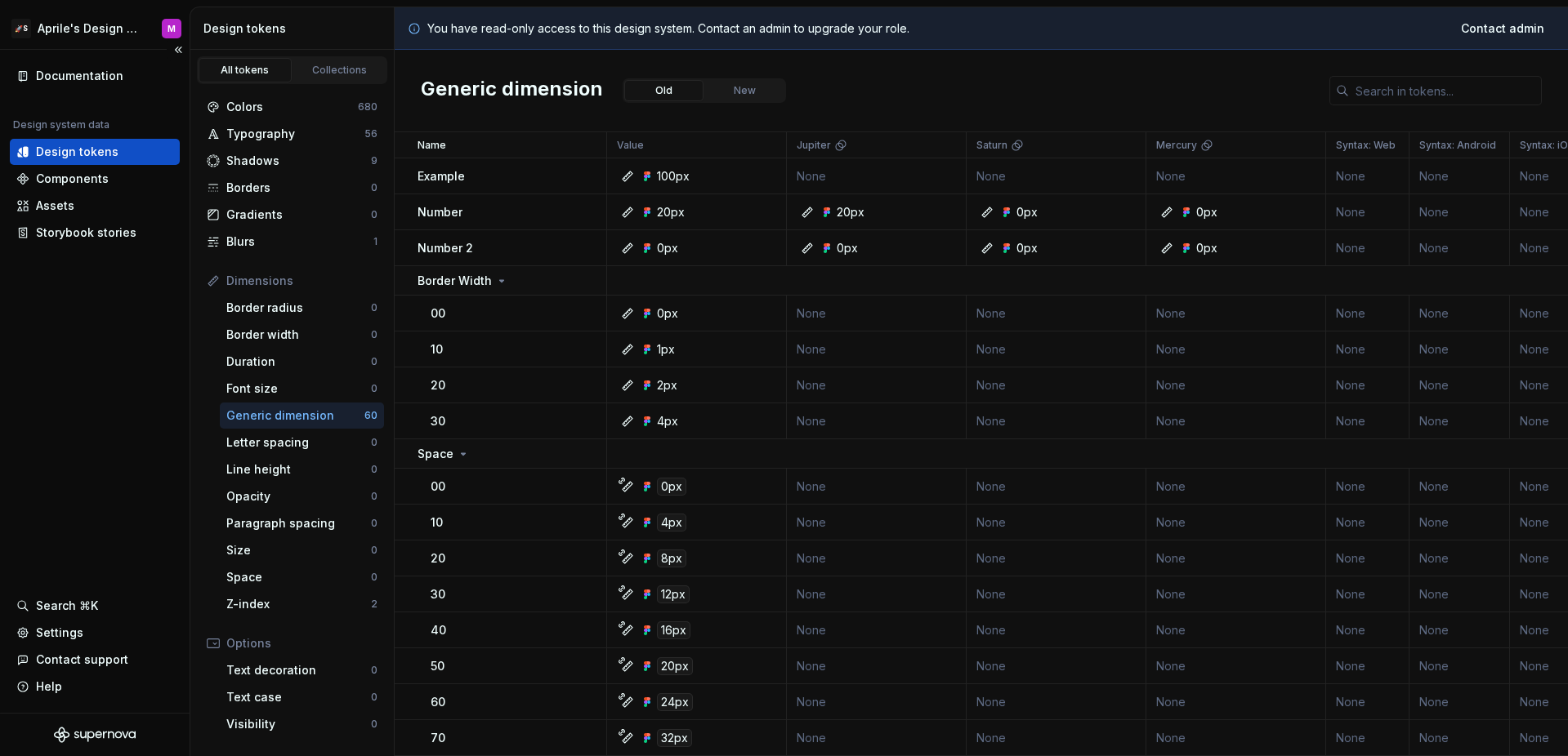
click at [104, 401] on div "Documentation Design system data Design tokens Components Assets Storybook stor…" at bounding box center [94, 381] width 190 height 663
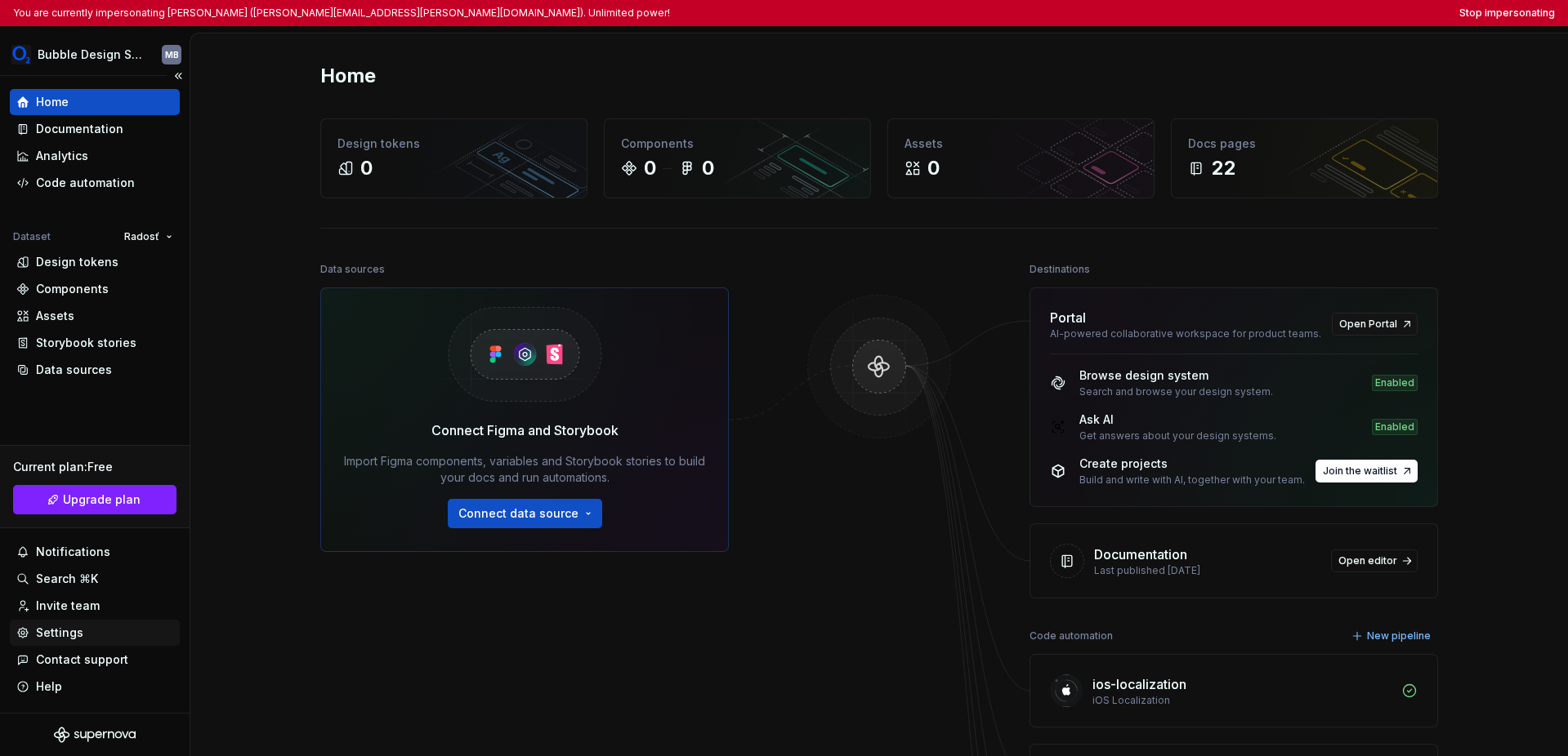
click at [73, 638] on div "Settings" at bounding box center [59, 633] width 47 height 17
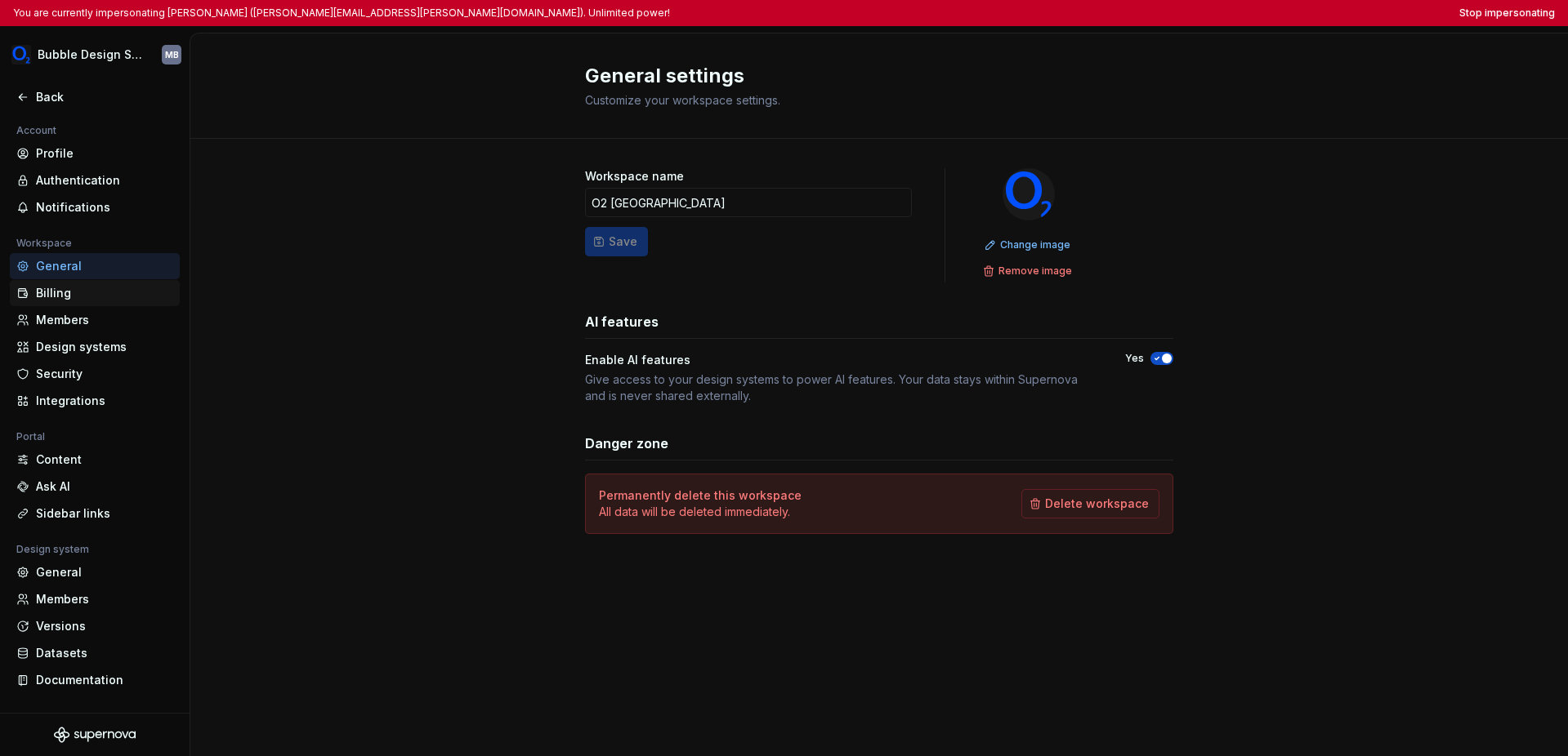
click at [98, 299] on div "Billing" at bounding box center [104, 292] width 137 height 17
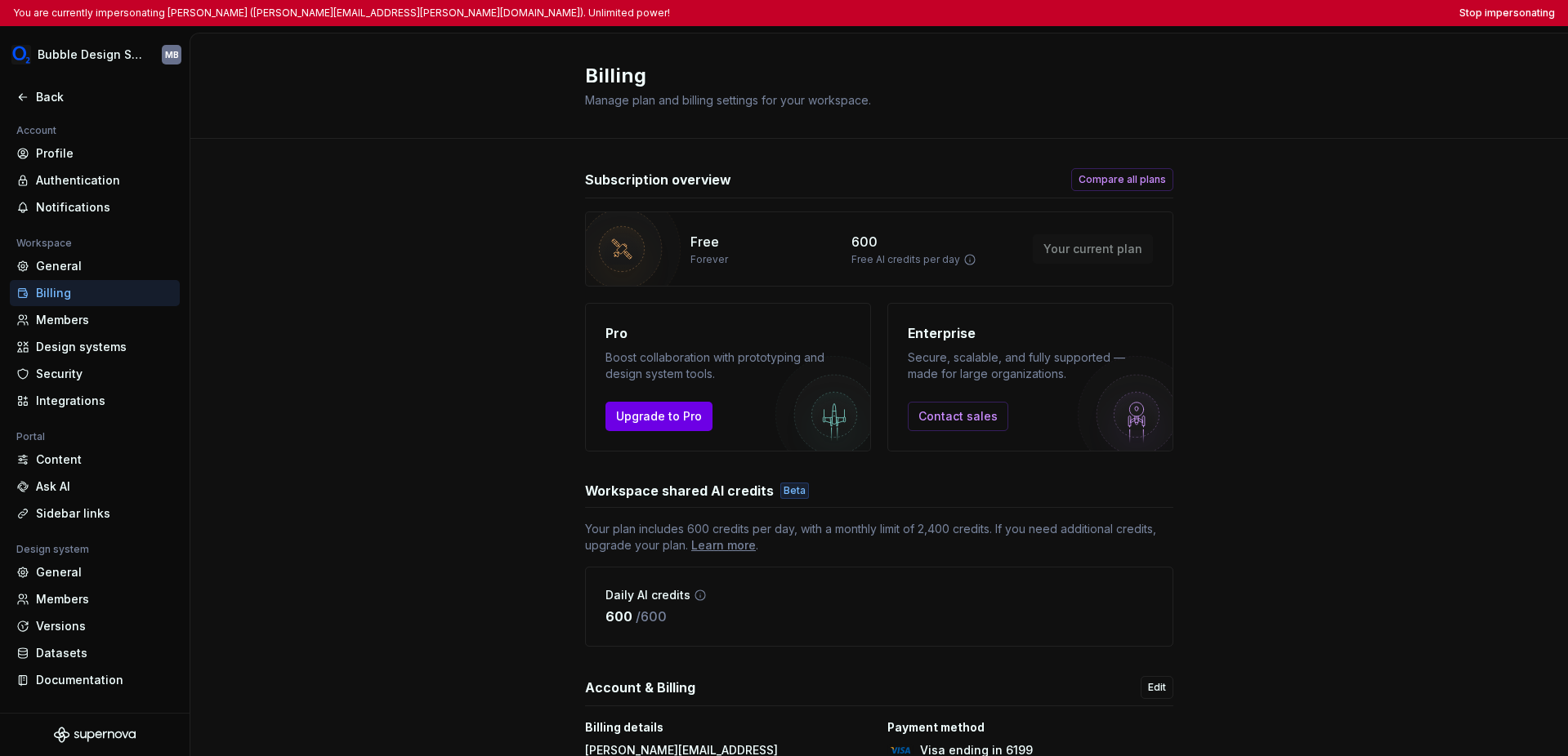
click at [662, 416] on span "Upgrade to Pro" at bounding box center [659, 416] width 86 height 17
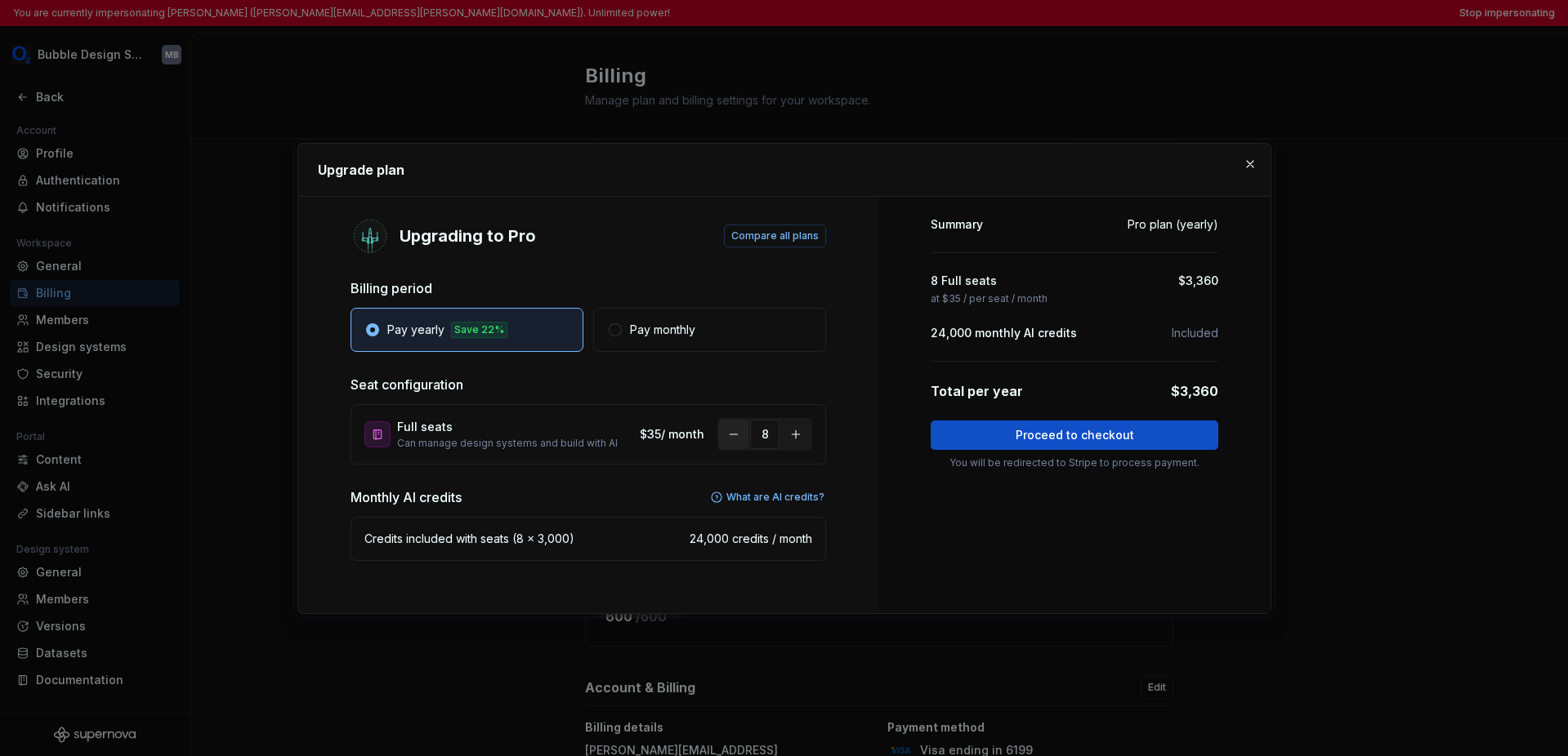
click at [739, 429] on button "button" at bounding box center [734, 435] width 30 height 30
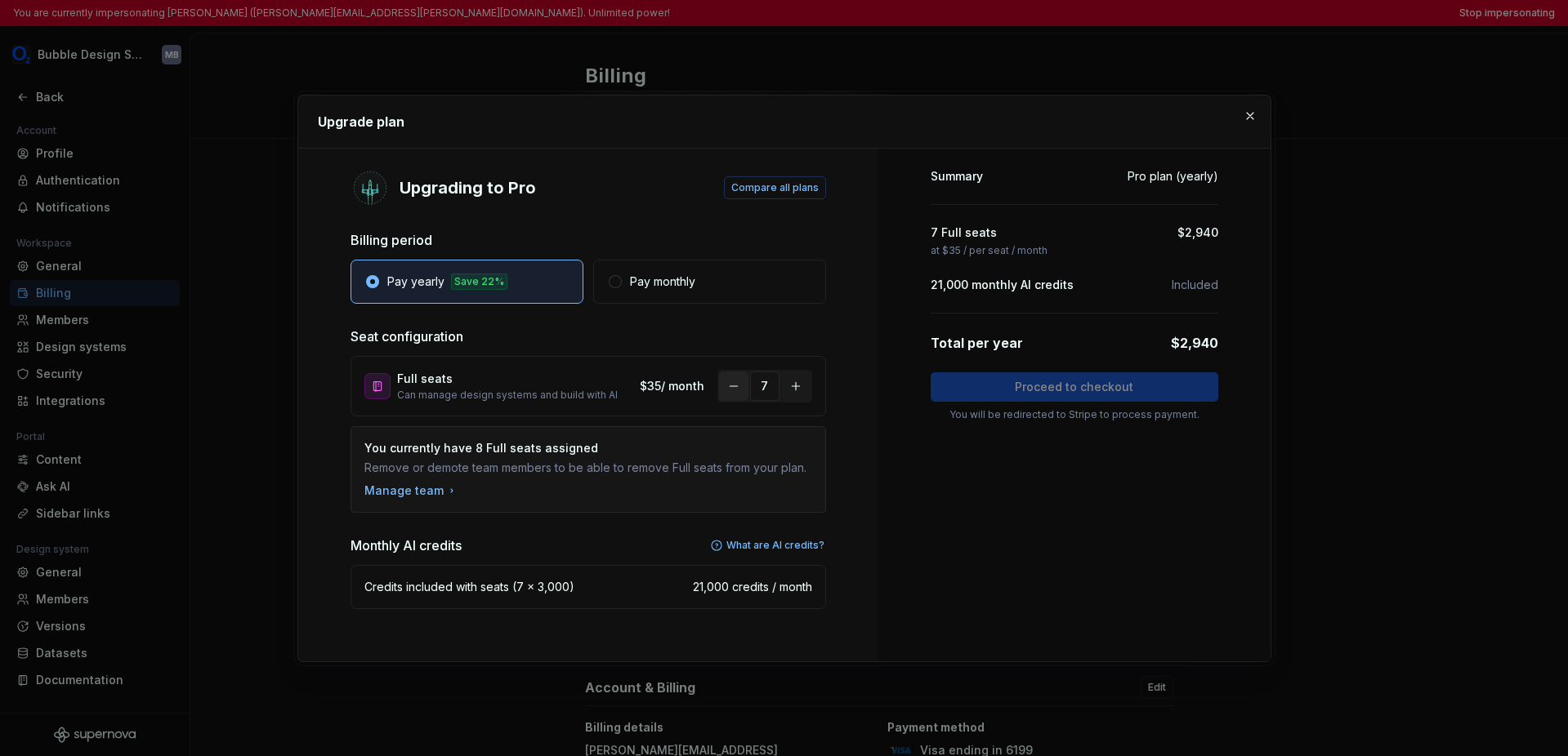
click at [735, 396] on button "button" at bounding box center [734, 387] width 30 height 30
click at [1109, 116] on button "button" at bounding box center [1250, 116] width 23 height 23
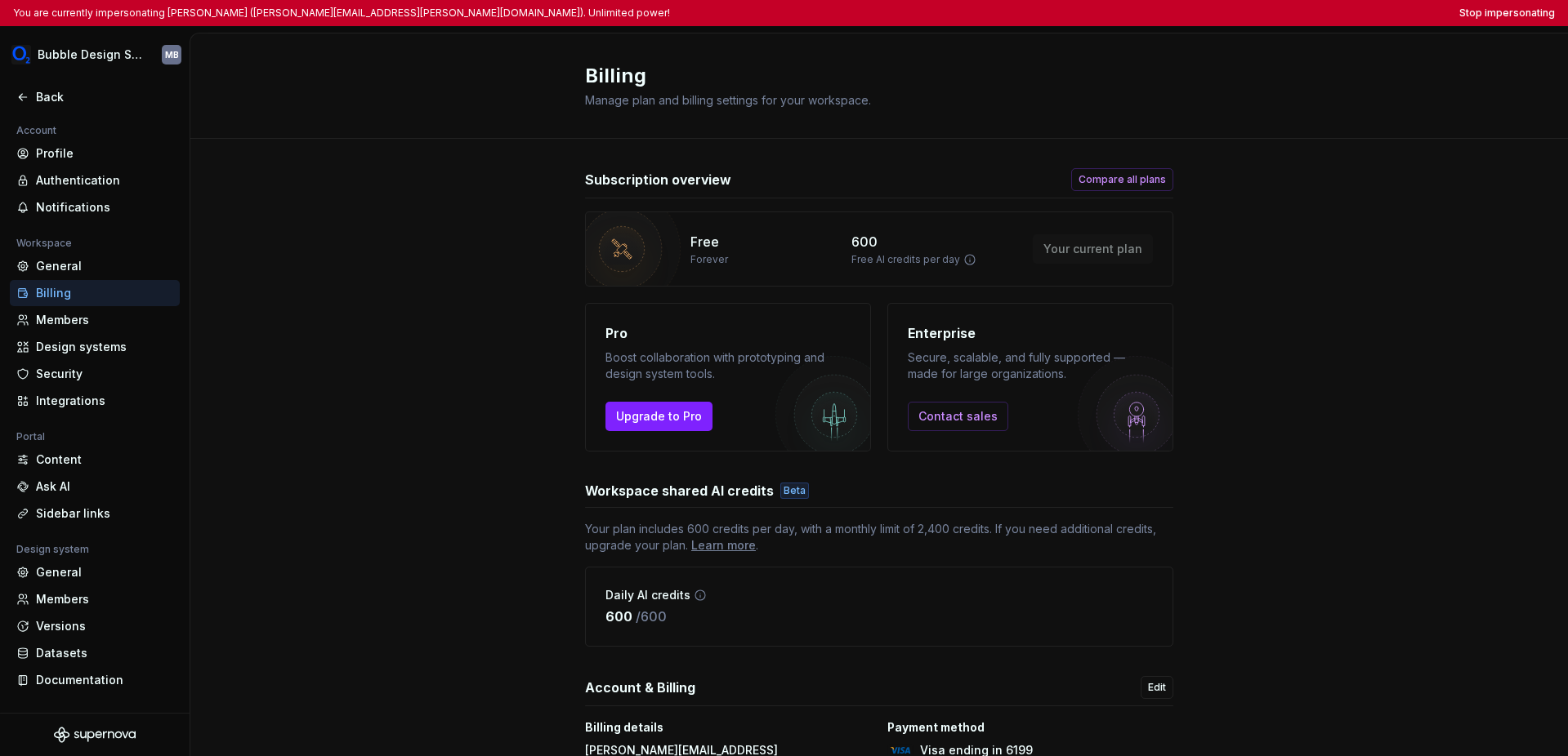
click at [1109, 315] on div "Subscription overview Compare all plans Free Forever 600 Free AI credits per da…" at bounding box center [879, 498] width 1378 height 719
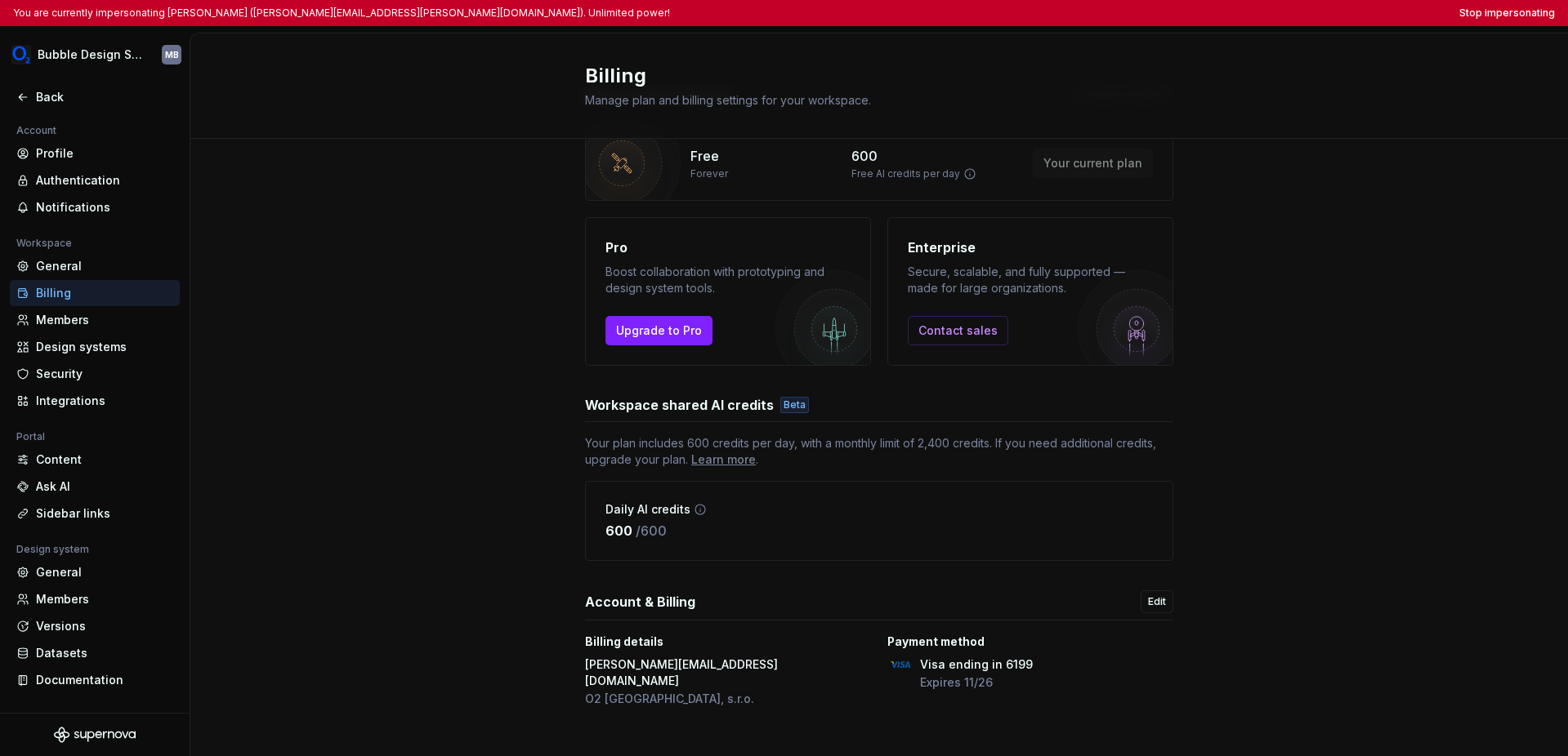
scroll to position [65, 0]
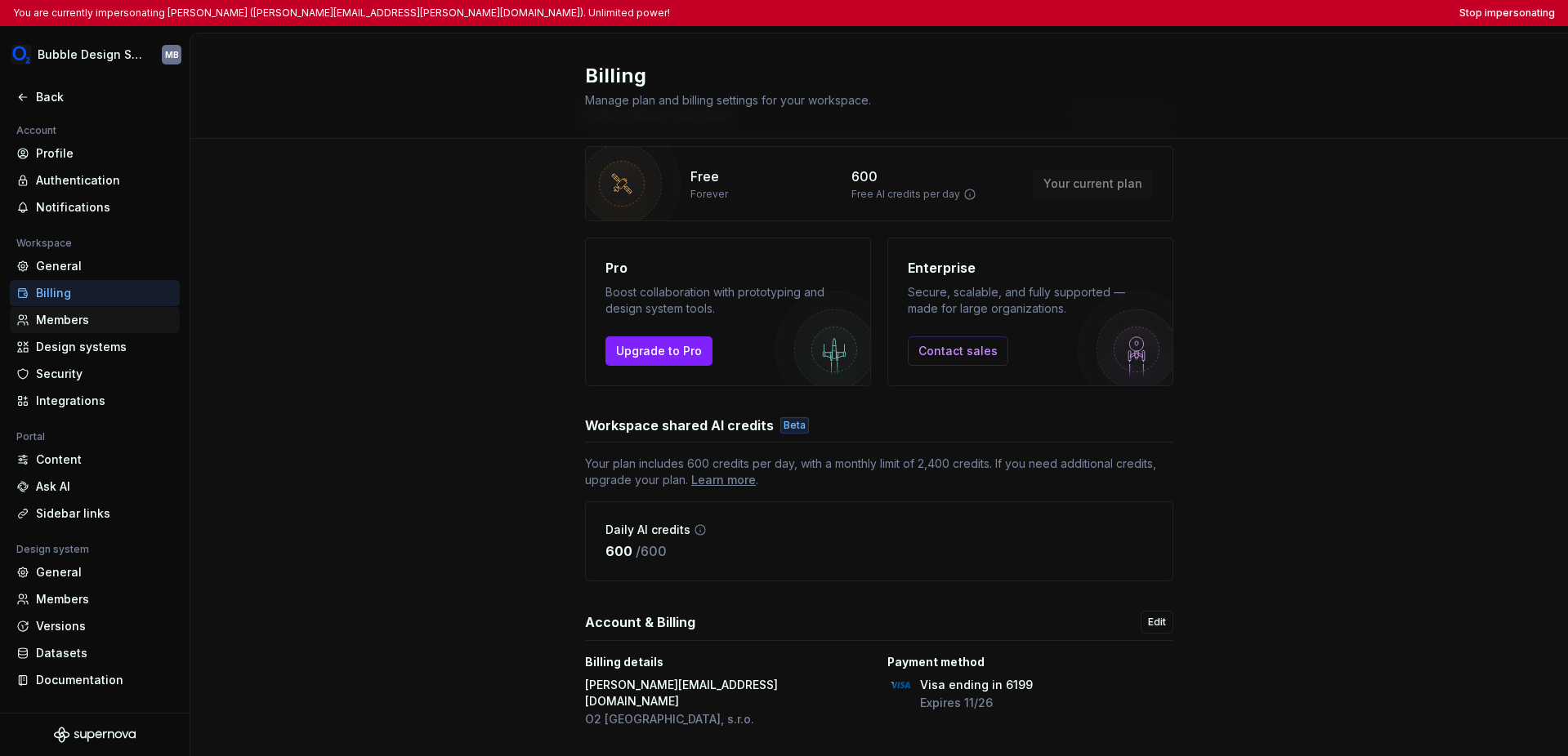
click at [73, 319] on div "Members" at bounding box center [104, 320] width 137 height 17
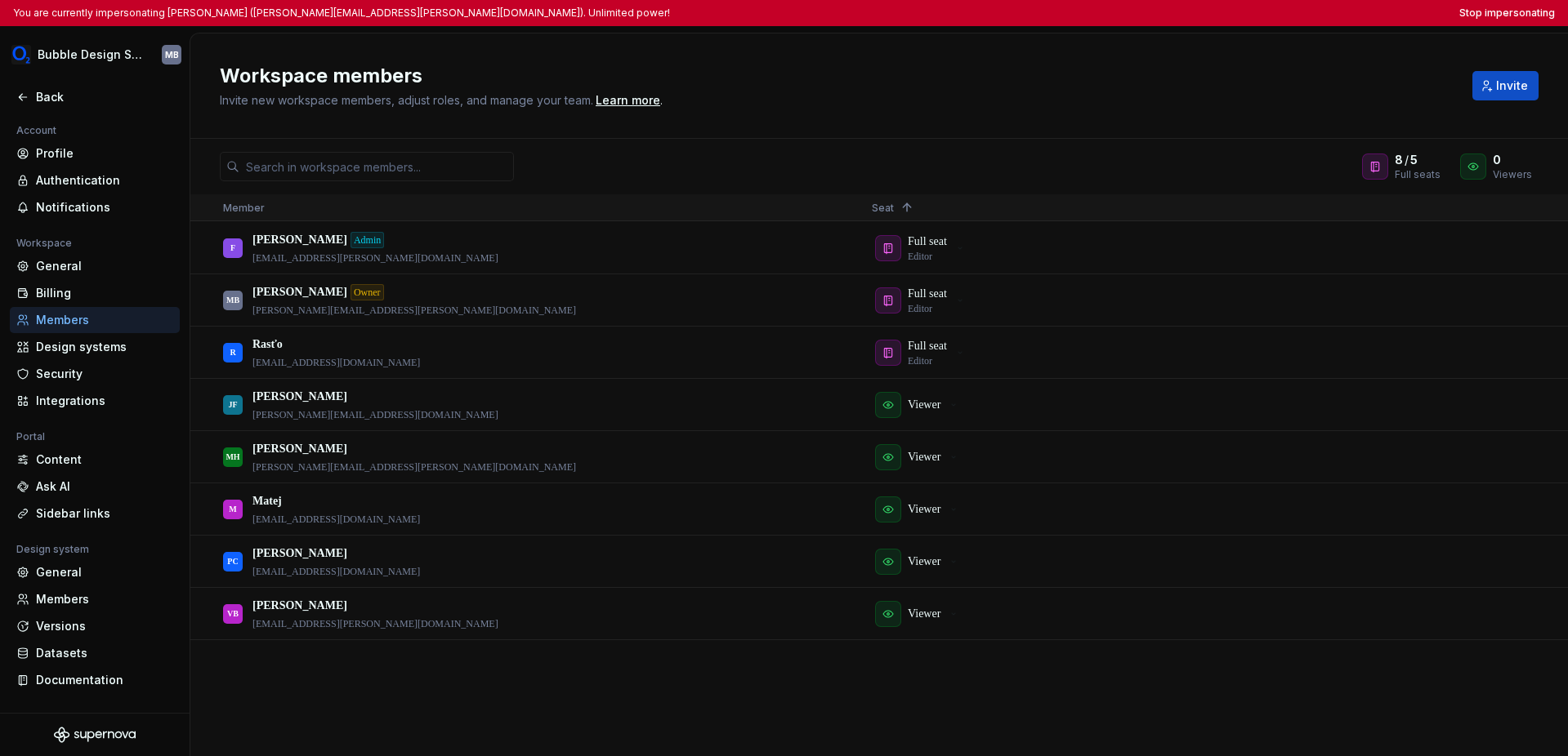
click at [910, 56] on div "Workspace members Invite new workspace members, adjust roles, and manage your t…" at bounding box center [879, 86] width 1378 height 106
drag, startPoint x: 1244, startPoint y: 682, endPoint x: 1261, endPoint y: 677, distance: 17.7
click at [1109, 683] on div "F Filip Admin filip.klembara@o2.sk Full seat Editor MB Martin Babic Owner marti…" at bounding box center [879, 488] width 1378 height 533
click at [1109, 613] on button "button" at bounding box center [1528, 614] width 23 height 23
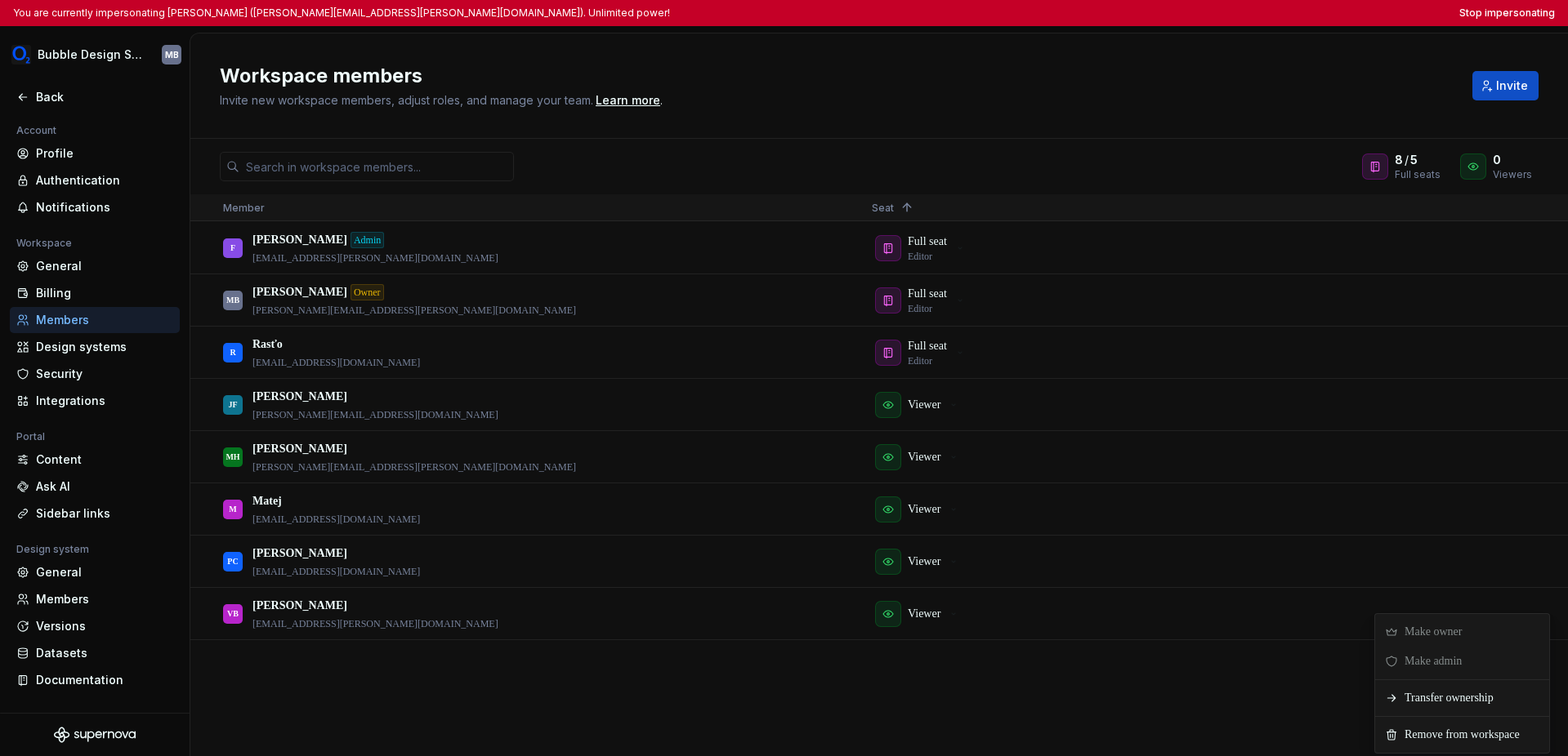
click at [1005, 687] on div "F Filip Admin filip.klembara@o2.sk Full seat Editor MB Martin Babic Owner marti…" at bounding box center [879, 488] width 1378 height 533
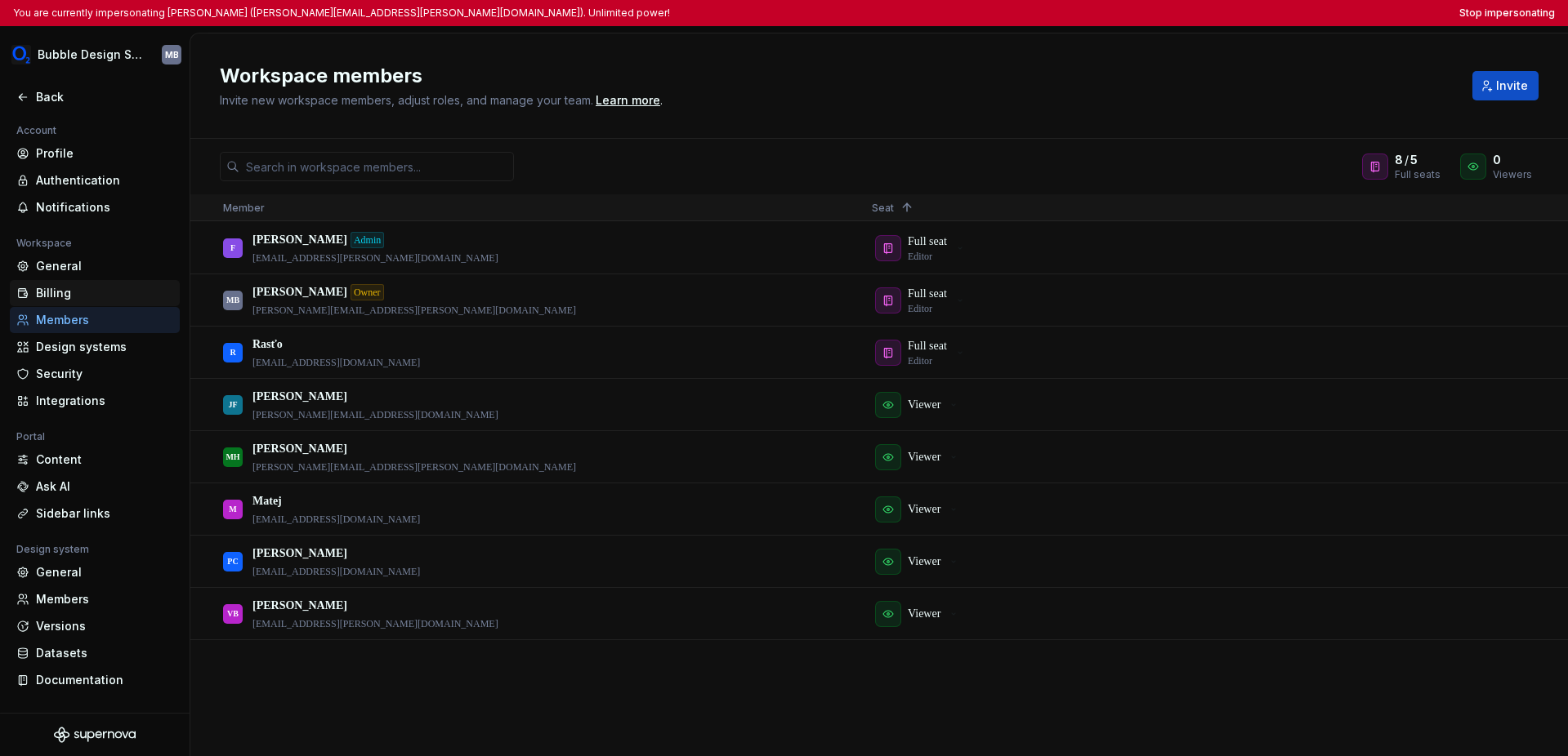
click at [45, 290] on div "Billing" at bounding box center [104, 292] width 137 height 17
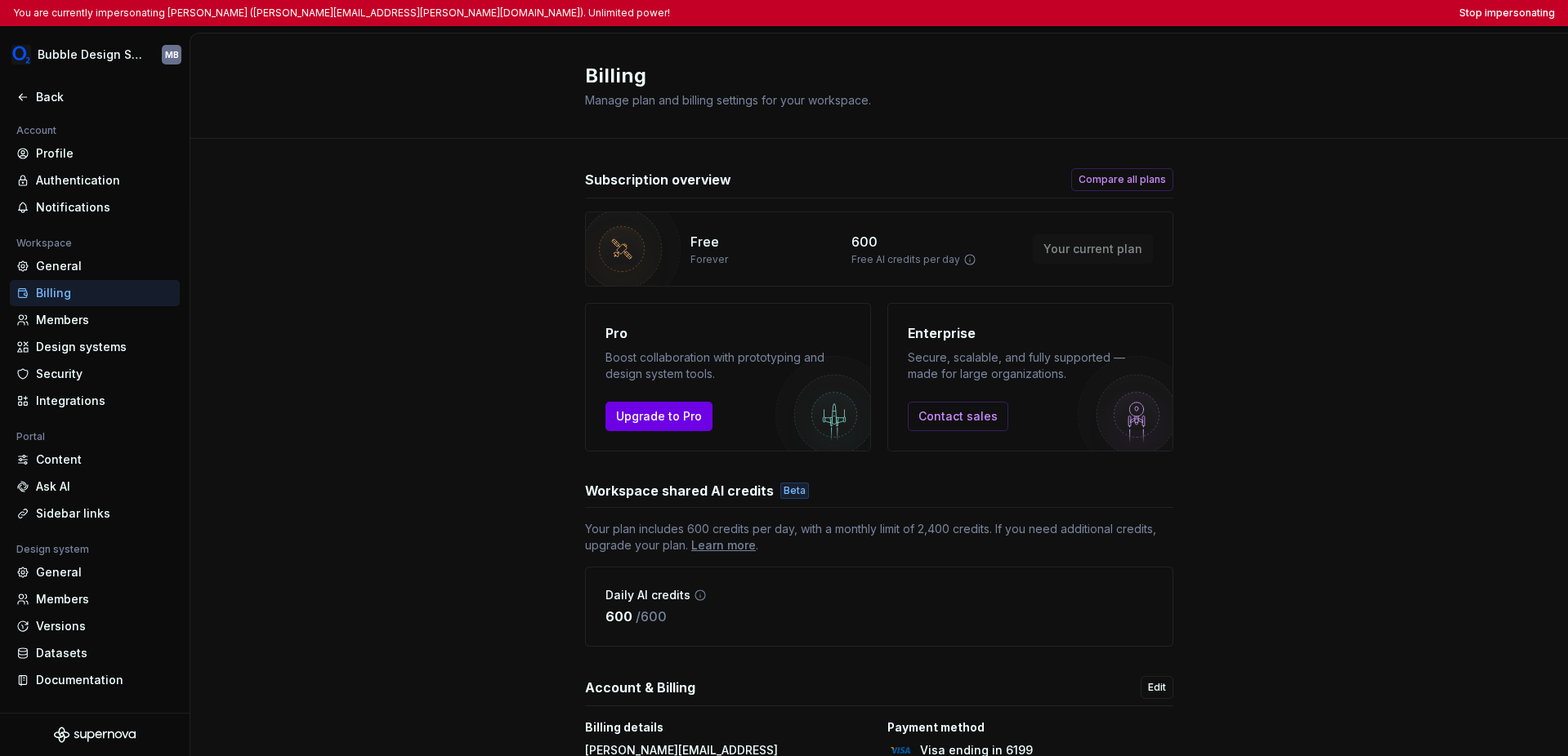
click at [650, 410] on span "Upgrade to Pro" at bounding box center [659, 416] width 86 height 17
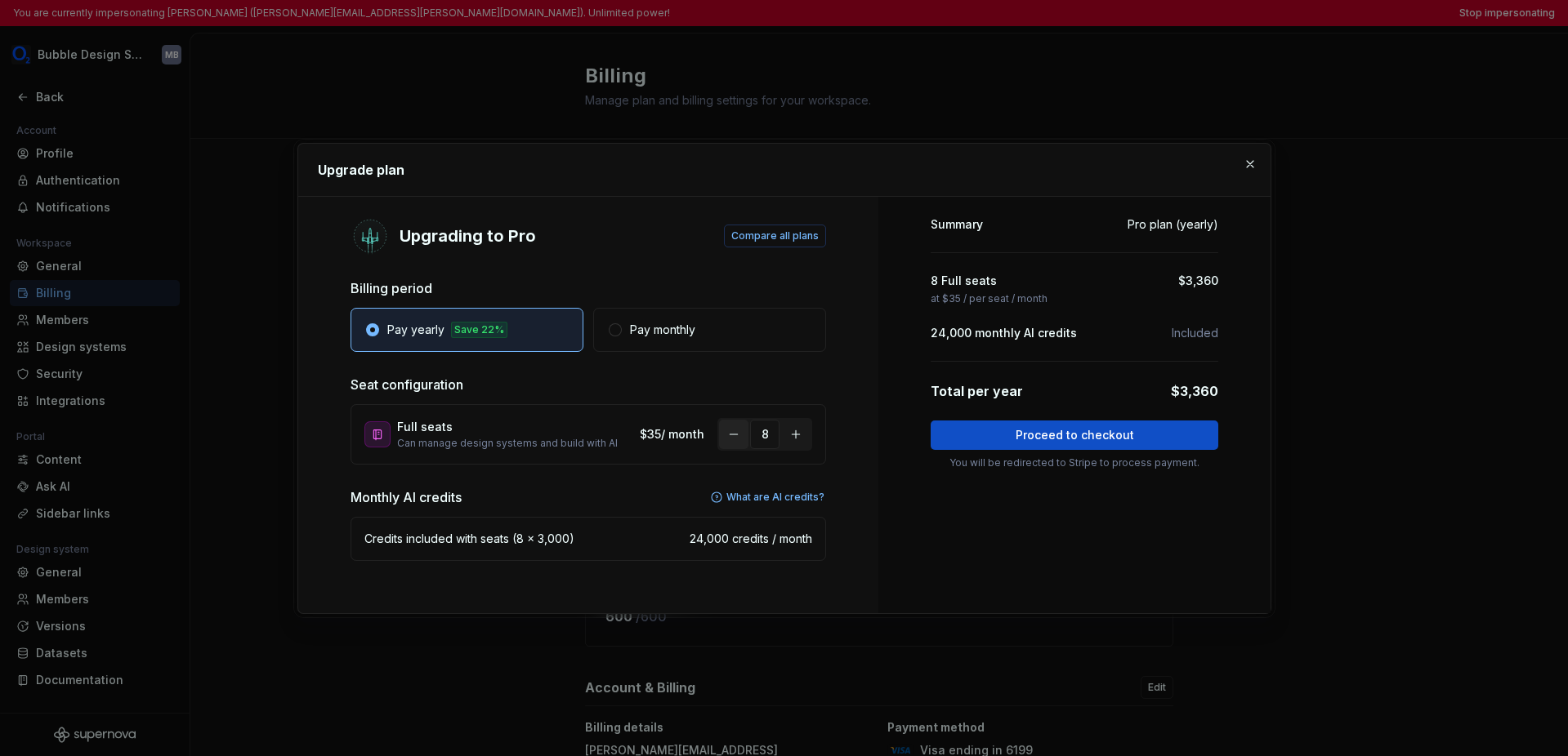
click at [731, 436] on button "button" at bounding box center [734, 435] width 30 height 30
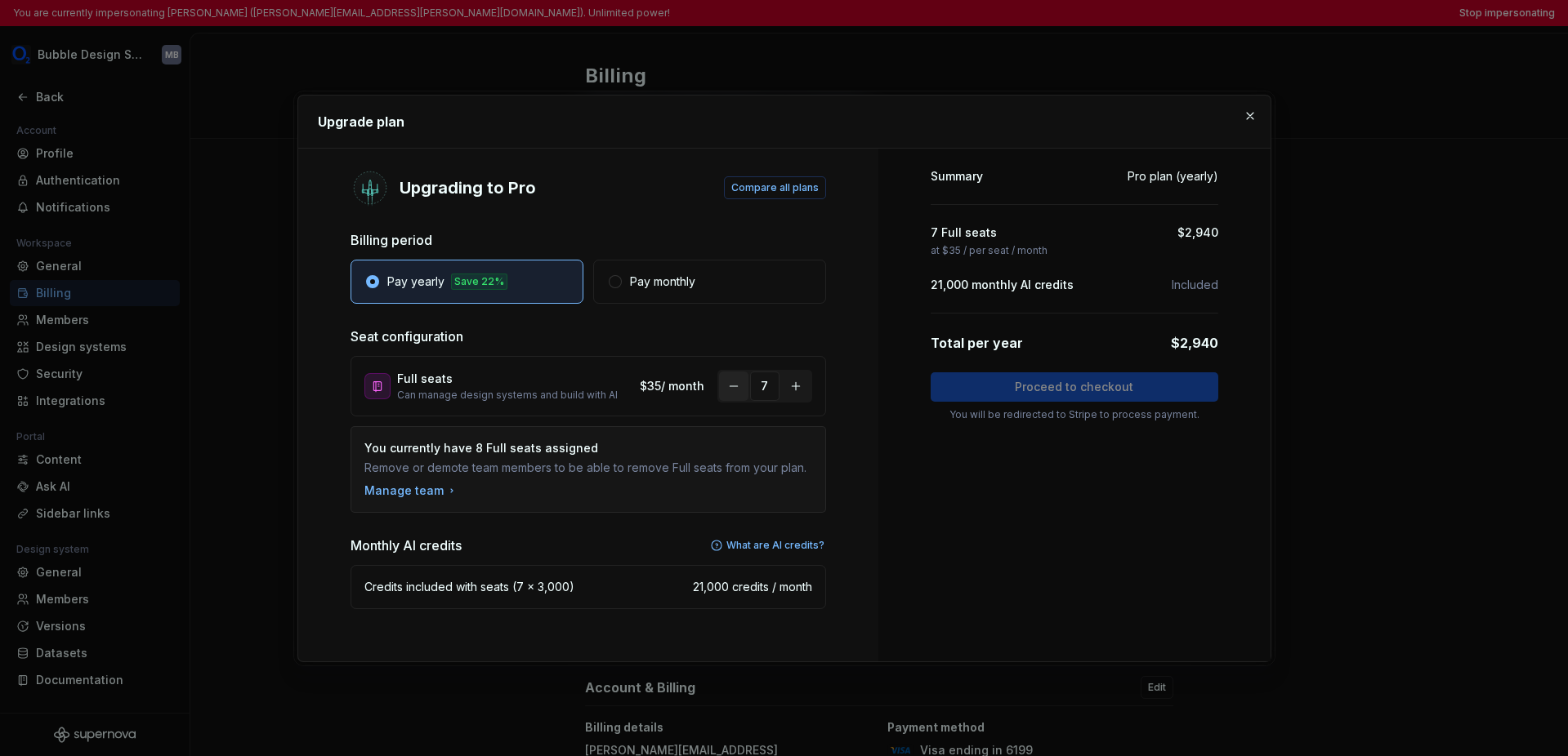
click at [731, 390] on button "button" at bounding box center [734, 387] width 30 height 30
click at [1109, 115] on button "button" at bounding box center [1250, 116] width 23 height 23
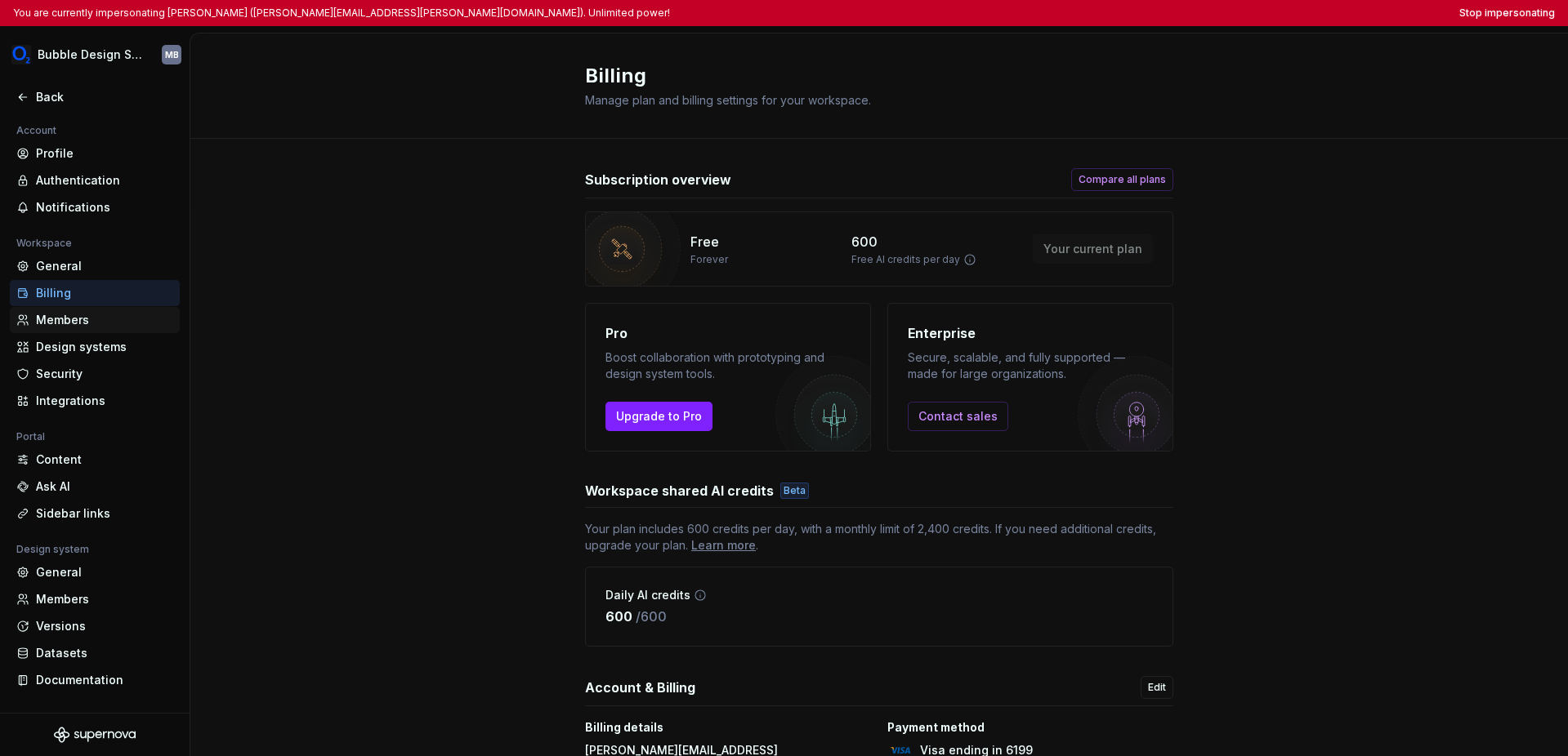
click at [86, 326] on div "Members" at bounding box center [104, 320] width 137 height 17
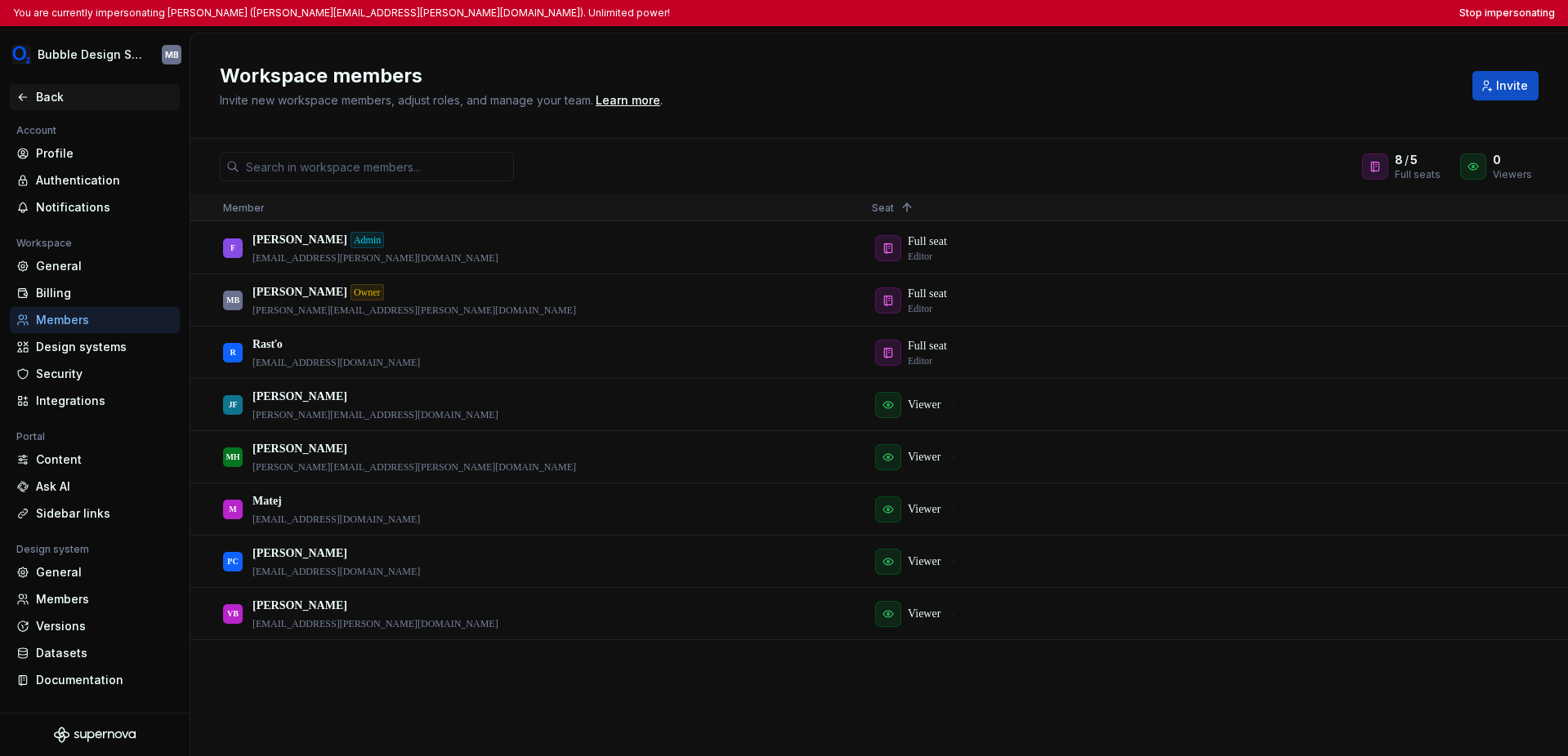
click at [27, 97] on icon at bounding box center [23, 97] width 13 height 13
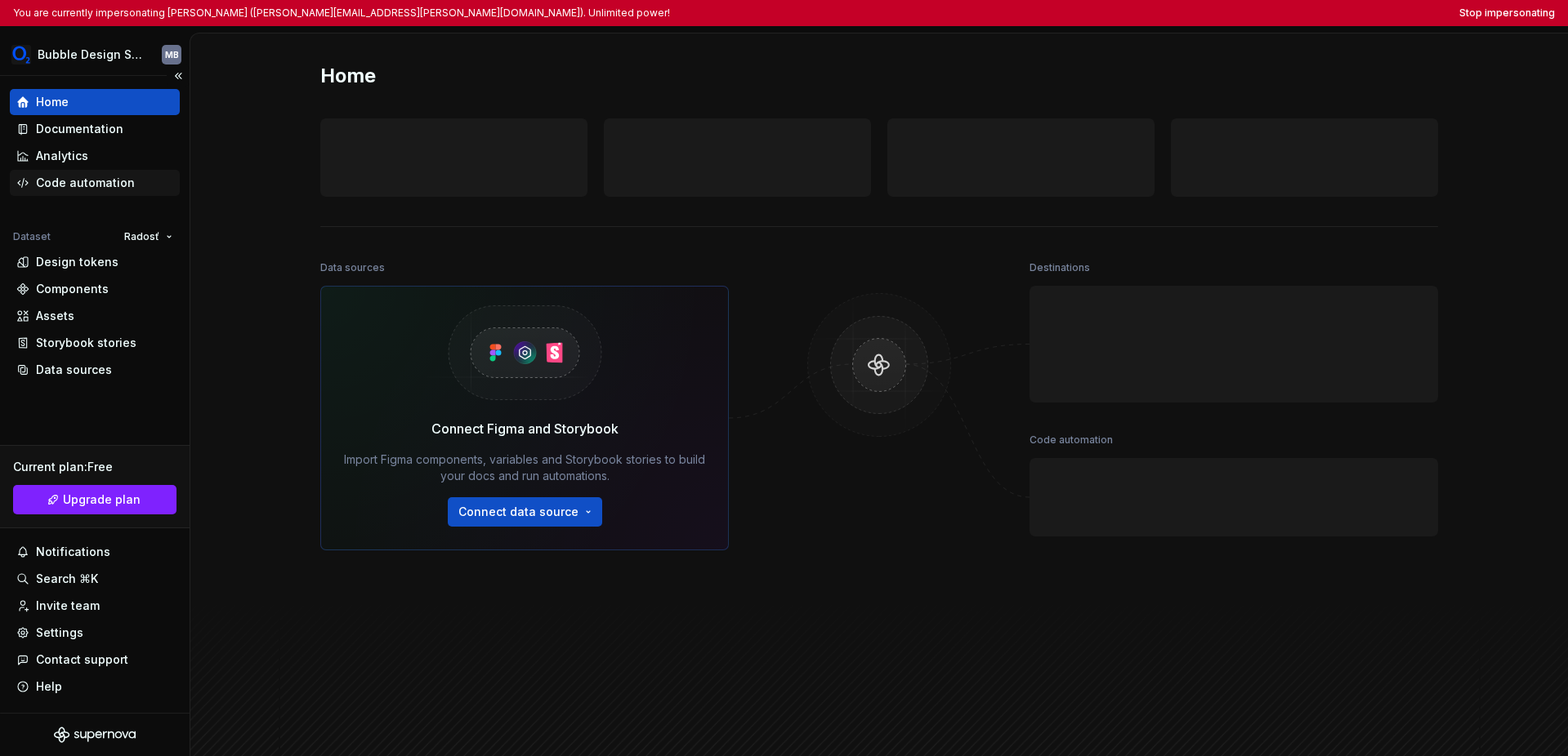
click at [83, 177] on div "Code automation" at bounding box center [85, 182] width 99 height 17
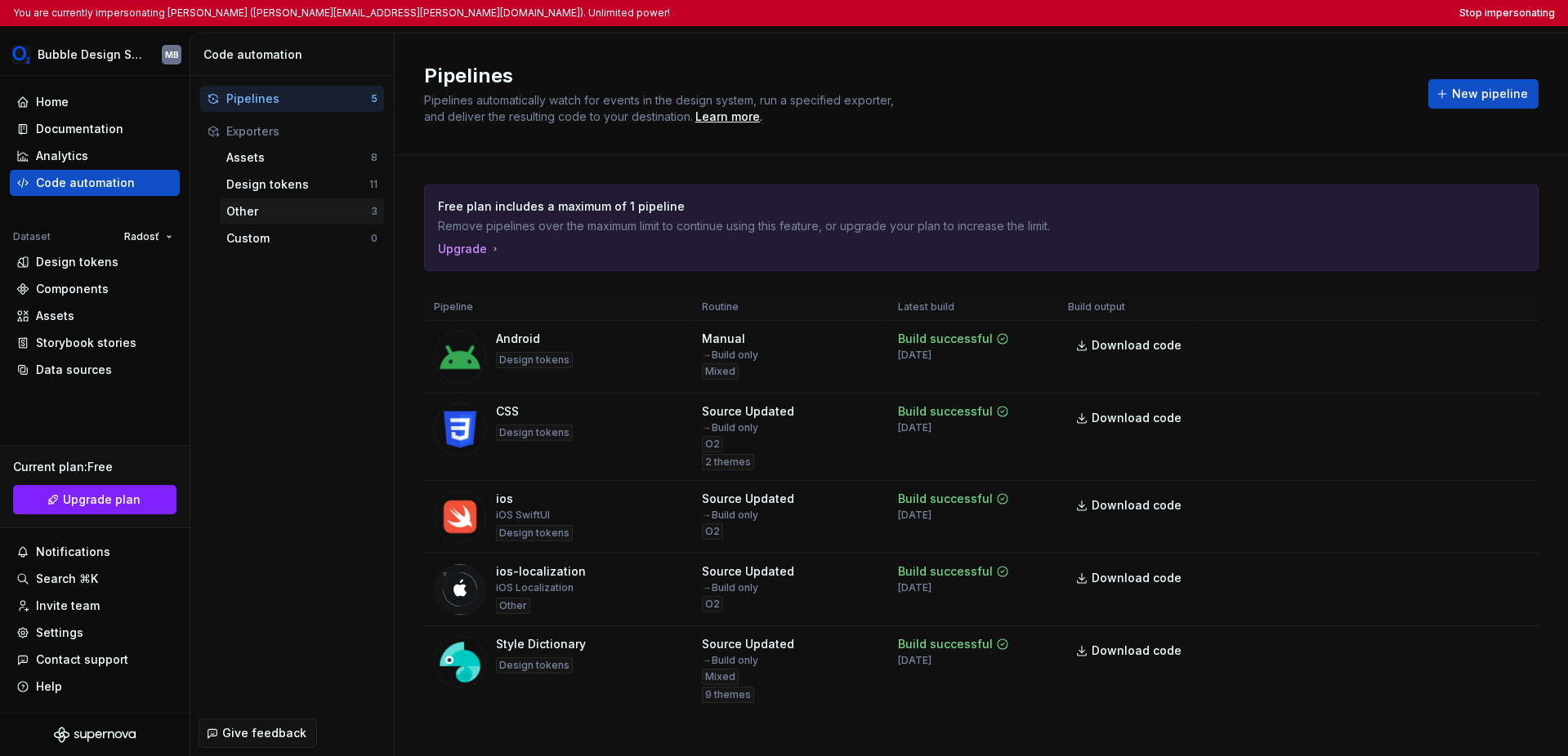
click at [266, 210] on div "Other" at bounding box center [299, 211] width 145 height 17
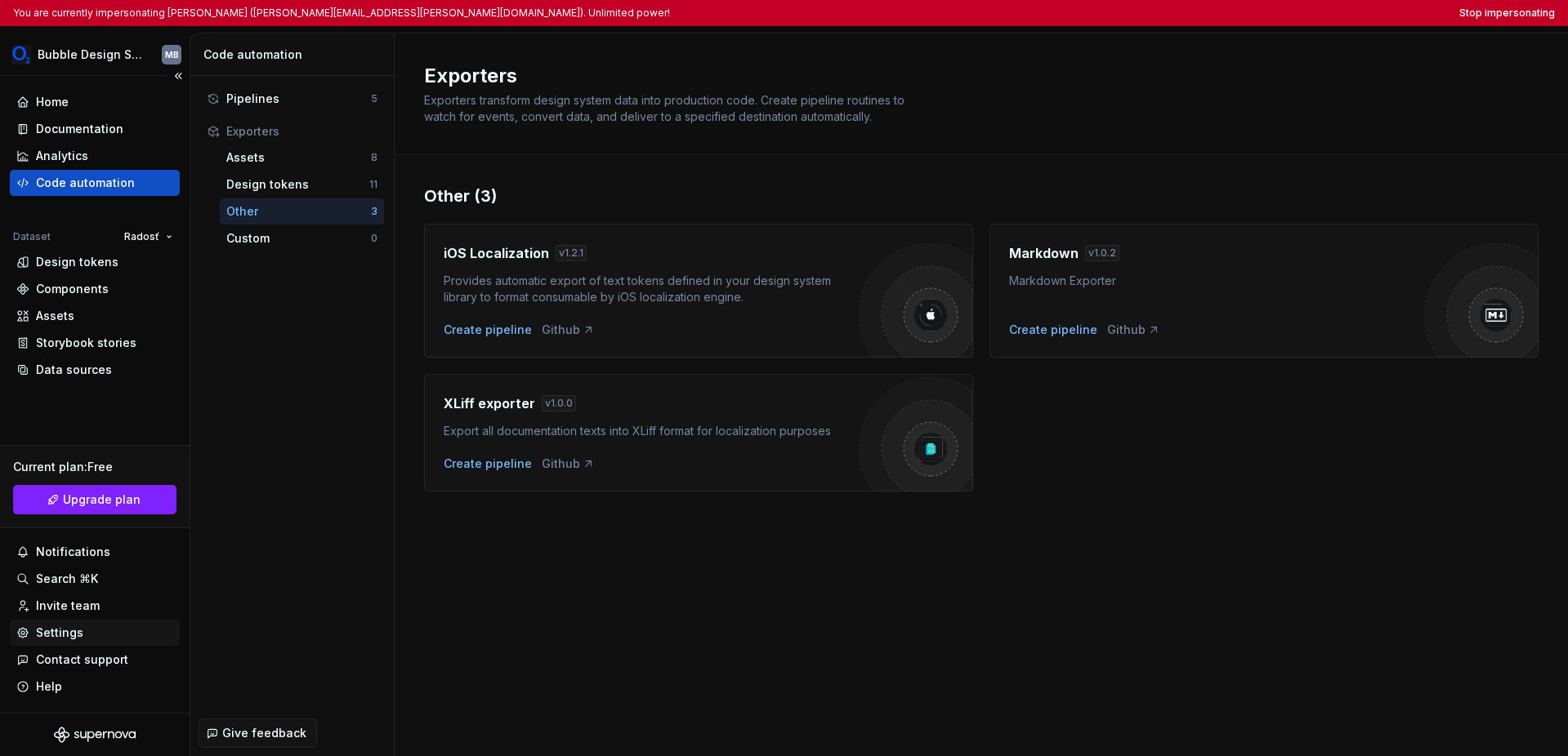
click at [79, 641] on div "Settings" at bounding box center [94, 633] width 170 height 26
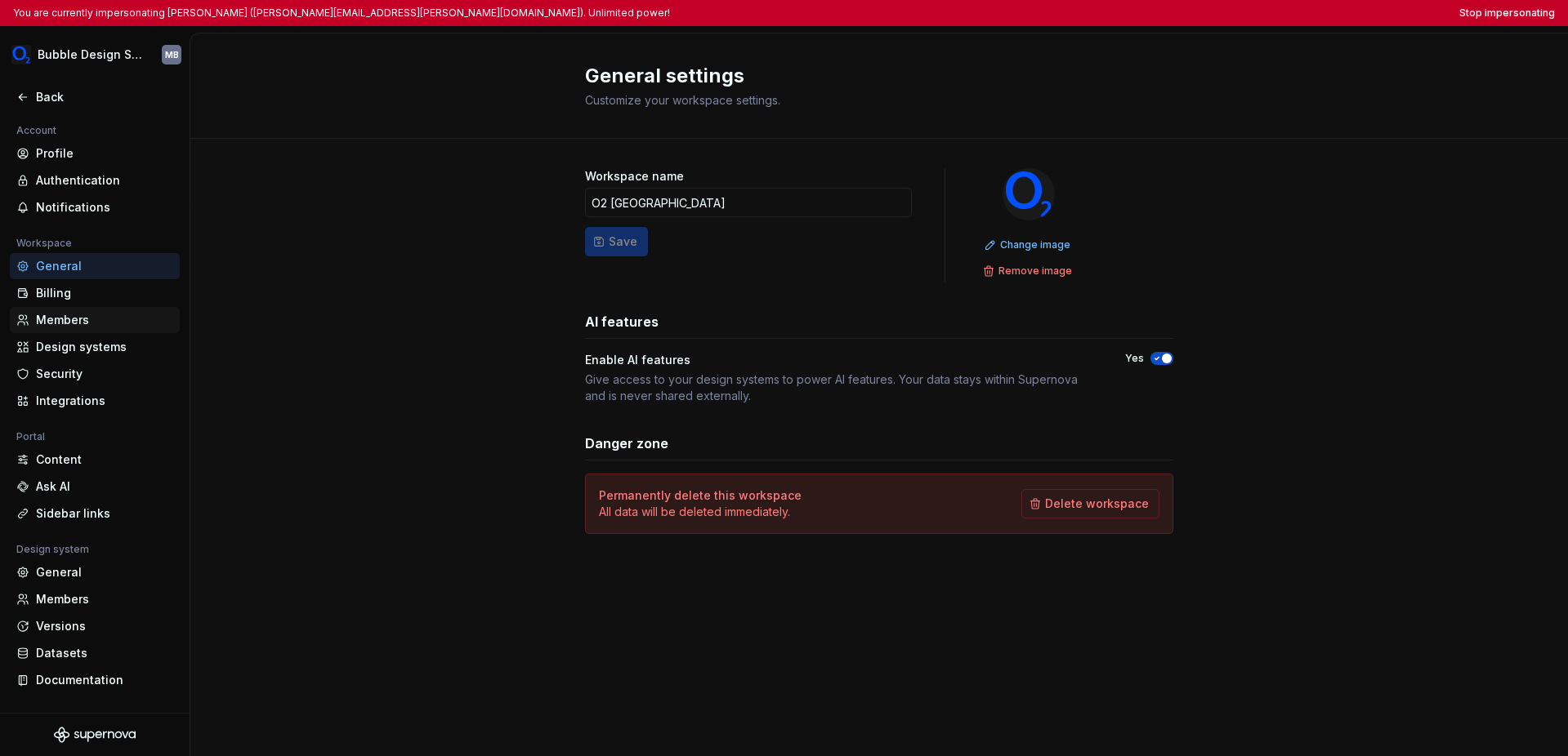
click at [82, 320] on div "Members" at bounding box center [104, 320] width 137 height 17
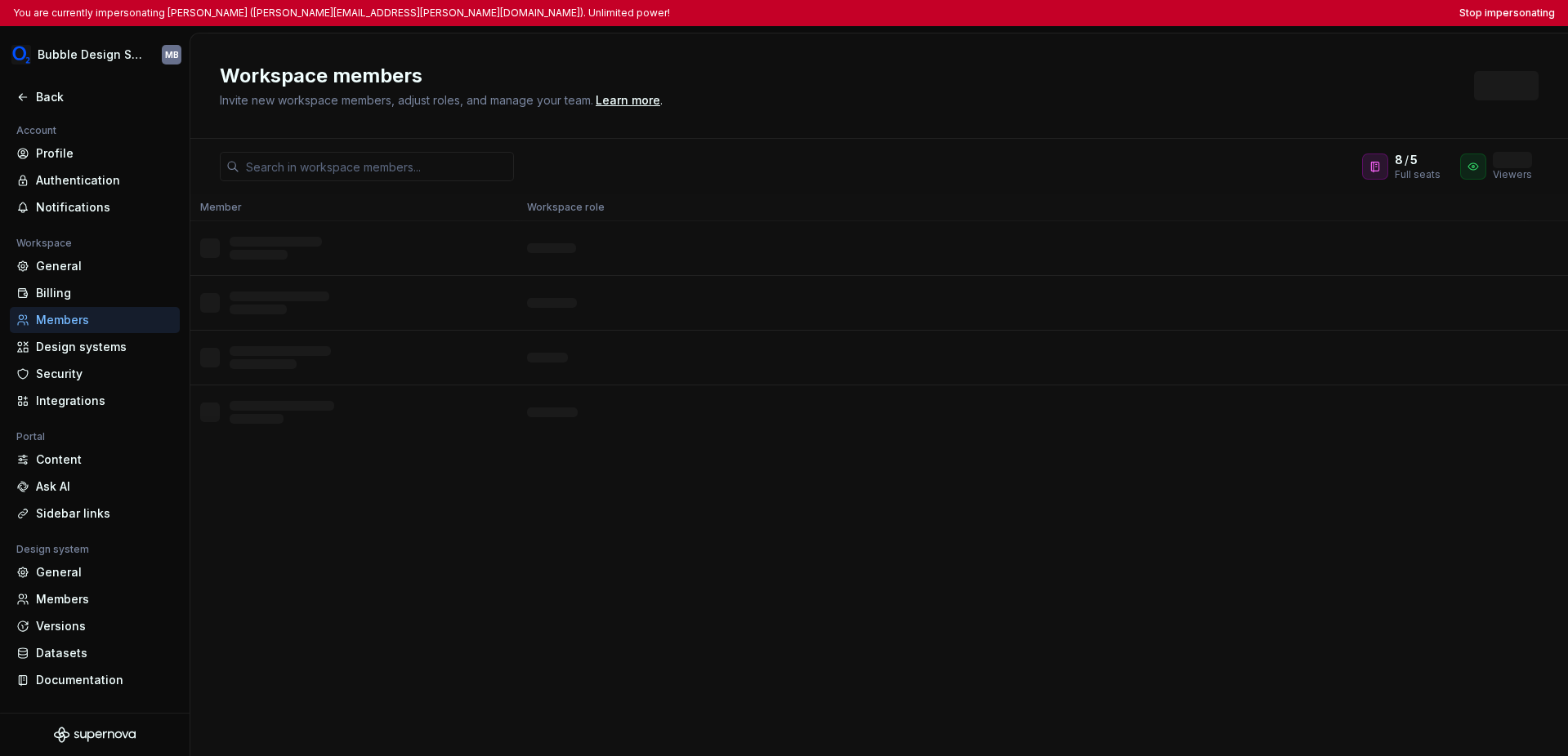
click at [637, 568] on div "8 / 5 Full seats 0 Viewers Member Workspace role L L L L" at bounding box center [879, 447] width 1378 height 617
click at [1109, 18] on button "Stop impersonating" at bounding box center [1507, 12] width 95 height 13
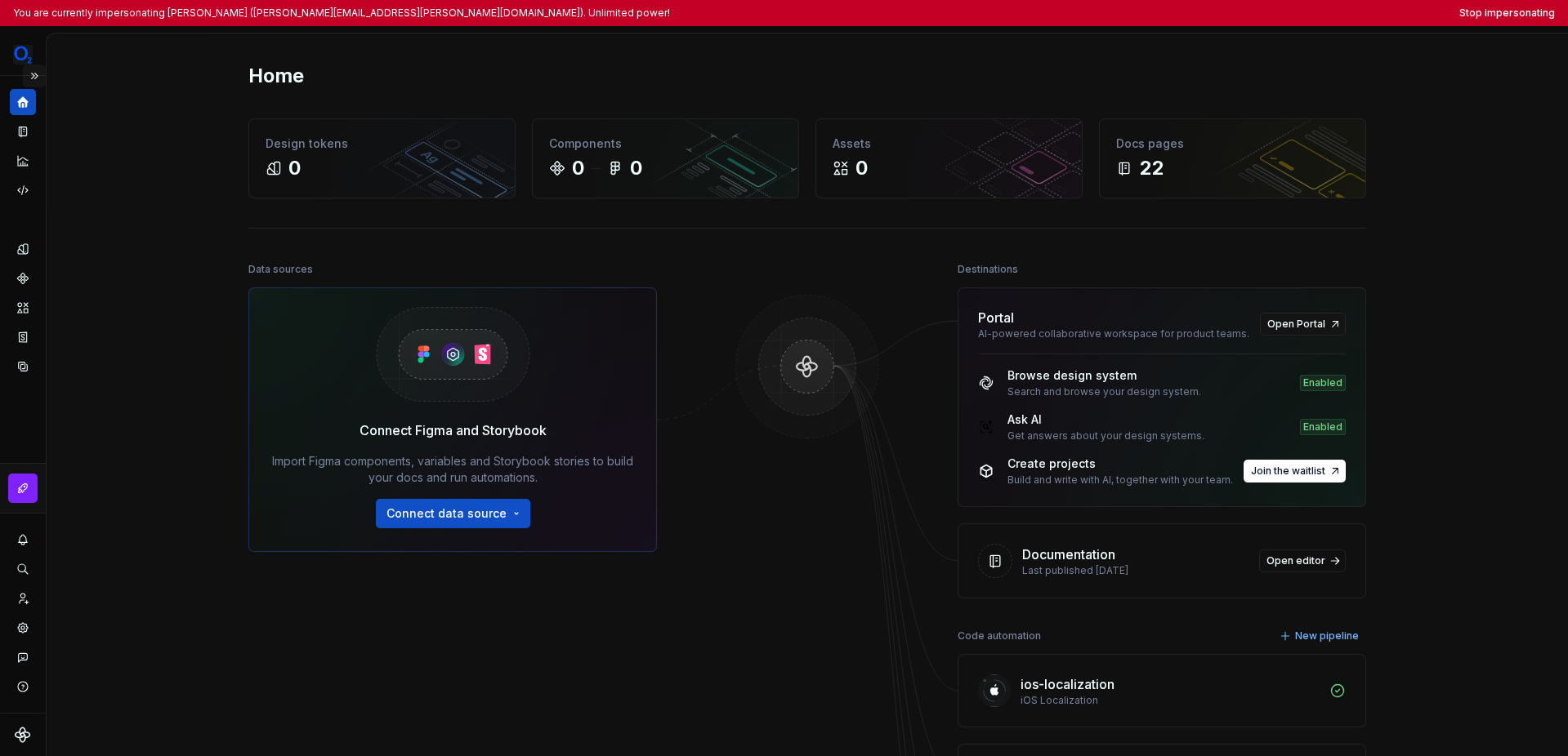
click at [43, 79] on button "Expand sidebar" at bounding box center [34, 76] width 23 height 23
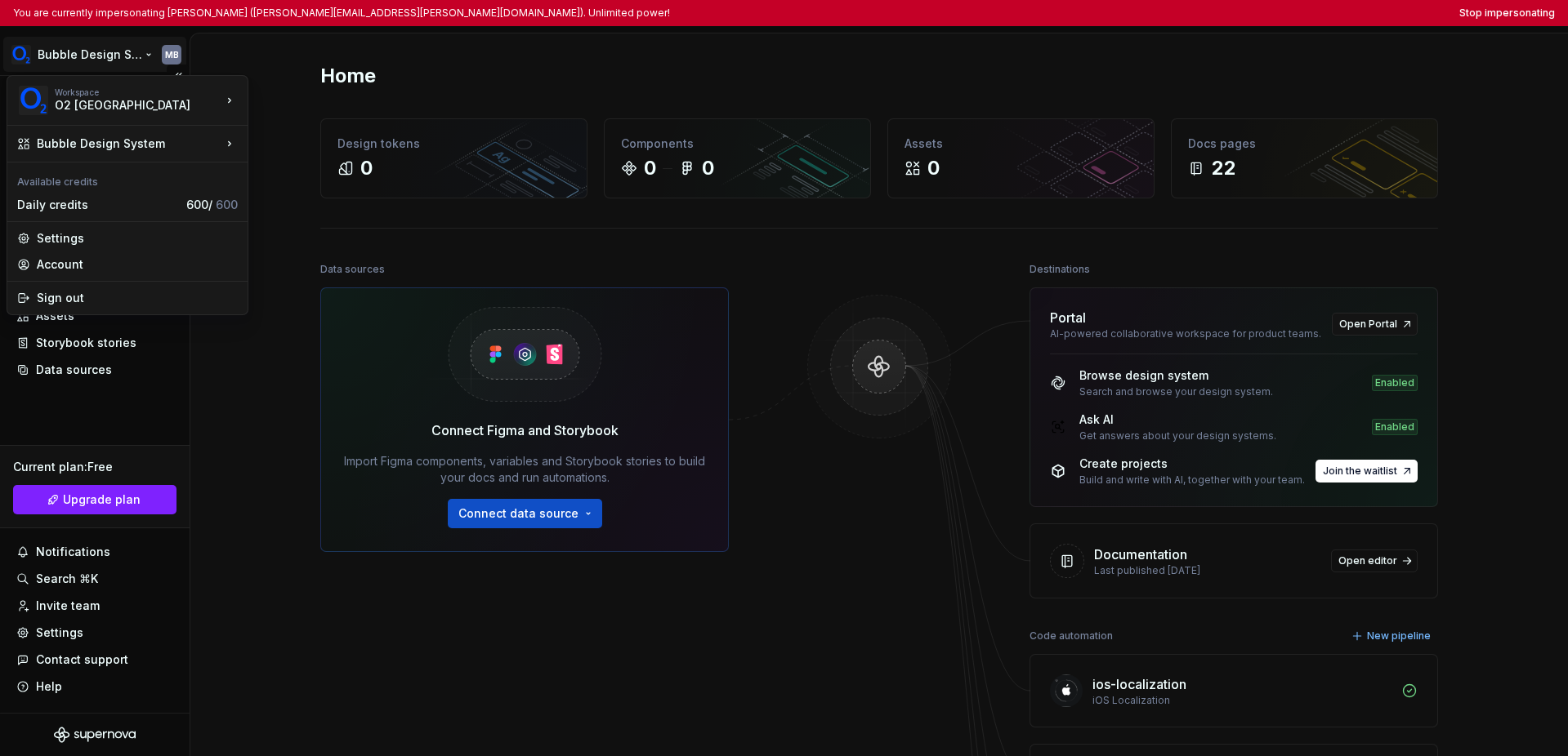
click at [57, 58] on html "You are currently impersonating [PERSON_NAME] ([PERSON_NAME][EMAIL_ADDRESS][PER…" at bounding box center [784, 378] width 1568 height 756
click at [78, 410] on html "You are currently impersonating [PERSON_NAME] ([PERSON_NAME][EMAIL_ADDRESS][PER…" at bounding box center [784, 378] width 1568 height 756
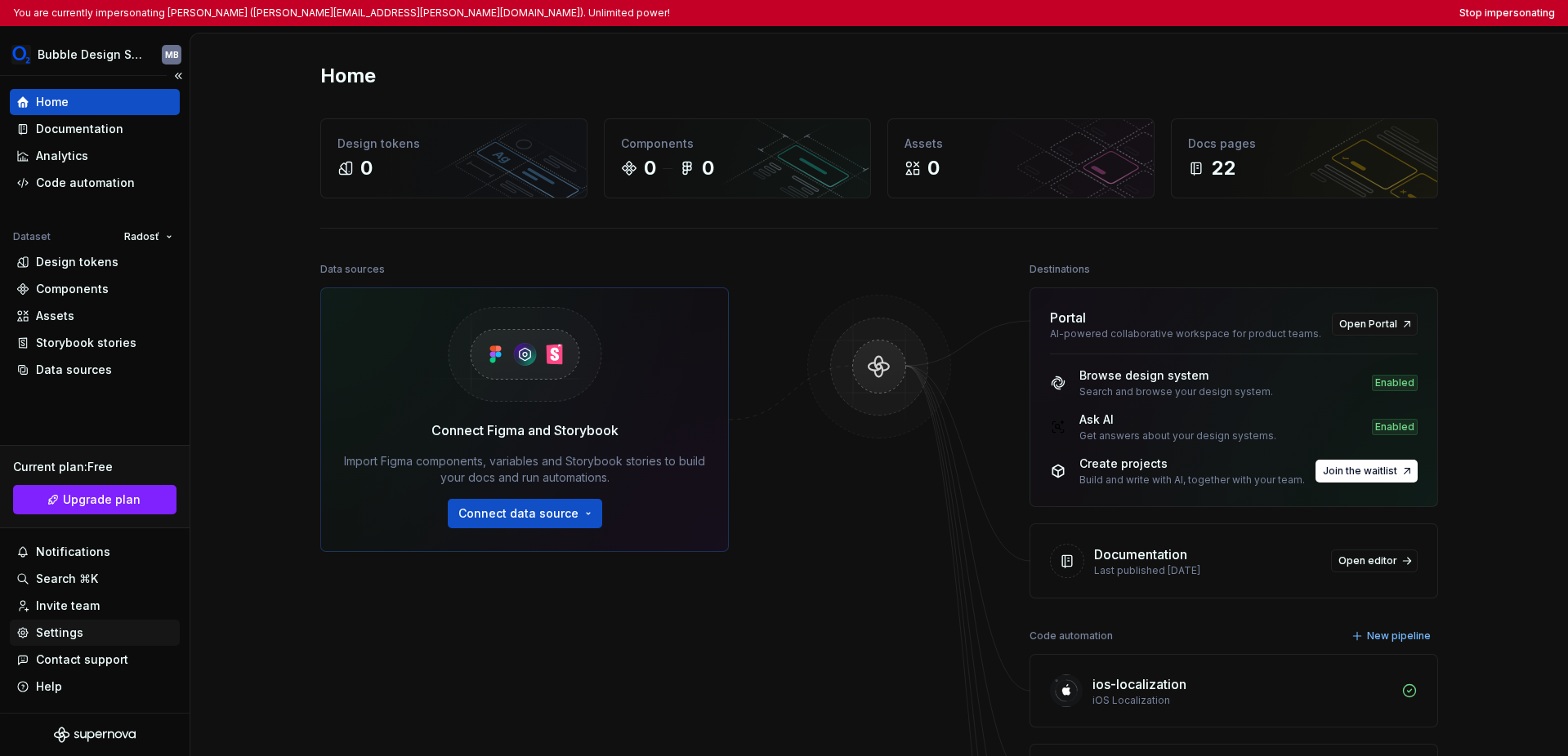
click at [76, 632] on div "Settings" at bounding box center [59, 633] width 47 height 17
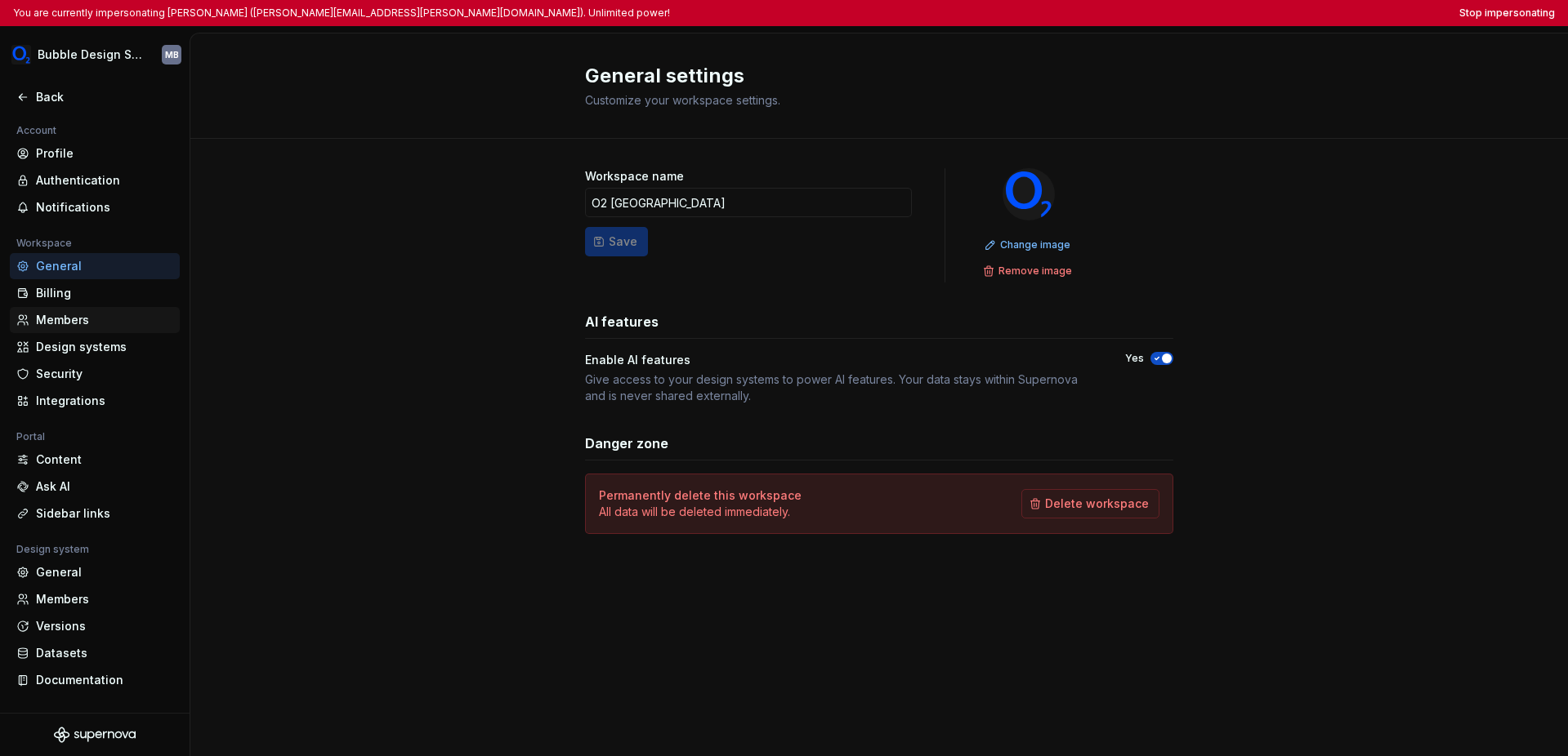
click at [107, 319] on div "Members" at bounding box center [104, 320] width 137 height 17
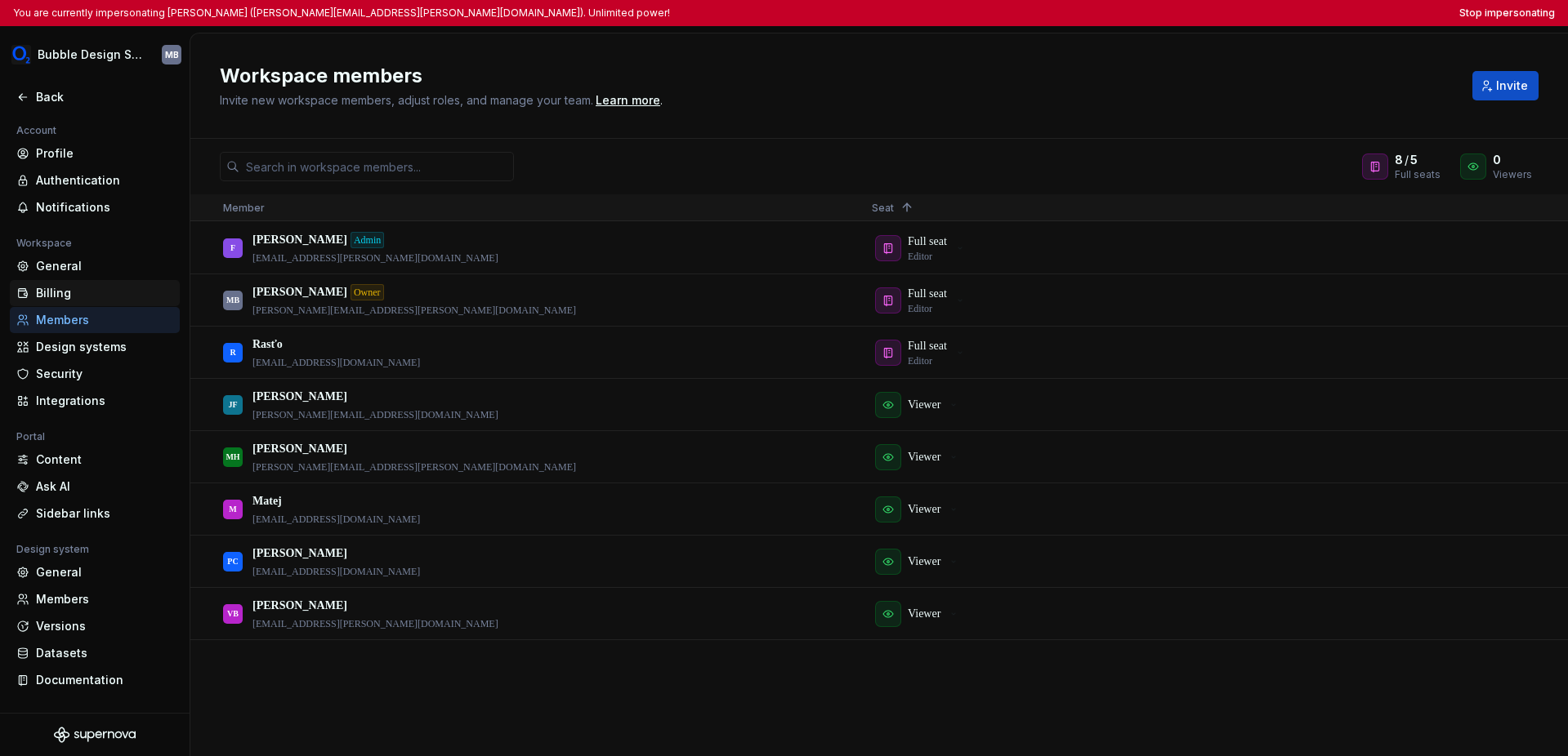
click at [94, 291] on div "Billing" at bounding box center [104, 292] width 137 height 17
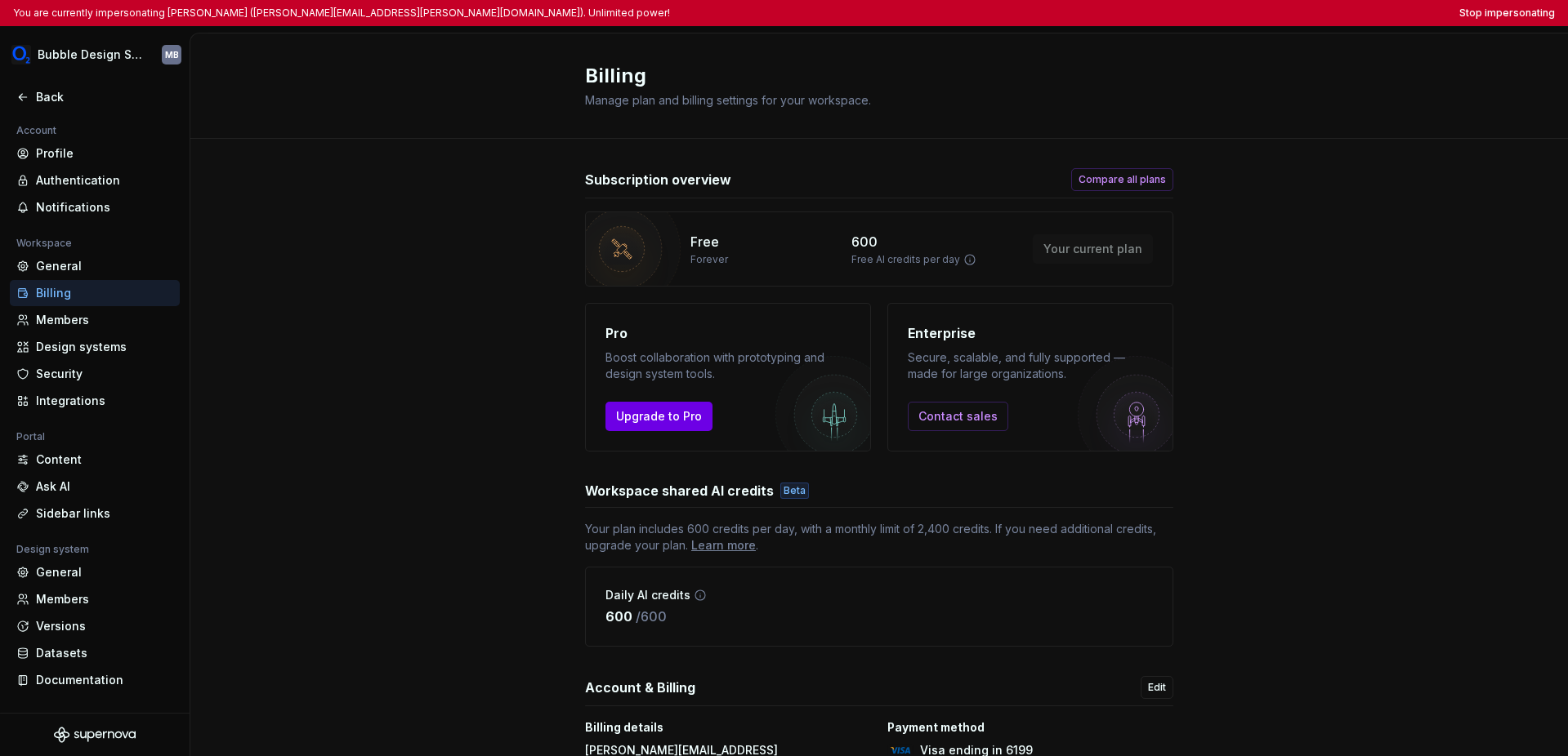
click at [660, 410] on span "Upgrade to Pro" at bounding box center [659, 416] width 86 height 17
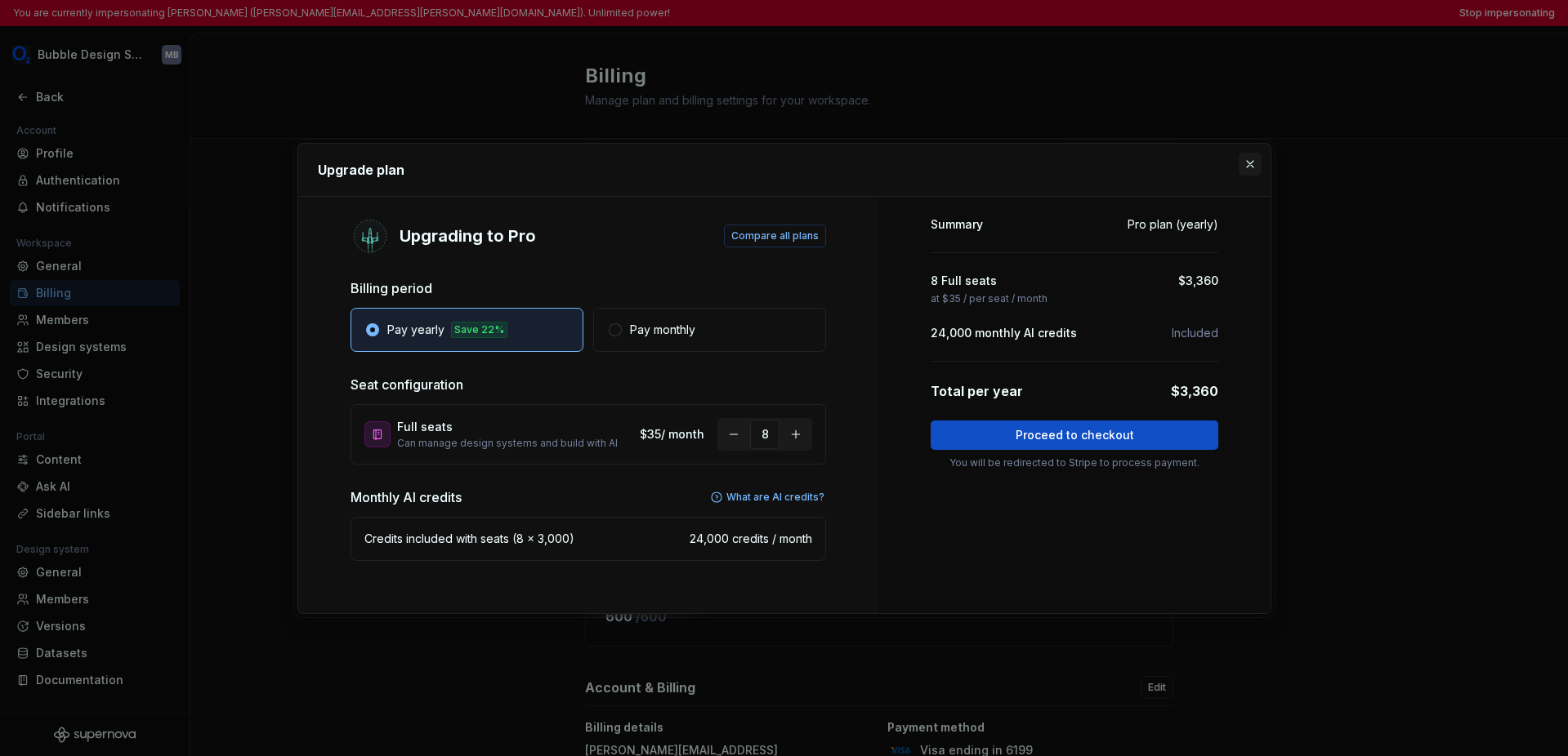
click at [1109, 162] on button "button" at bounding box center [1250, 164] width 23 height 23
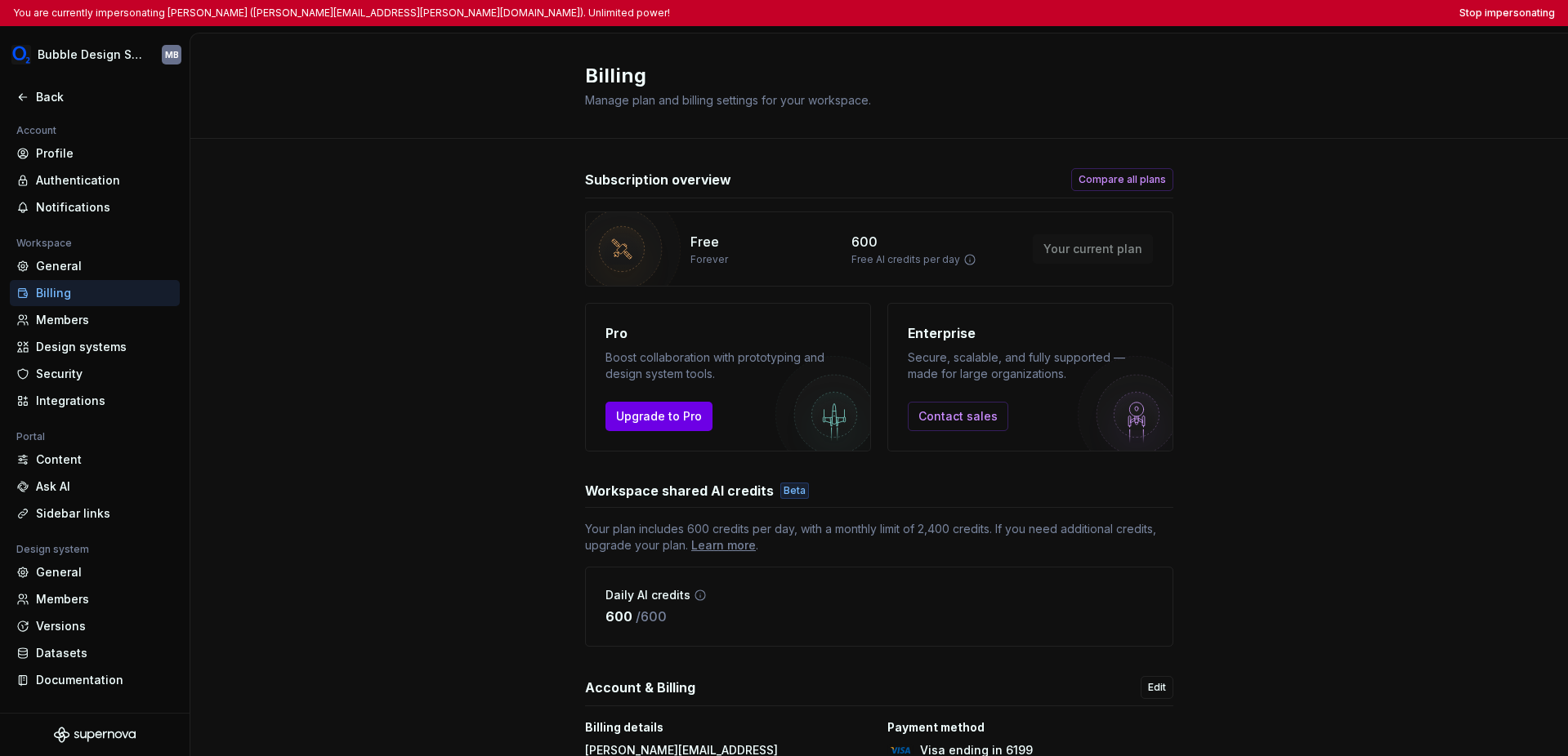
click at [687, 409] on span "Upgrade to Pro" at bounding box center [659, 416] width 86 height 17
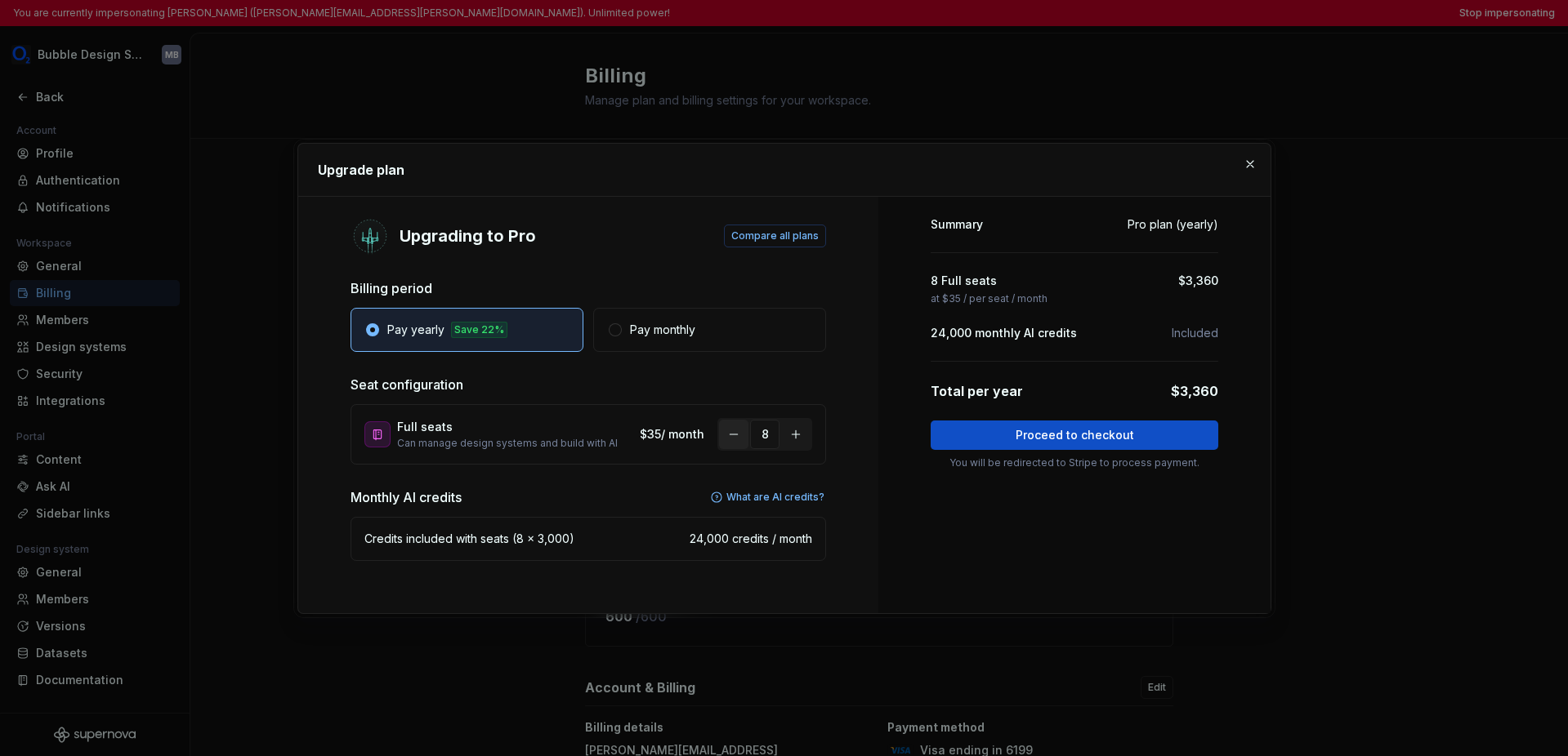
click at [730, 431] on button "button" at bounding box center [734, 435] width 30 height 30
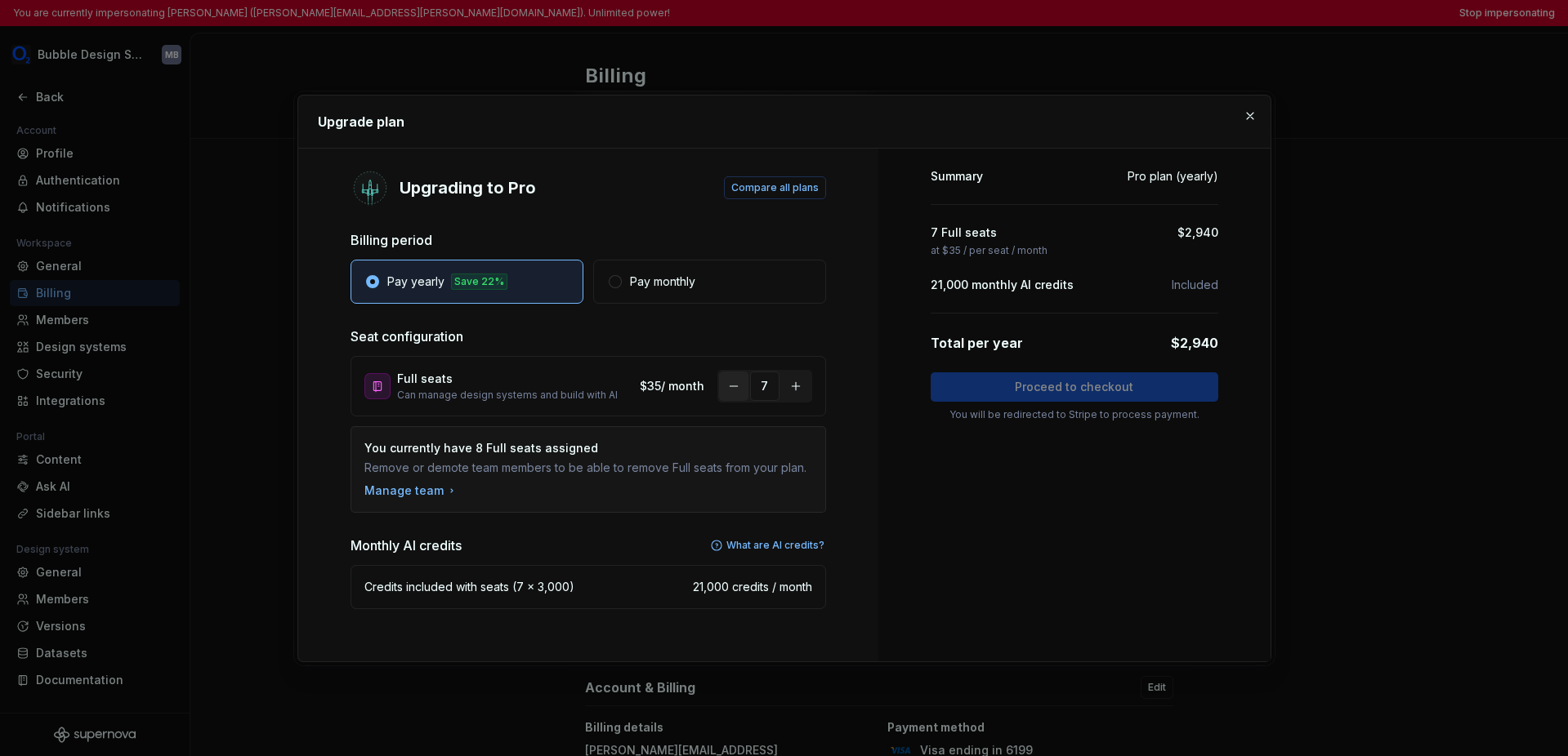
click at [729, 395] on button "button" at bounding box center [734, 387] width 30 height 30
click at [1109, 515] on div "Summary Pro plan (yearly) 4 Full seats $1,680 at $35 / per seat / month 12,000 …" at bounding box center [1074, 404] width 392 height 512
click at [1109, 117] on button "button" at bounding box center [1250, 116] width 23 height 23
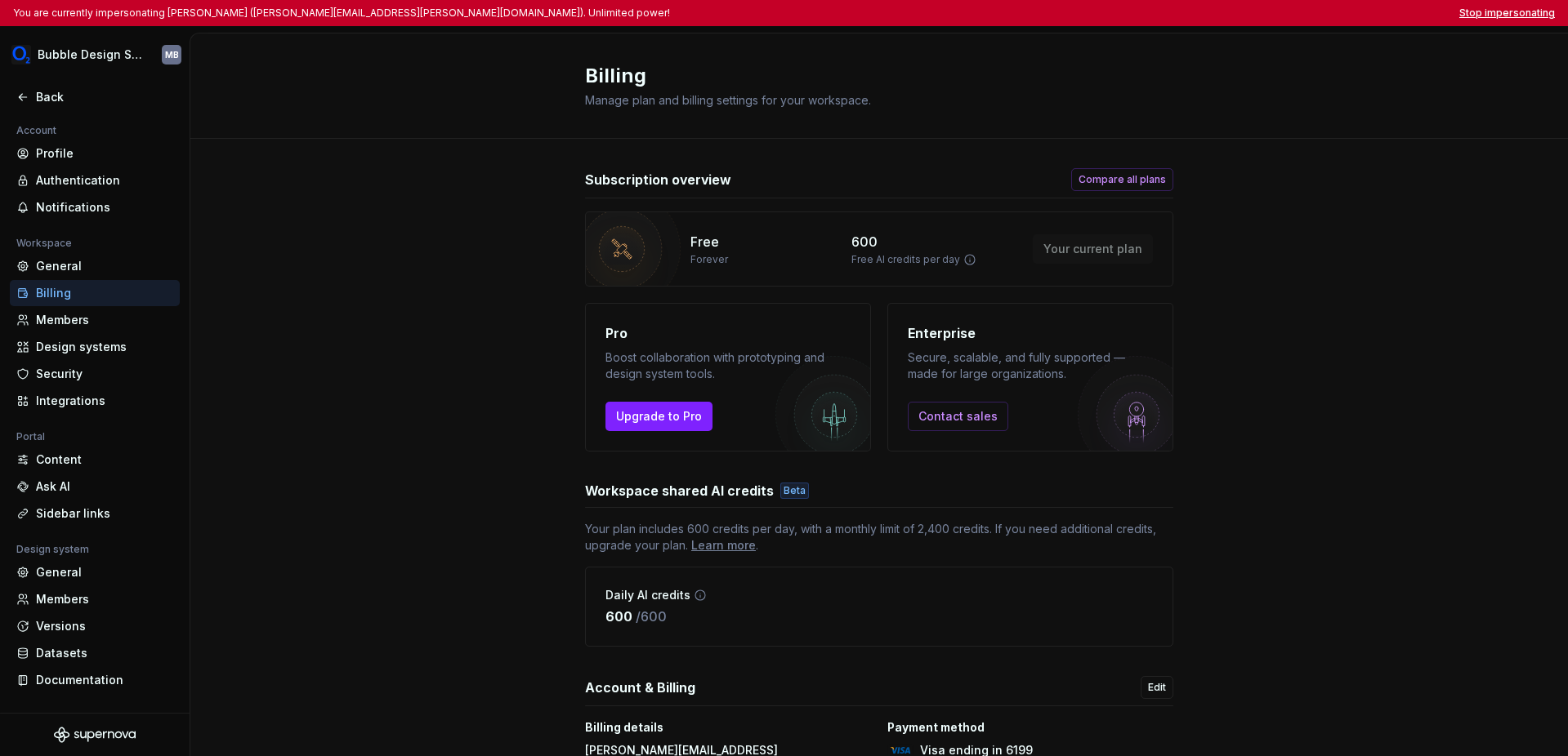
click at [1109, 9] on button "Stop impersonating" at bounding box center [1507, 12] width 95 height 13
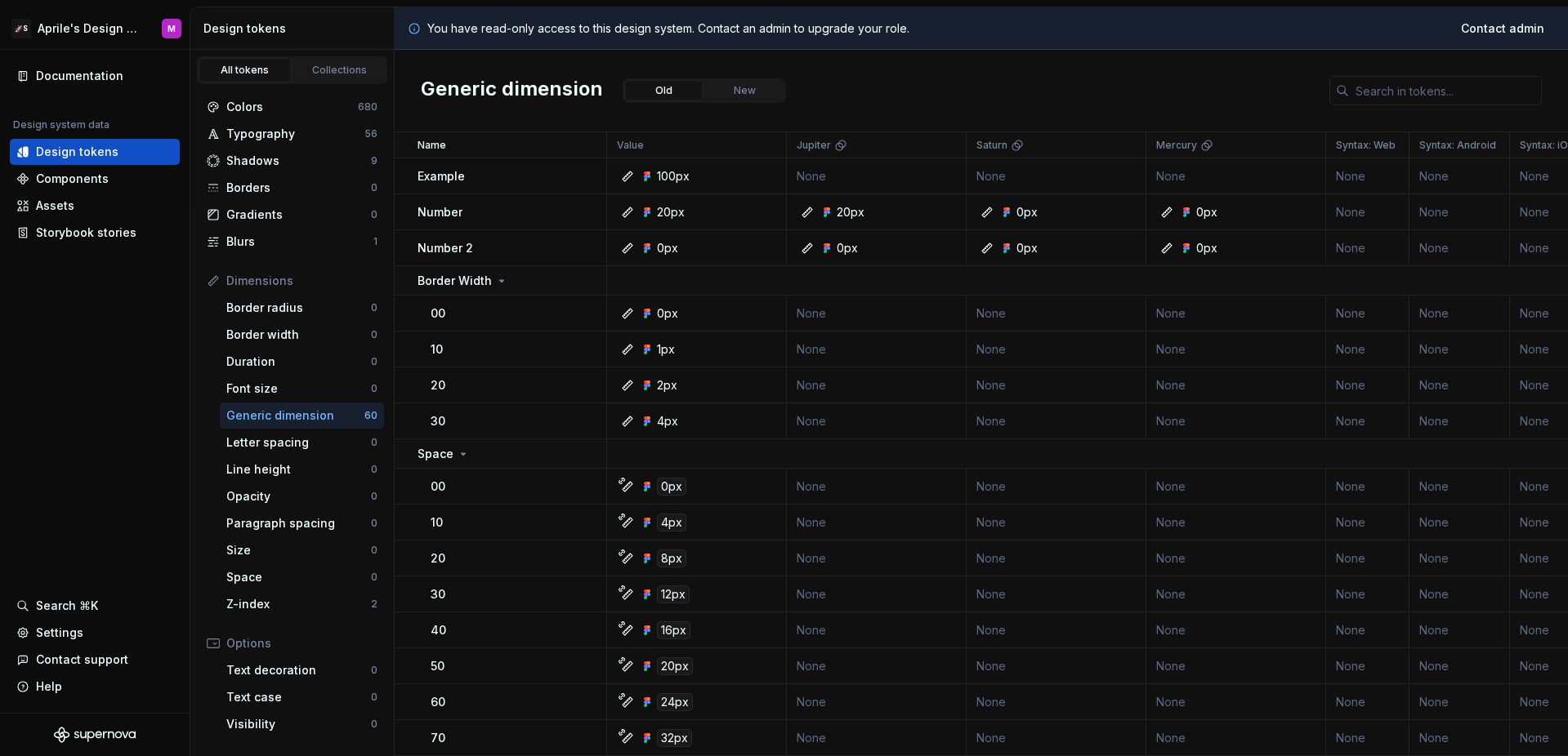
click at [96, 27] on html "🚀S Aprile's Design System M Documentation Design system data Design tokens Comp…" at bounding box center [784, 378] width 1568 height 756
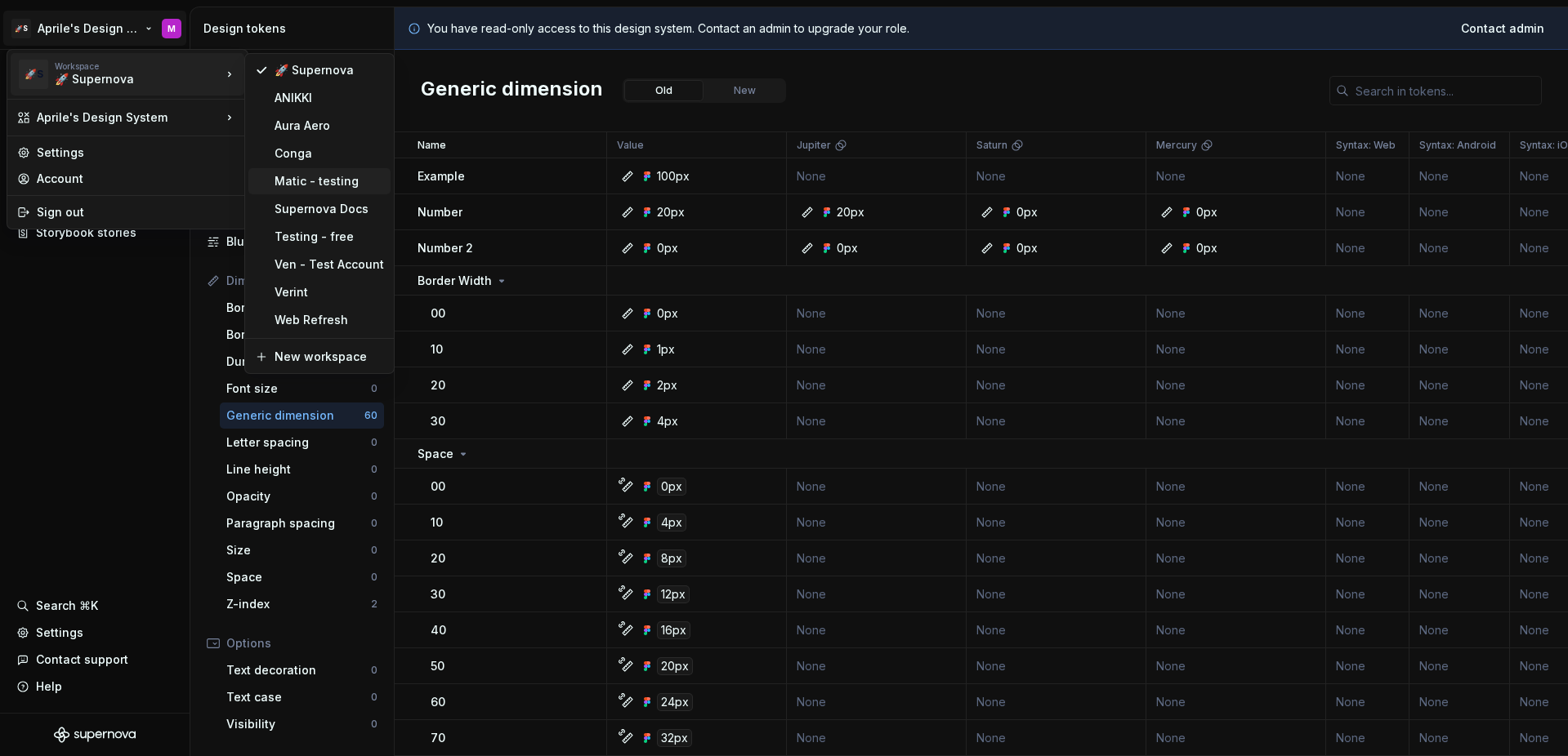
click at [308, 178] on div "Matic - testing" at bounding box center [328, 181] width 109 height 17
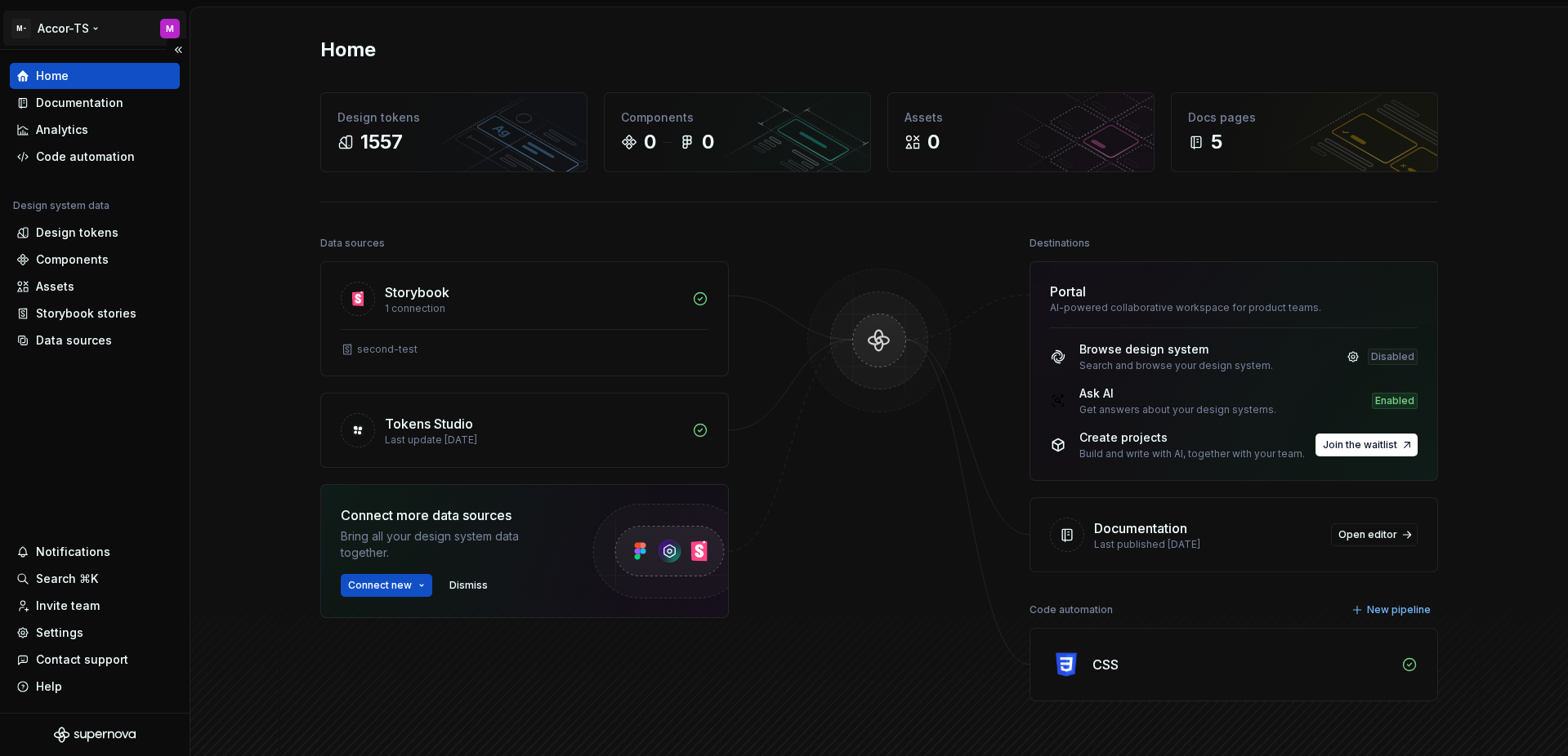
click at [48, 29] on html "M- Accor-TS M Home Documentation Analytics Code automation Design system data D…" at bounding box center [784, 378] width 1568 height 756
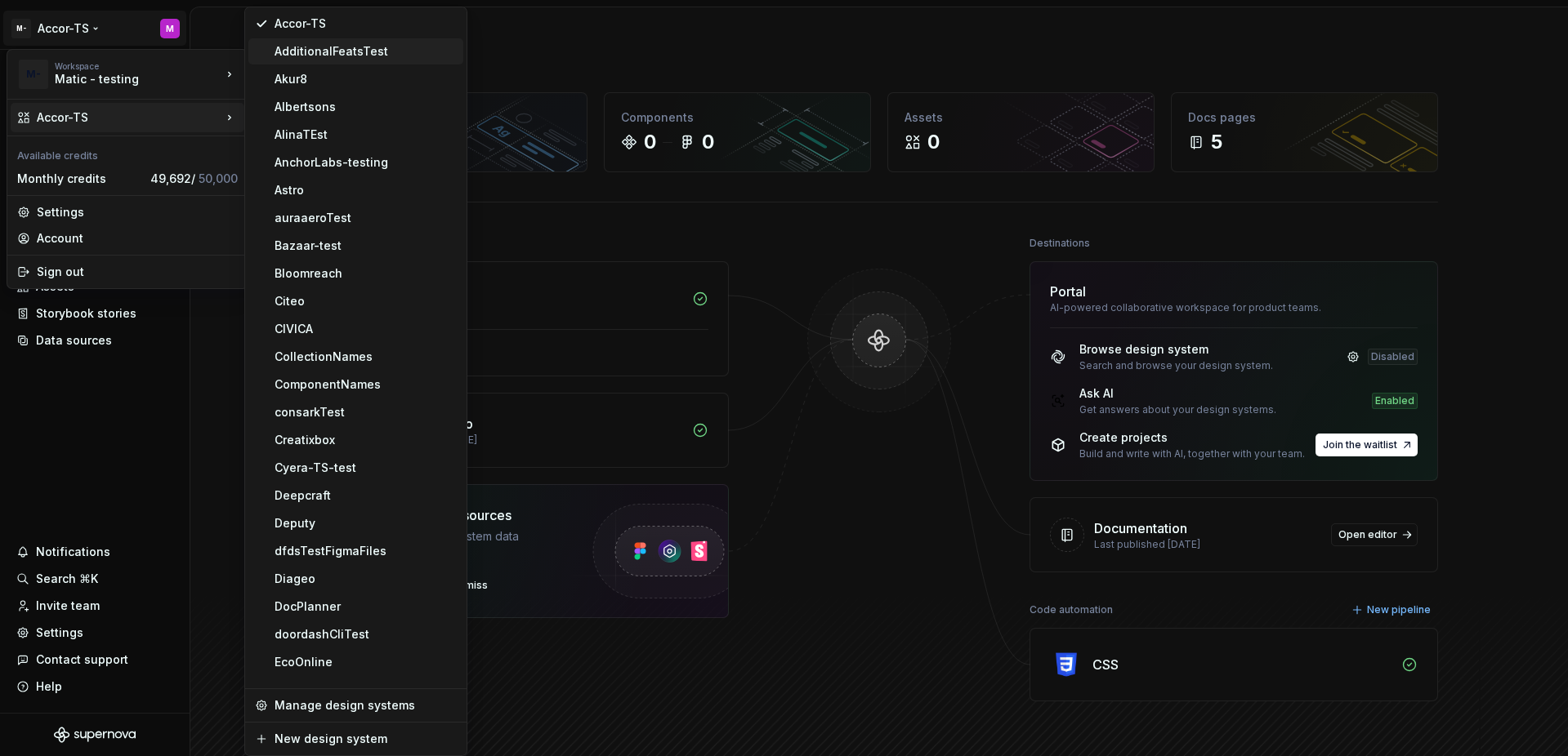
click at [291, 49] on div "AdditionalFeatsTest" at bounding box center [365, 52] width 183 height 17
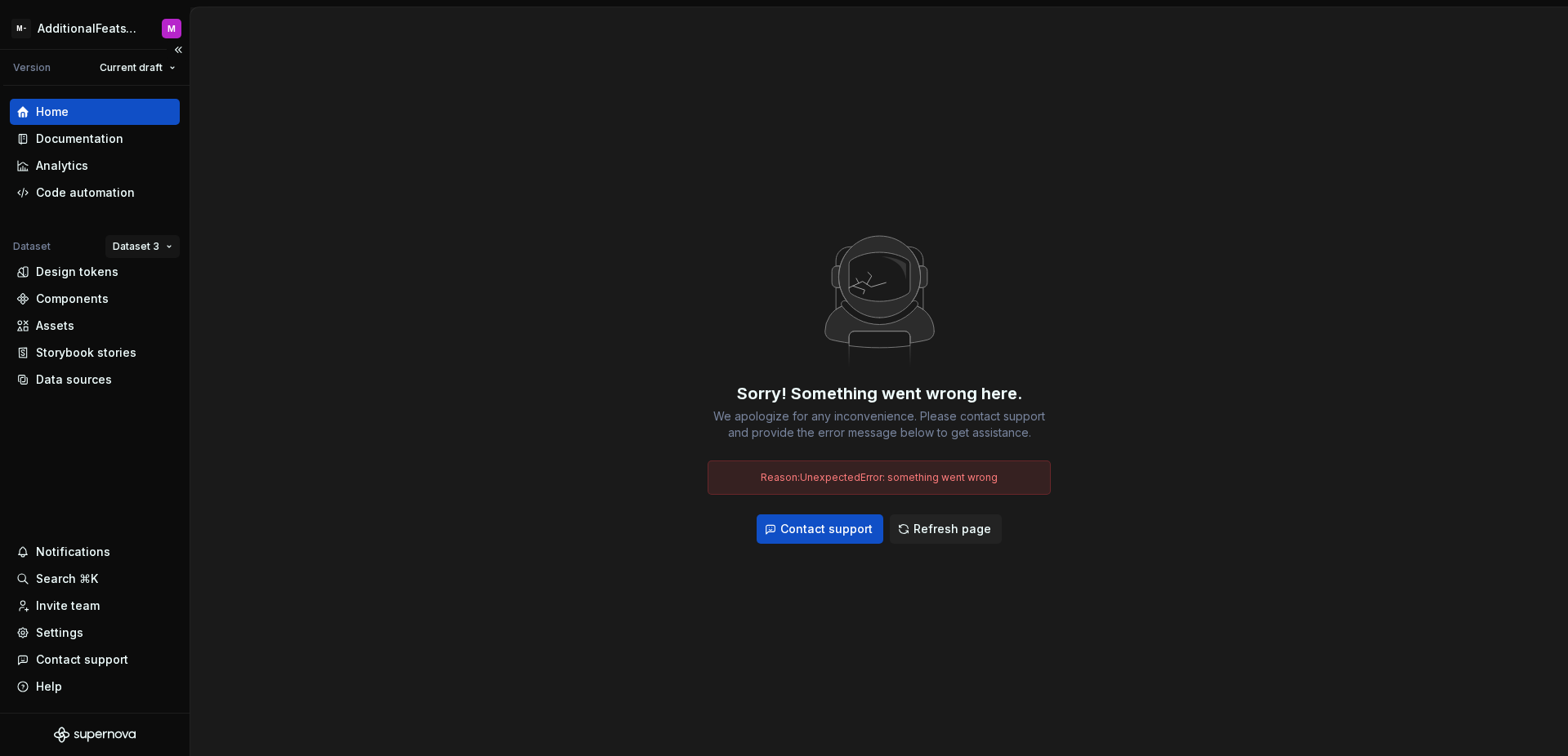
click at [151, 239] on html "M- AdditionalFeatsTest M Version Current draft Home Documentation Analytics Cod…" at bounding box center [784, 378] width 1568 height 756
click at [161, 271] on div "Dataset 1" at bounding box center [190, 278] width 107 height 17
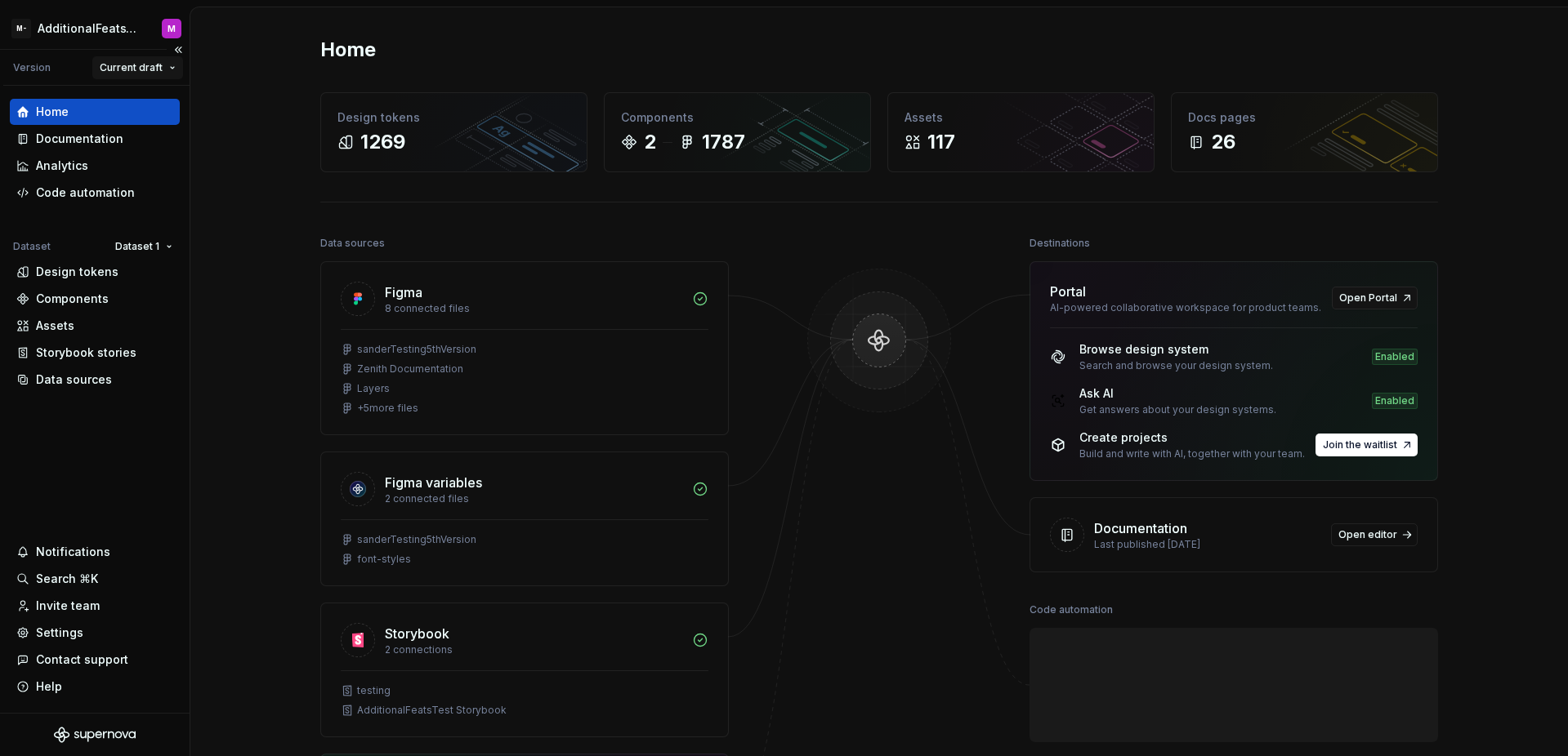
click at [148, 65] on html "M- AdditionalFeatsTest M Version Current draft Home Documentation Analytics Cod…" at bounding box center [784, 378] width 1568 height 756
click at [162, 65] on html "M- AdditionalFeatsTest M Version Current draft Home Documentation Analytics Cod…" at bounding box center [784, 378] width 1568 height 756
click at [163, 65] on html "M- AdditionalFeatsTest M Version Current draft Home Documentation Analytics Cod…" at bounding box center [784, 378] width 1568 height 756
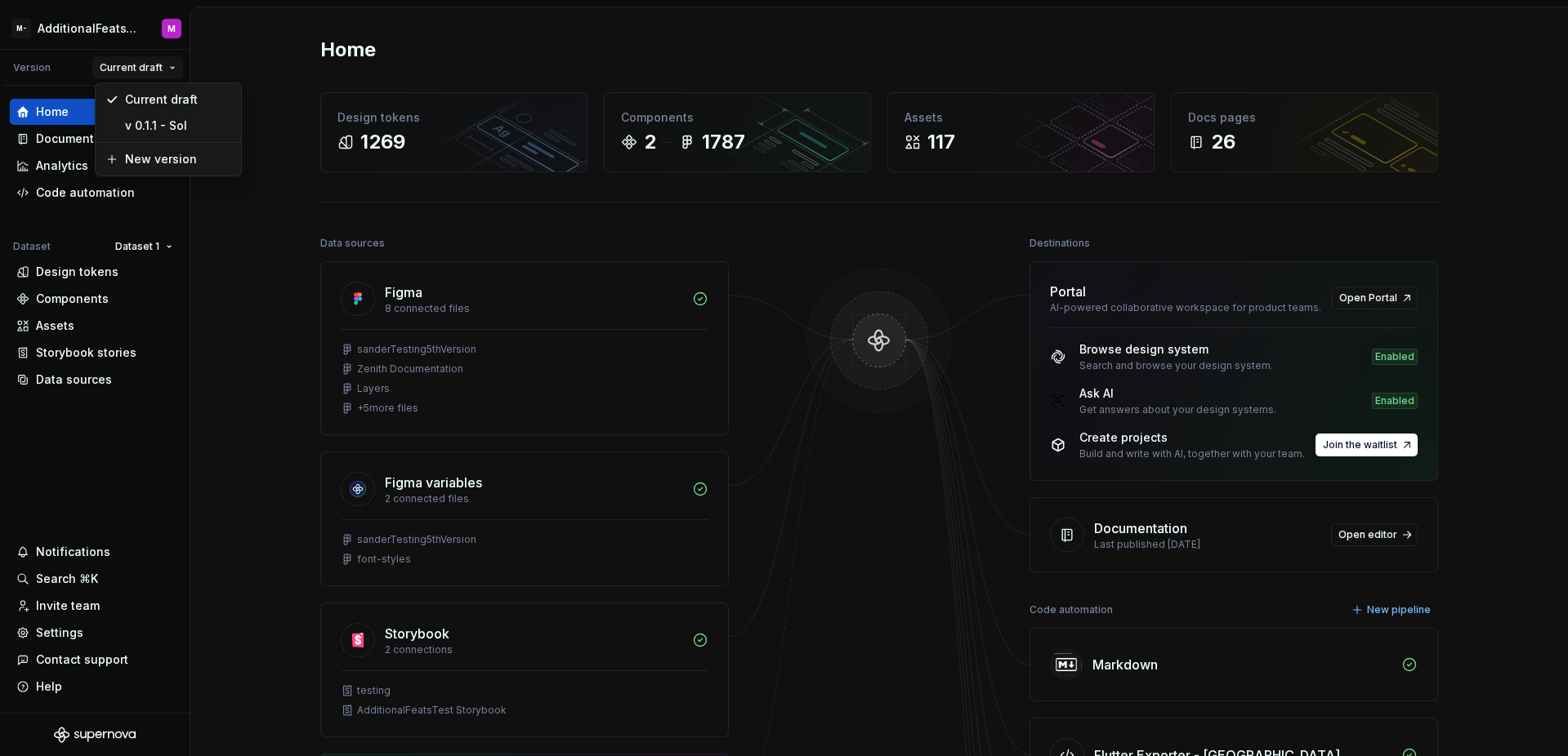
click at [133, 412] on html "M- AdditionalFeatsTest M Version Current draft Home Documentation Analytics Cod…" at bounding box center [784, 378] width 1568 height 756
click at [143, 65] on html "M- AdditionalFeatsTest M Version Current draft Home Documentation Analytics Cod…" at bounding box center [784, 378] width 1568 height 756
click at [96, 432] on html "M- AdditionalFeatsTest M Version Current draft Home Documentation Analytics Cod…" at bounding box center [784, 378] width 1568 height 756
click at [70, 628] on div "Settings" at bounding box center [59, 633] width 47 height 17
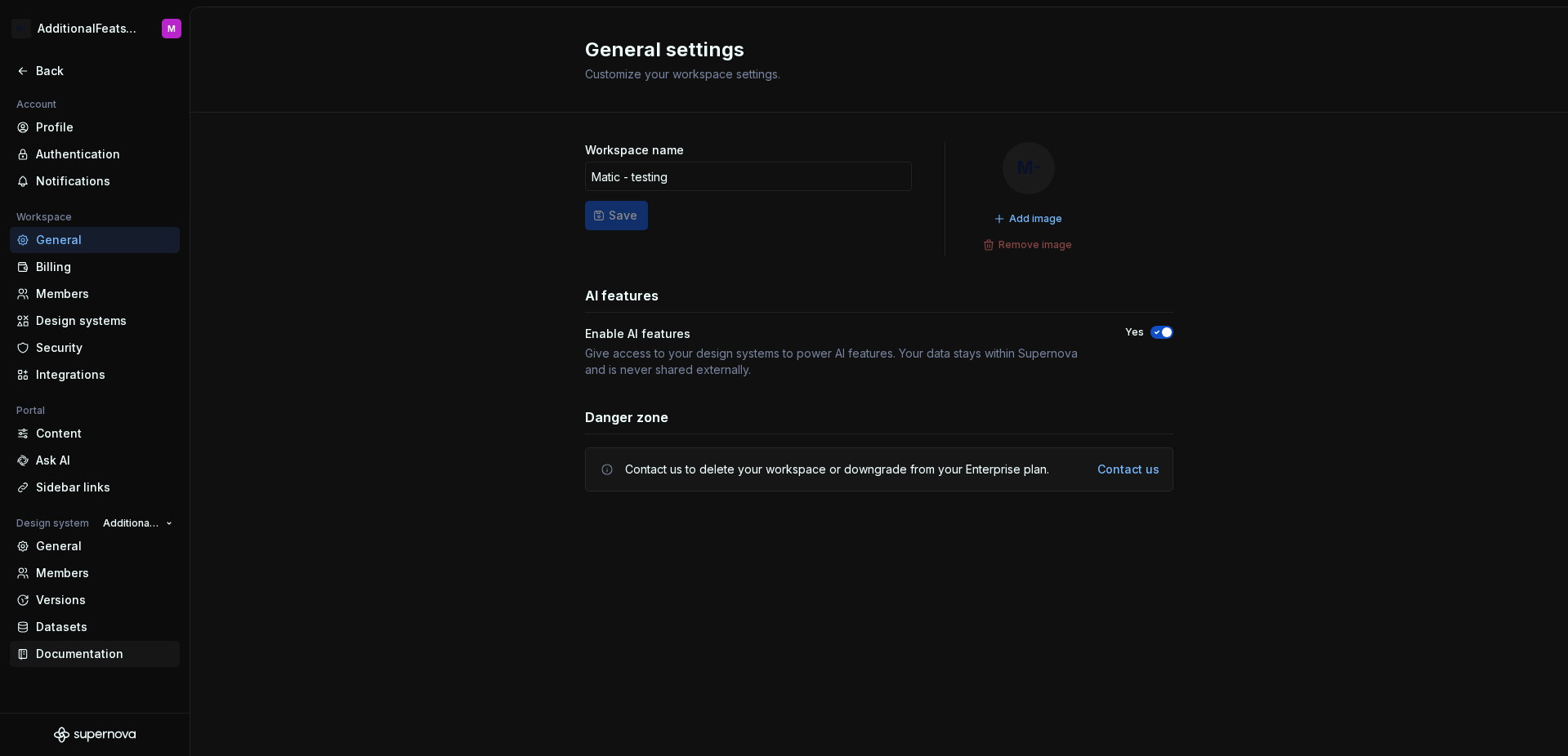
click at [100, 663] on div "Documentation" at bounding box center [94, 654] width 170 height 26
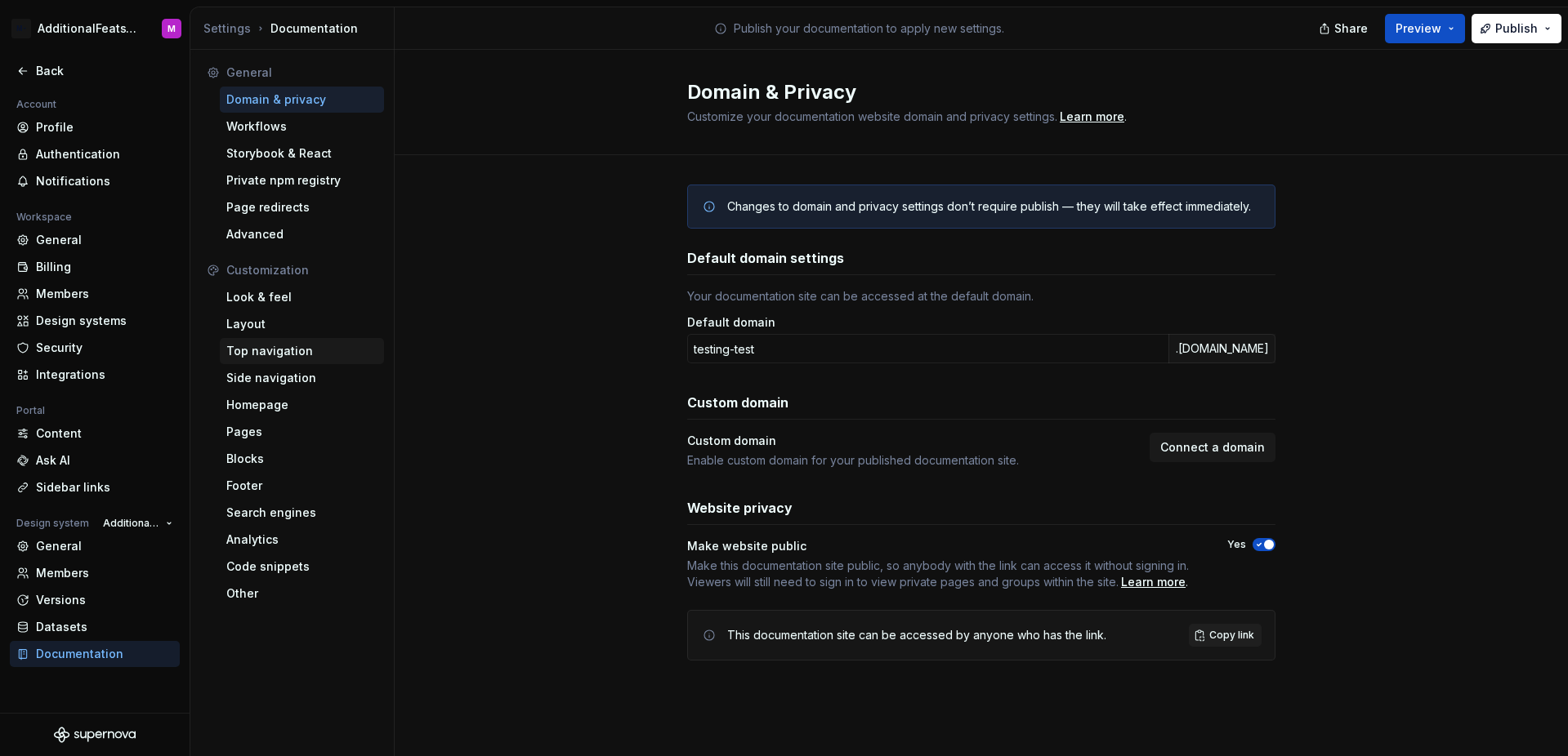
click at [319, 353] on div "Top navigation" at bounding box center [301, 351] width 151 height 17
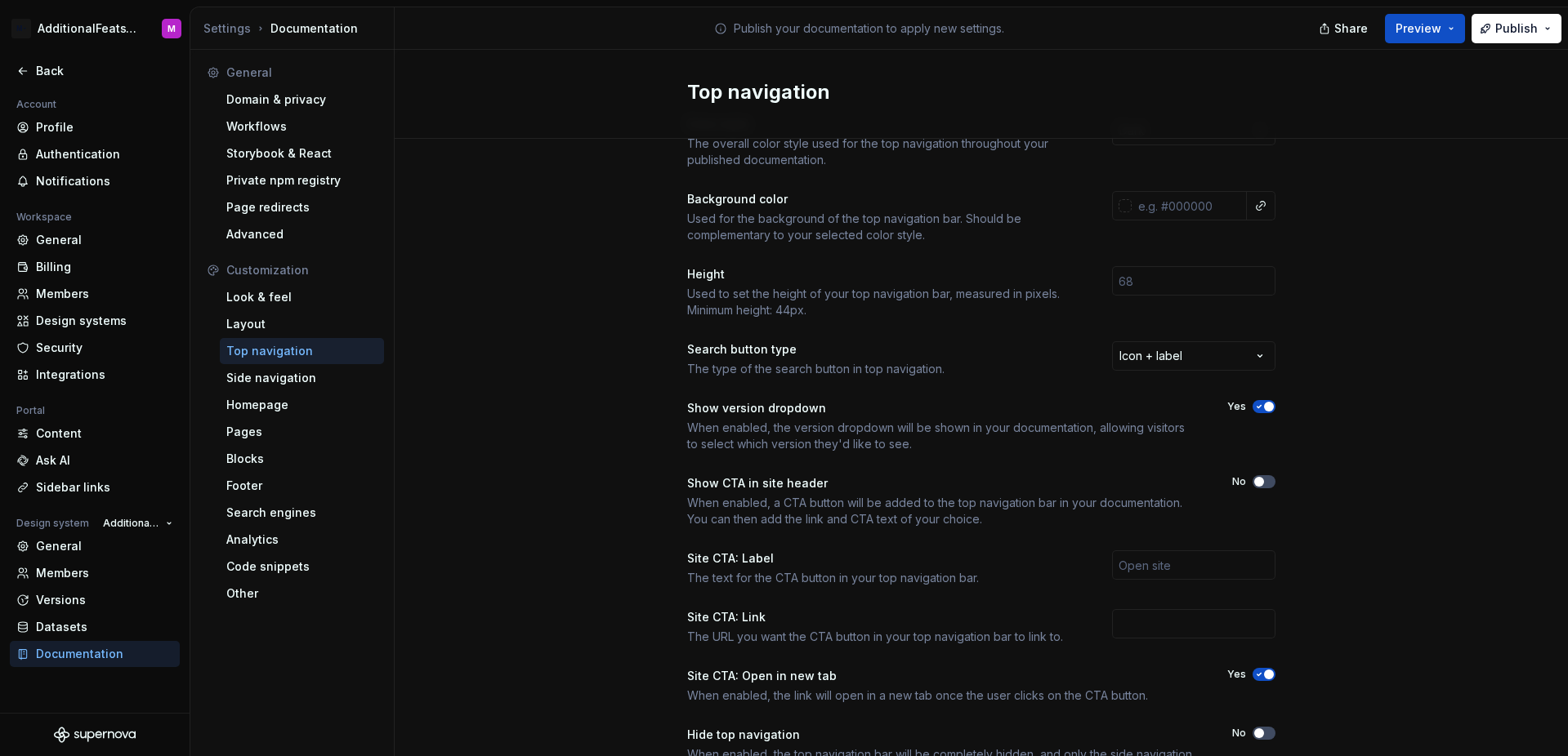
scroll to position [63, 0]
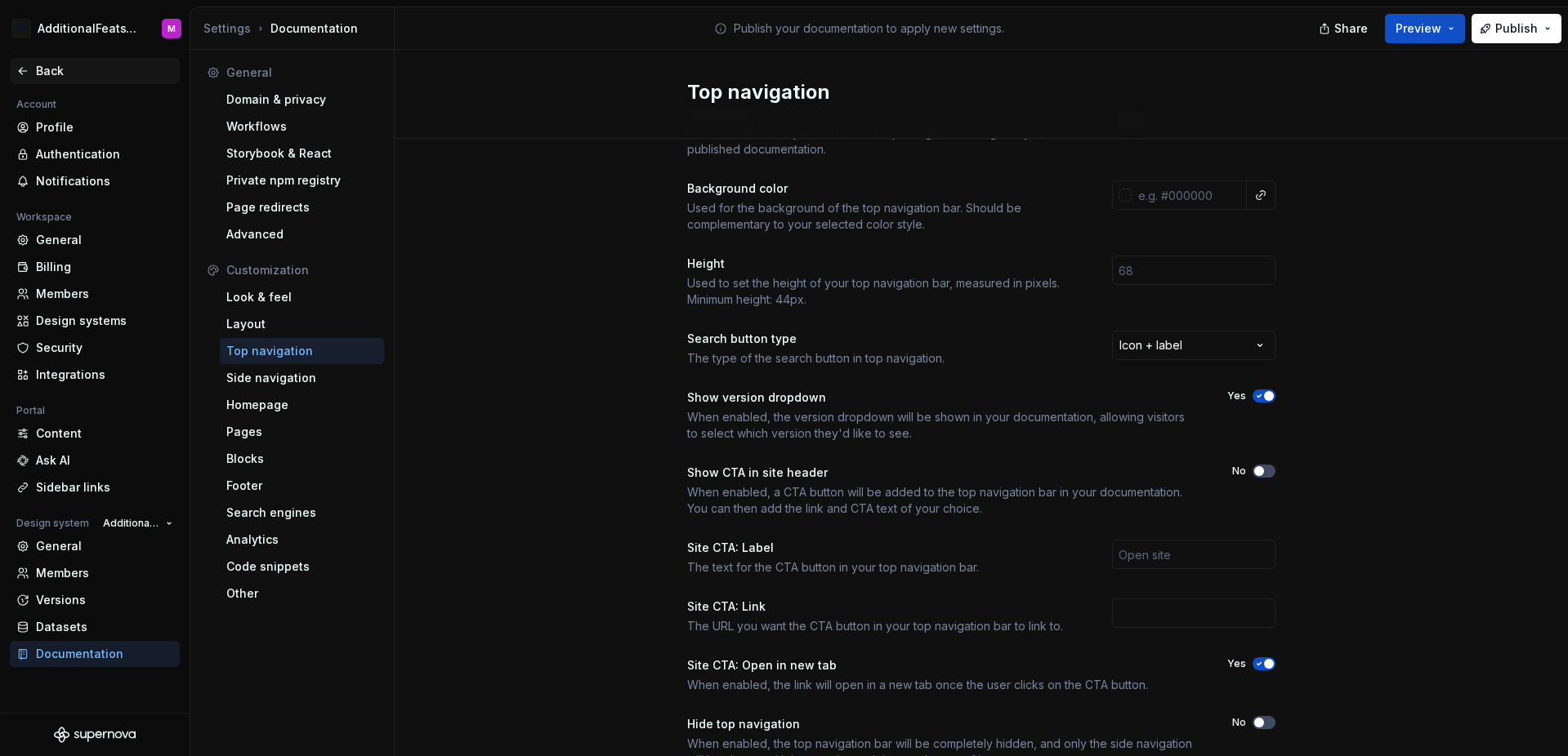
click at [80, 71] on div "Back" at bounding box center [104, 71] width 137 height 17
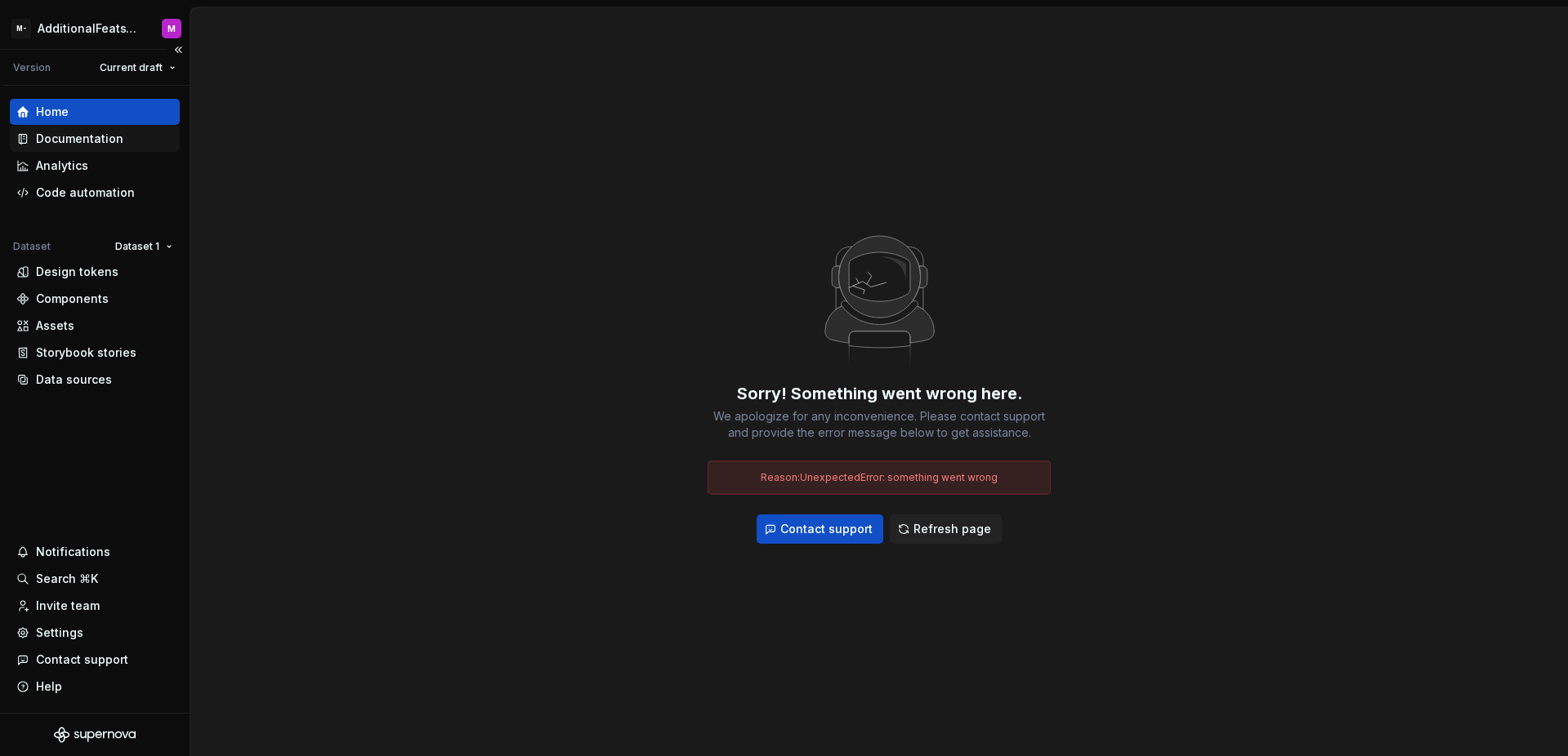
click at [104, 132] on div "Documentation" at bounding box center [79, 139] width 87 height 17
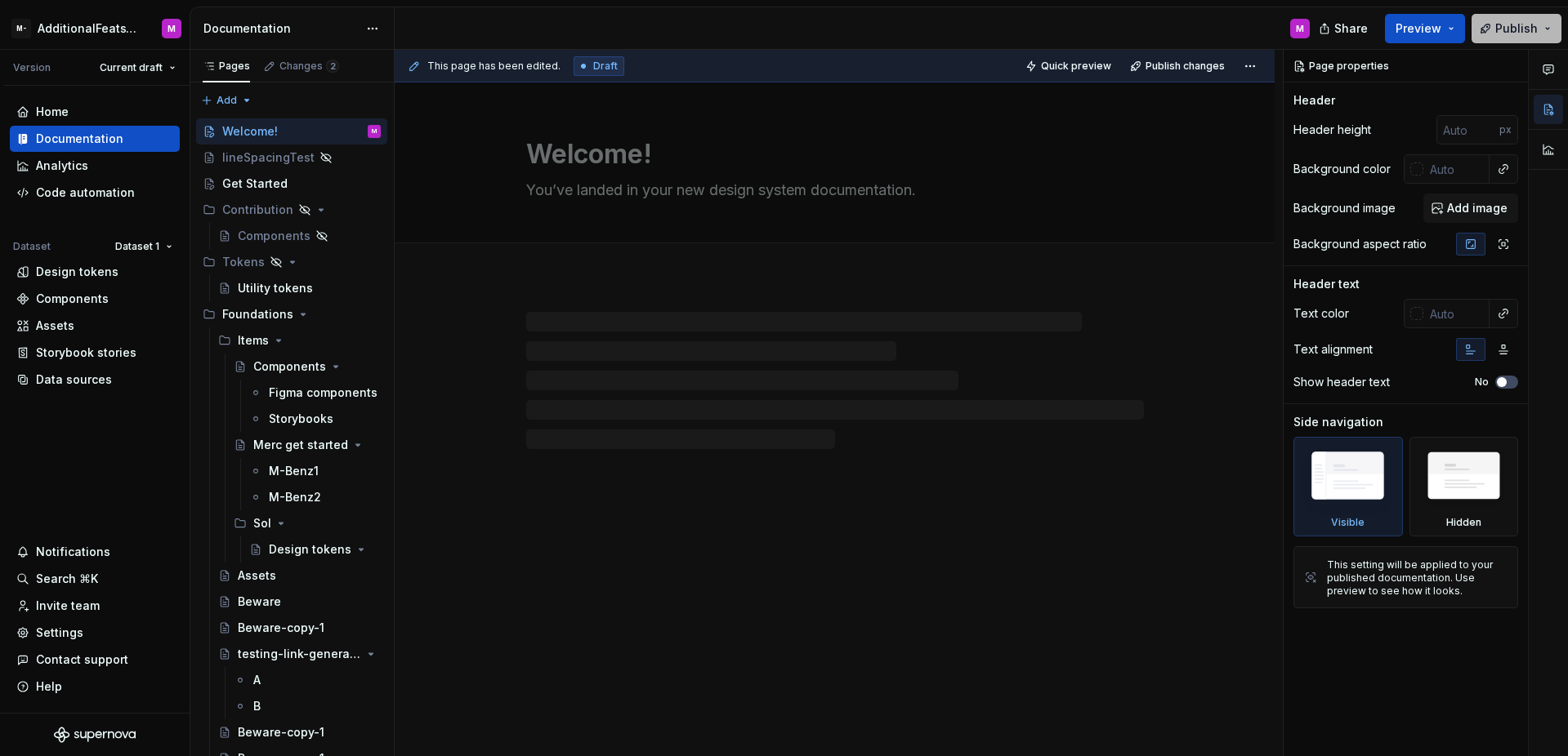
click at [1518, 31] on span "Publish" at bounding box center [1516, 28] width 43 height 17
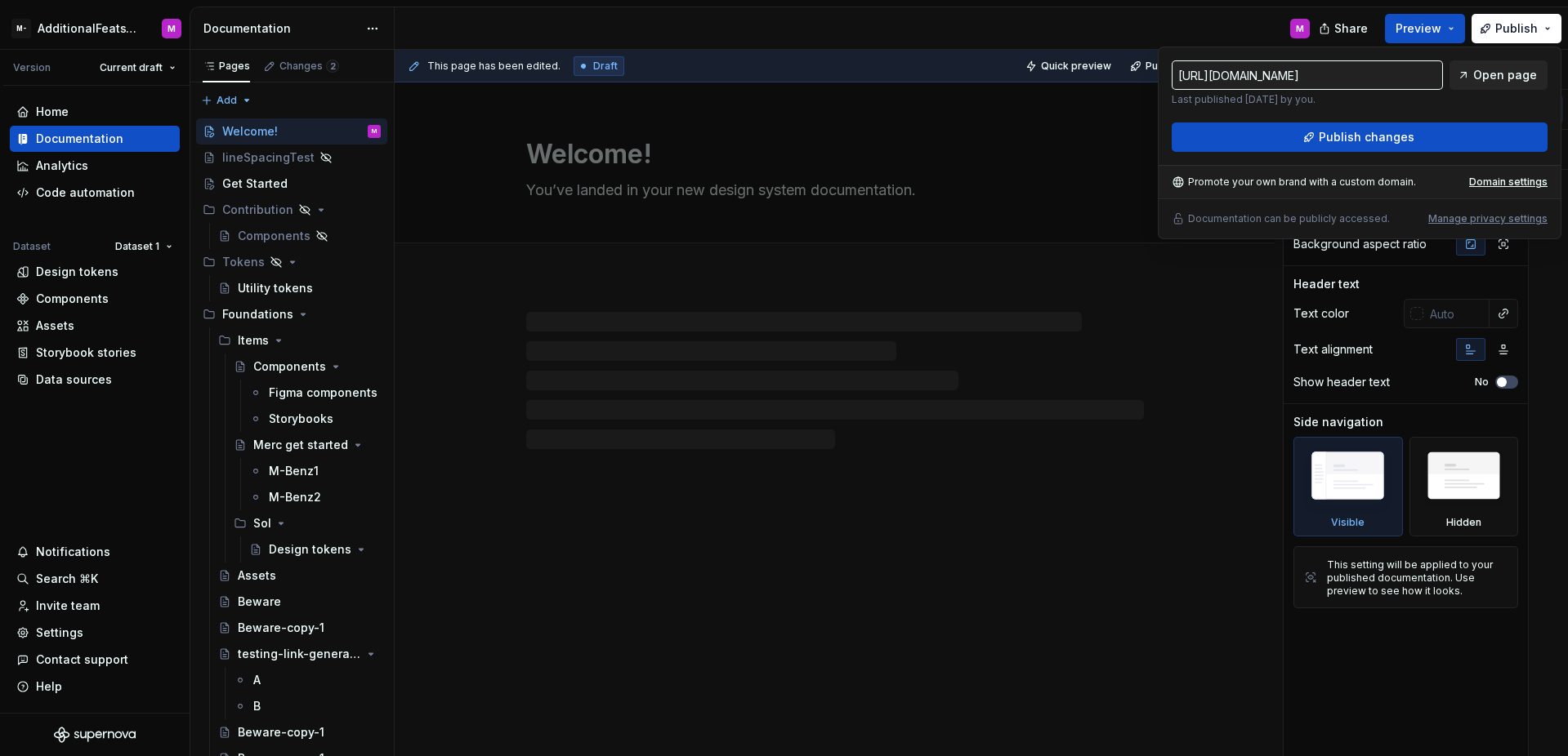
click at [1505, 72] on span "Open page" at bounding box center [1504, 75] width 64 height 17
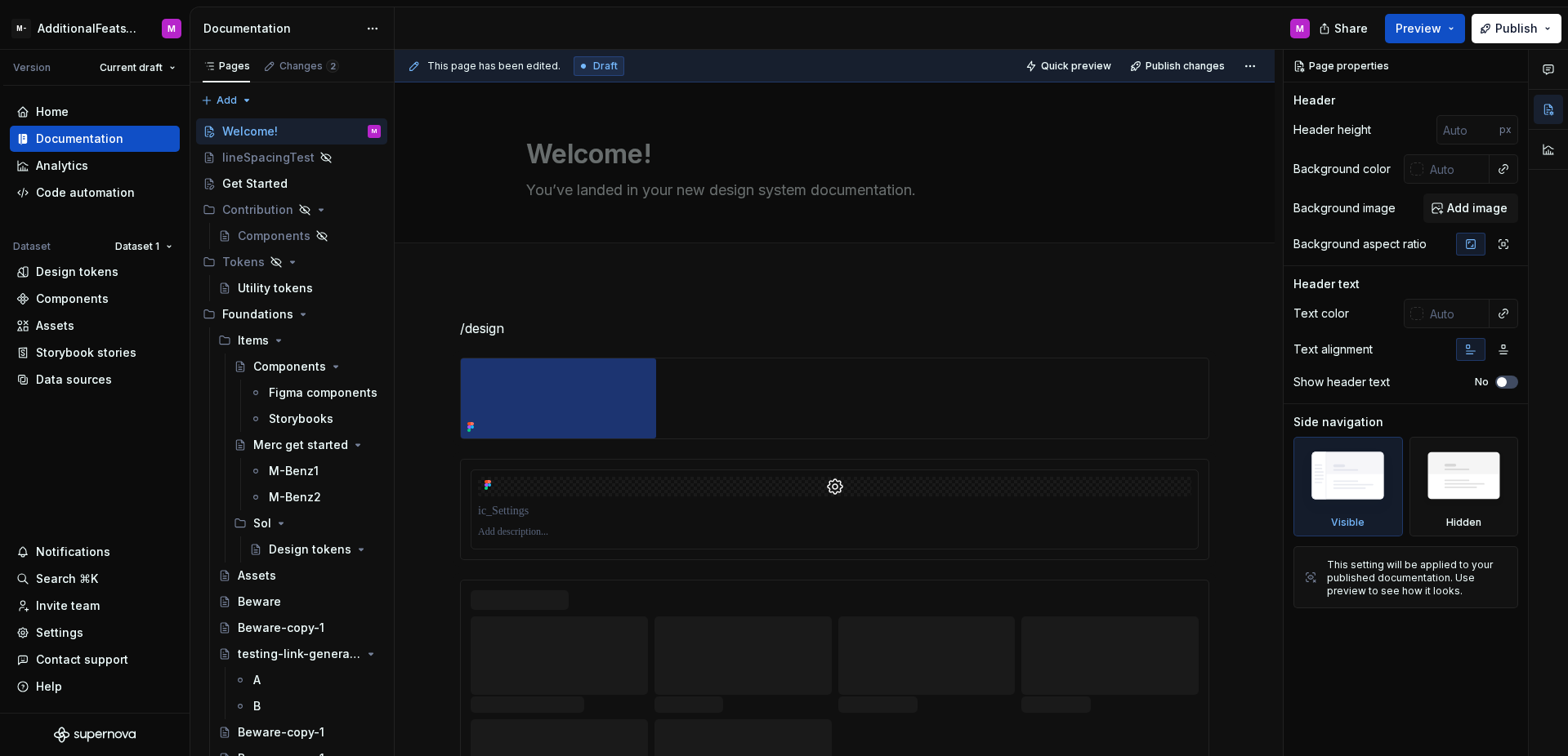
click at [1095, 36] on div "M" at bounding box center [859, 28] width 929 height 43
click at [1526, 34] on span "Publish" at bounding box center [1516, 28] width 43 height 17
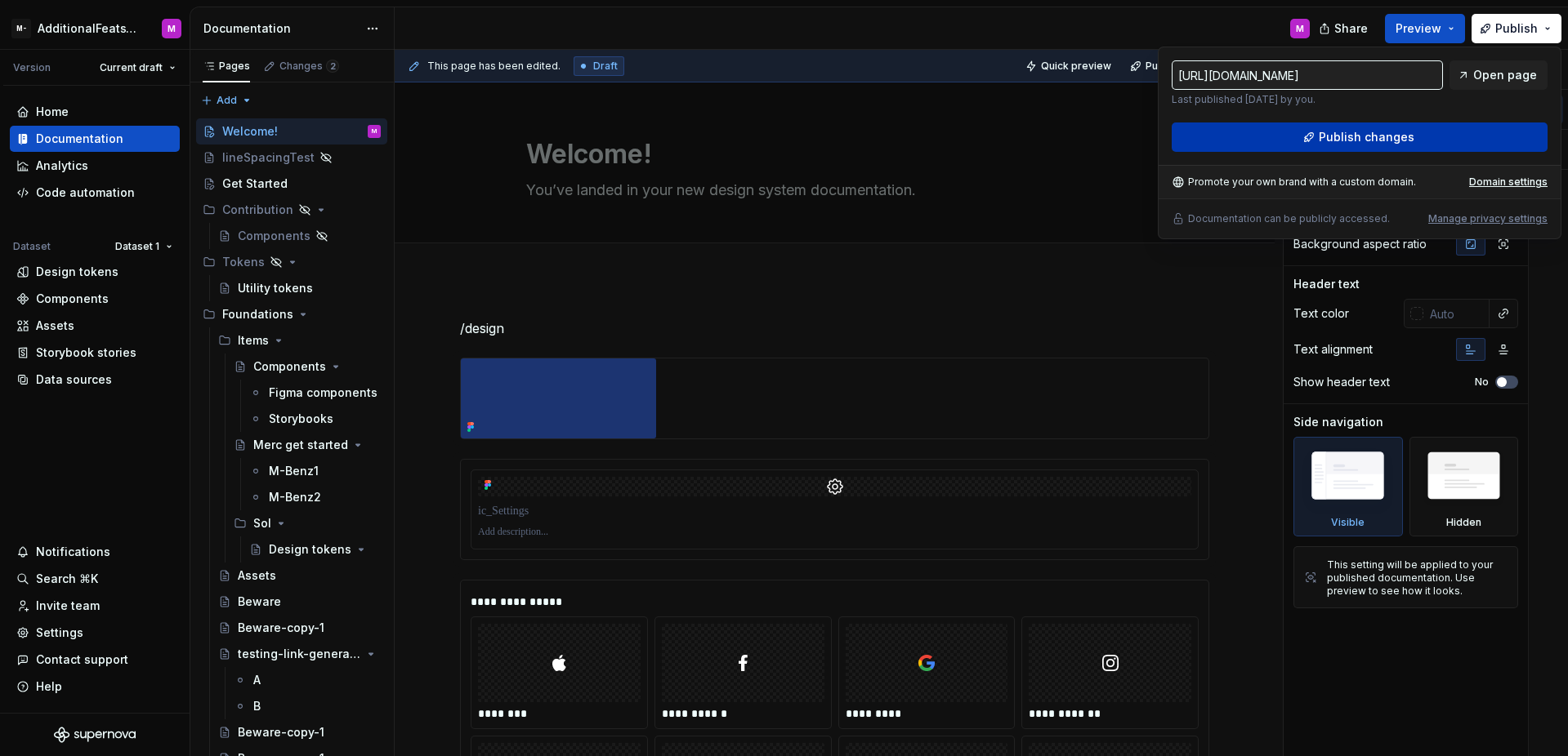
click at [1453, 127] on button "Publish changes" at bounding box center [1359, 137] width 376 height 30
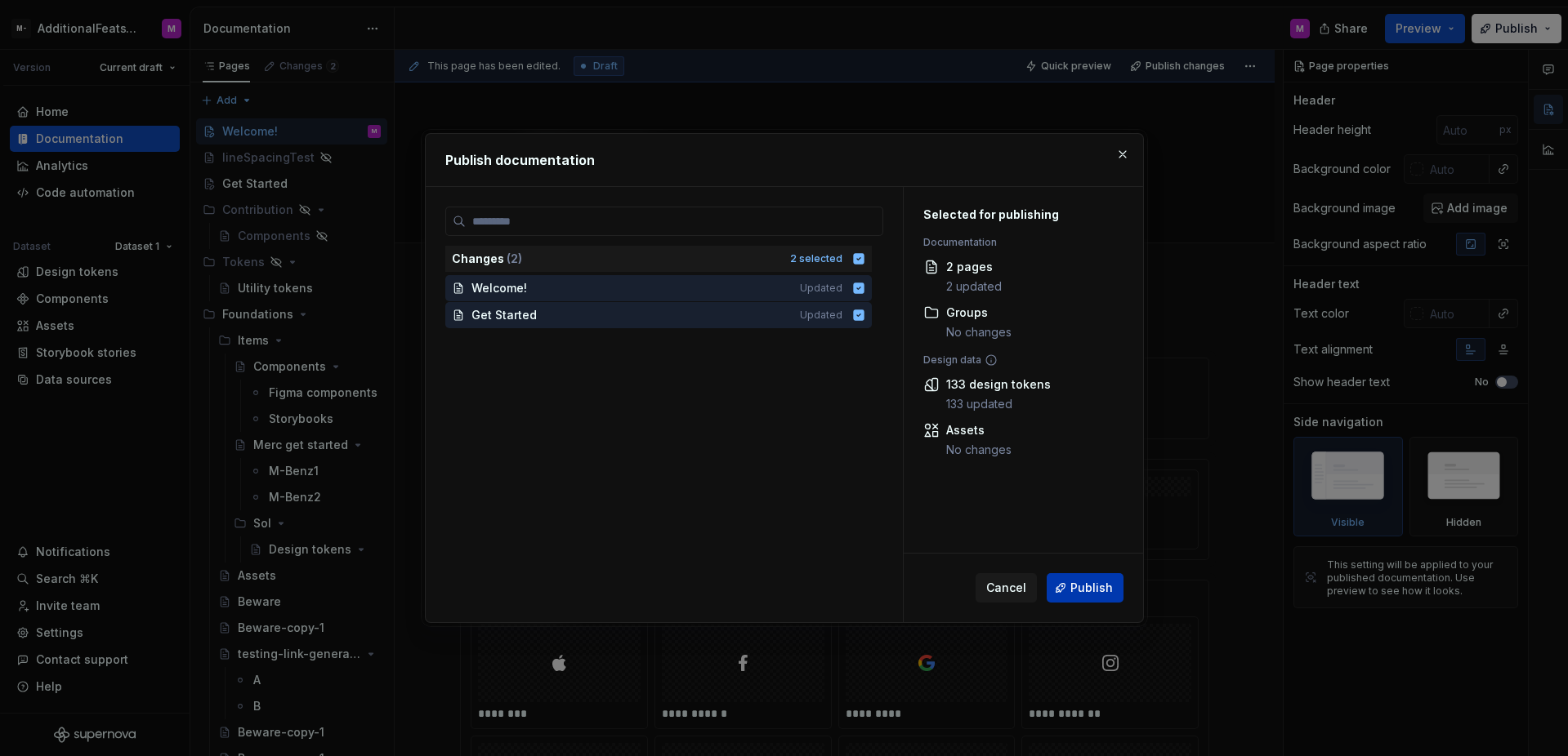
click at [1093, 589] on span "Publish" at bounding box center [1091, 588] width 43 height 17
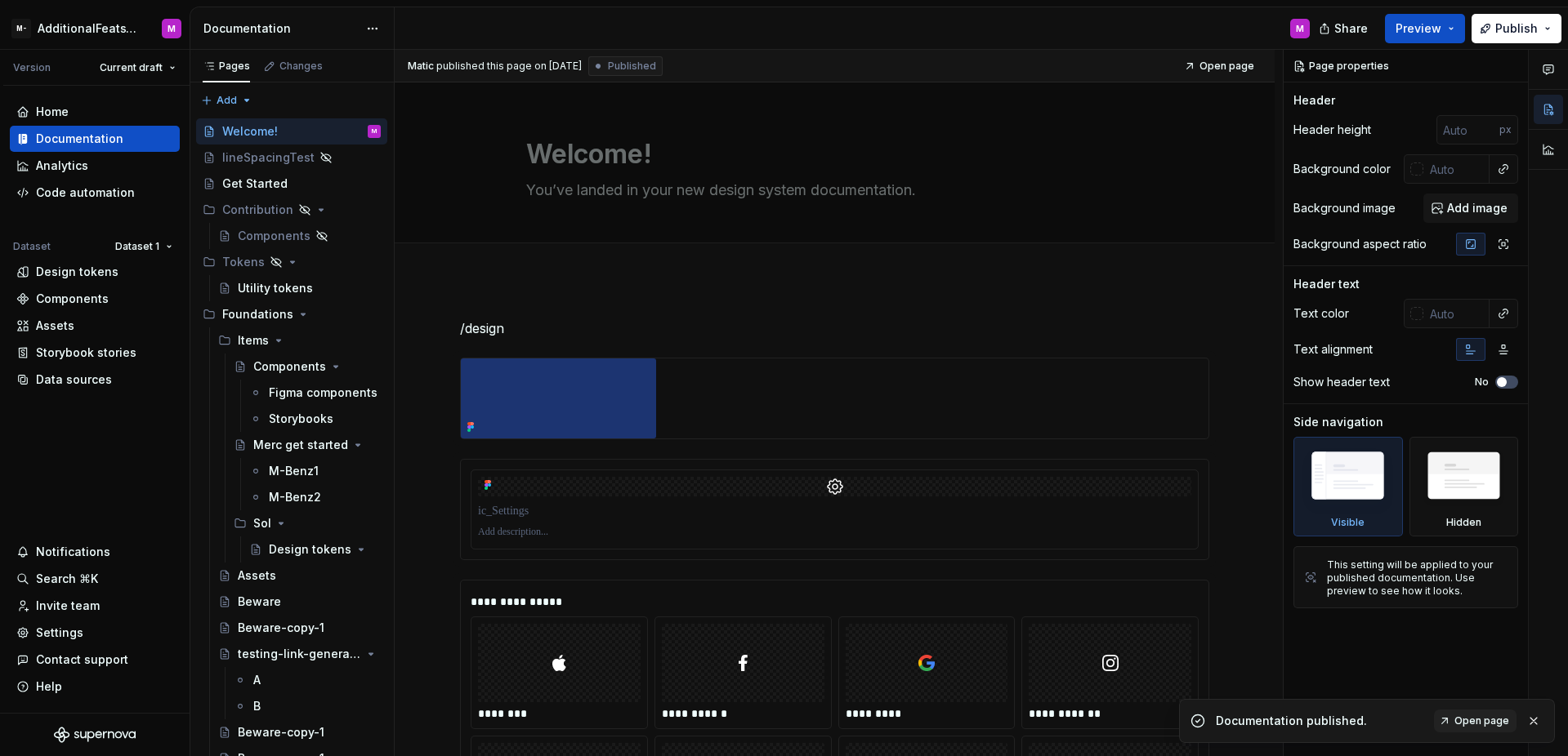
click at [843, 28] on div "M" at bounding box center [859, 28] width 929 height 43
click at [1485, 735] on div "Documentation published. Open page" at bounding box center [1367, 721] width 376 height 45
click at [1486, 719] on span "Open page" at bounding box center [1482, 720] width 55 height 13
click at [128, 65] on html "M- AdditionalFeatsTest M Version Current draft Home Documentation Analytics Cod…" at bounding box center [784, 378] width 1568 height 756
click at [149, 128] on div "v 0.1.1 - Sol" at bounding box center [178, 126] width 107 height 17
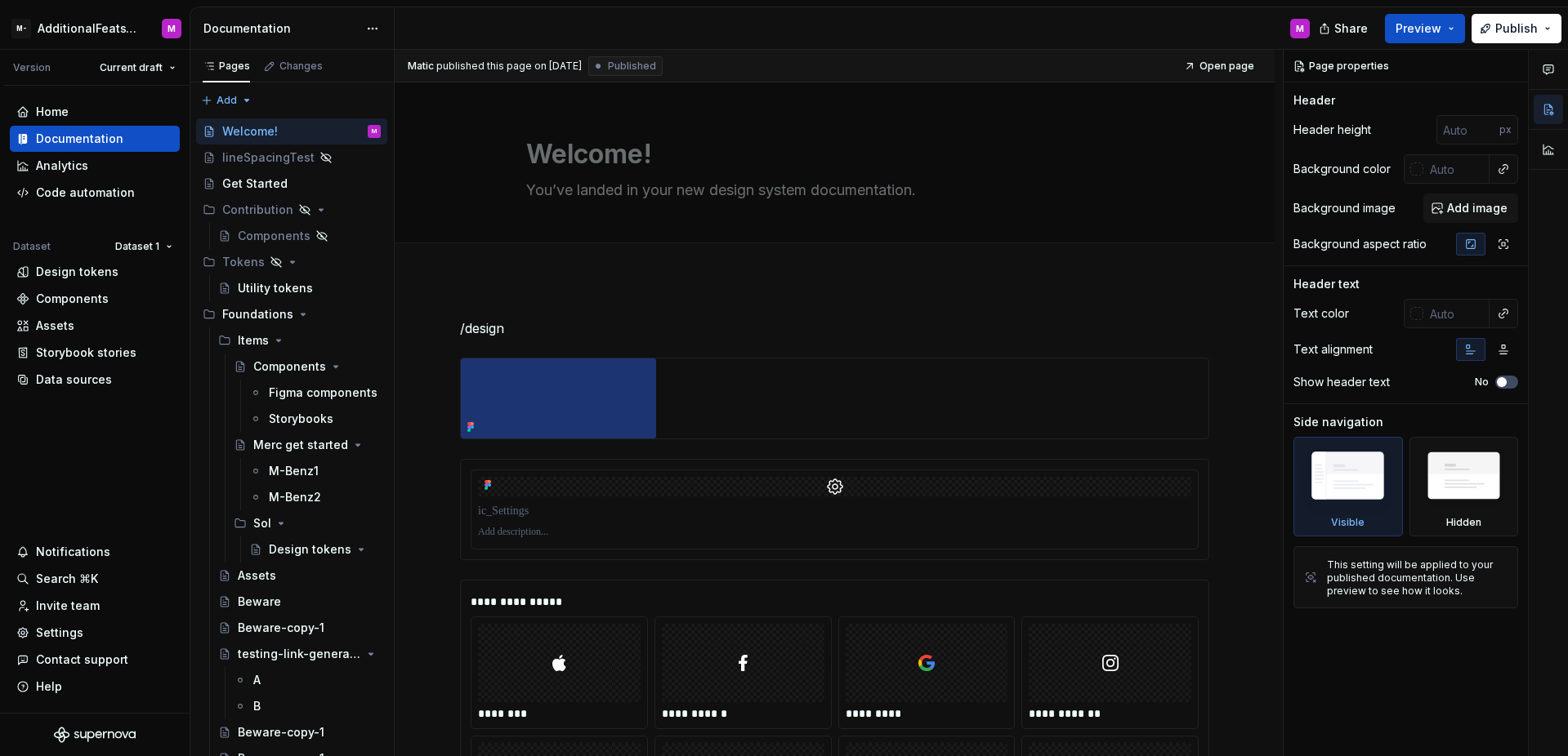
click at [455, 28] on div "M" at bounding box center [859, 28] width 929 height 43
click at [163, 59] on html "M- AdditionalFeatsTest M Version Current draft Home Documentation Analytics Cod…" at bounding box center [784, 378] width 1568 height 756
click at [142, 121] on div "v 0.1.1 - Sol" at bounding box center [178, 126] width 107 height 17
type textarea "*"
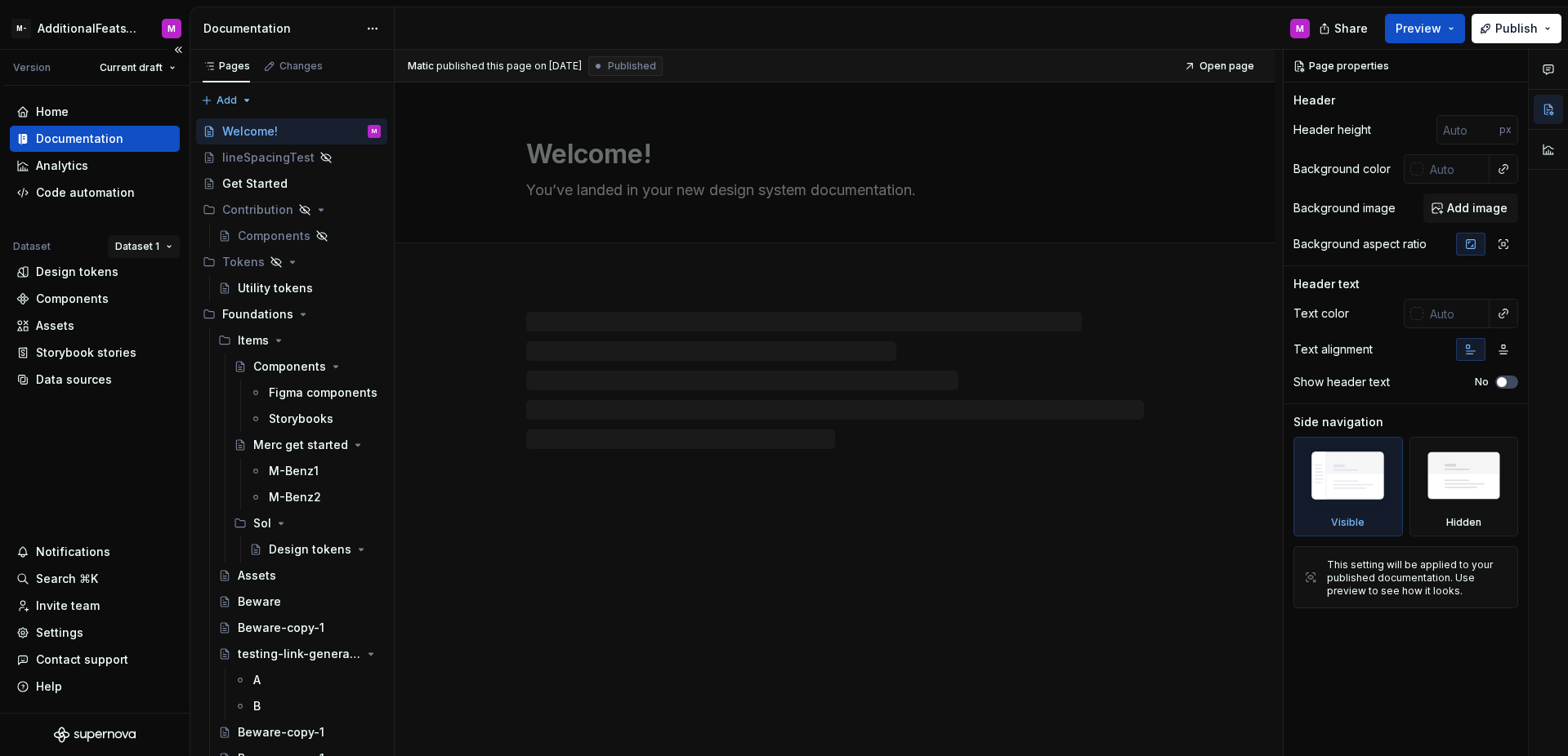
click at [137, 240] on html "M- AdditionalFeatsTest M Version Current draft Home Documentation Analytics Cod…" at bounding box center [784, 378] width 1568 height 756
click at [142, 101] on html "M- AdditionalFeatsTest M Version Current draft Home Documentation Analytics Cod…" at bounding box center [784, 378] width 1568 height 756
click at [146, 72] on html "M- AdditionalFeatsTest M Version Current draft Home Documentation Analytics Cod…" at bounding box center [784, 378] width 1568 height 756
click at [141, 130] on div "v 0.1.1 - Sol" at bounding box center [178, 125] width 107 height 17
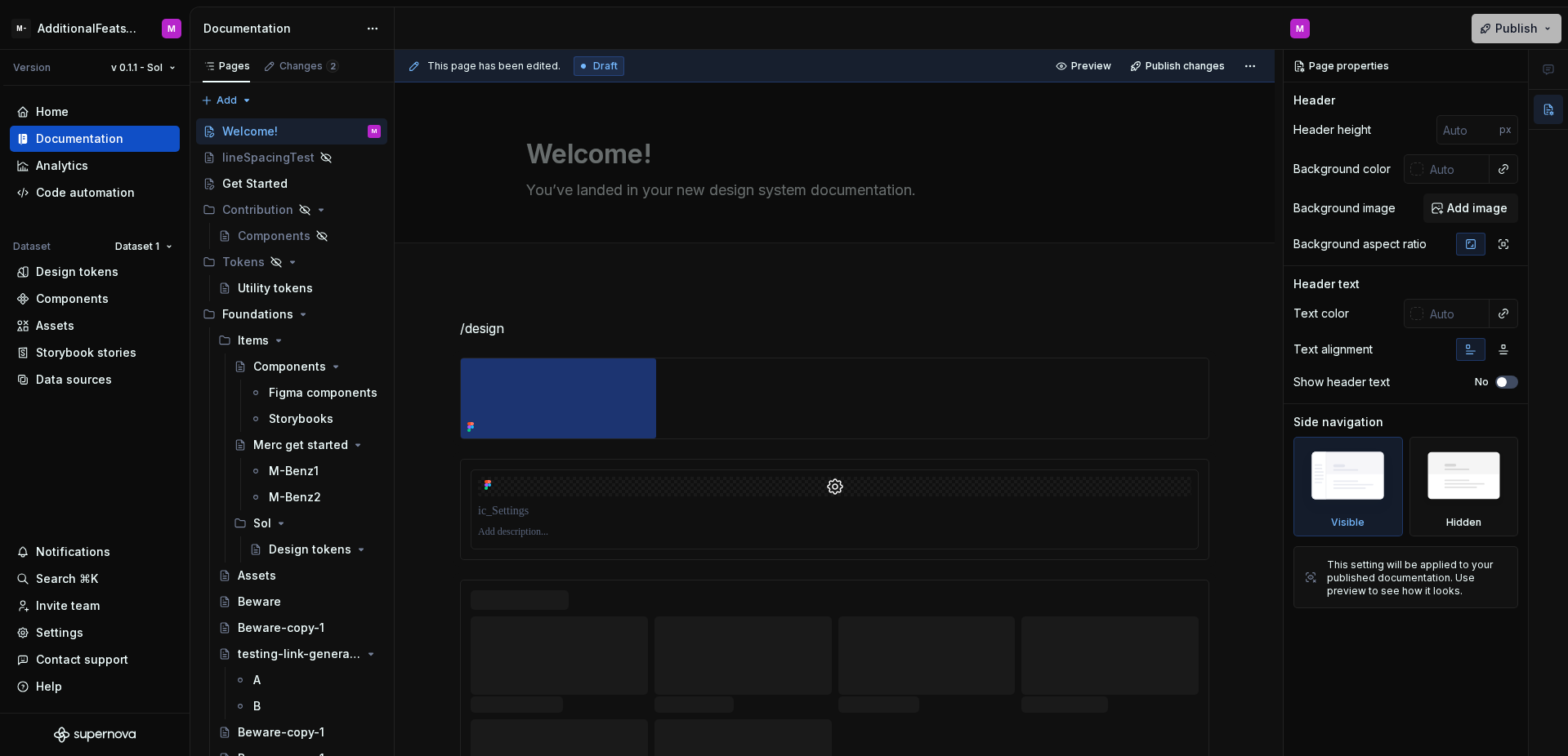
click at [1500, 32] on span "Publish" at bounding box center [1516, 28] width 43 height 17
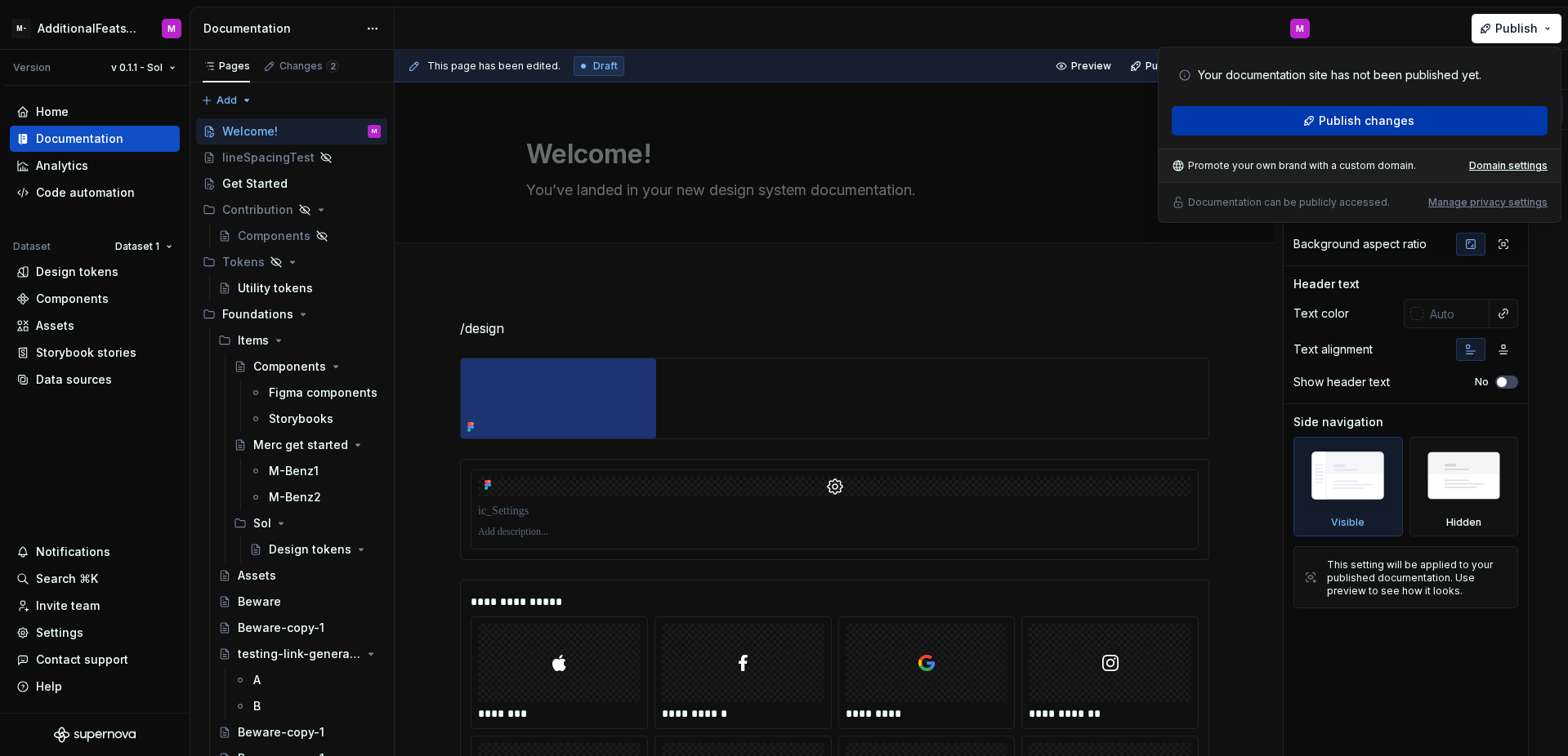
click at [1415, 120] on button "Publish changes" at bounding box center [1359, 121] width 376 height 30
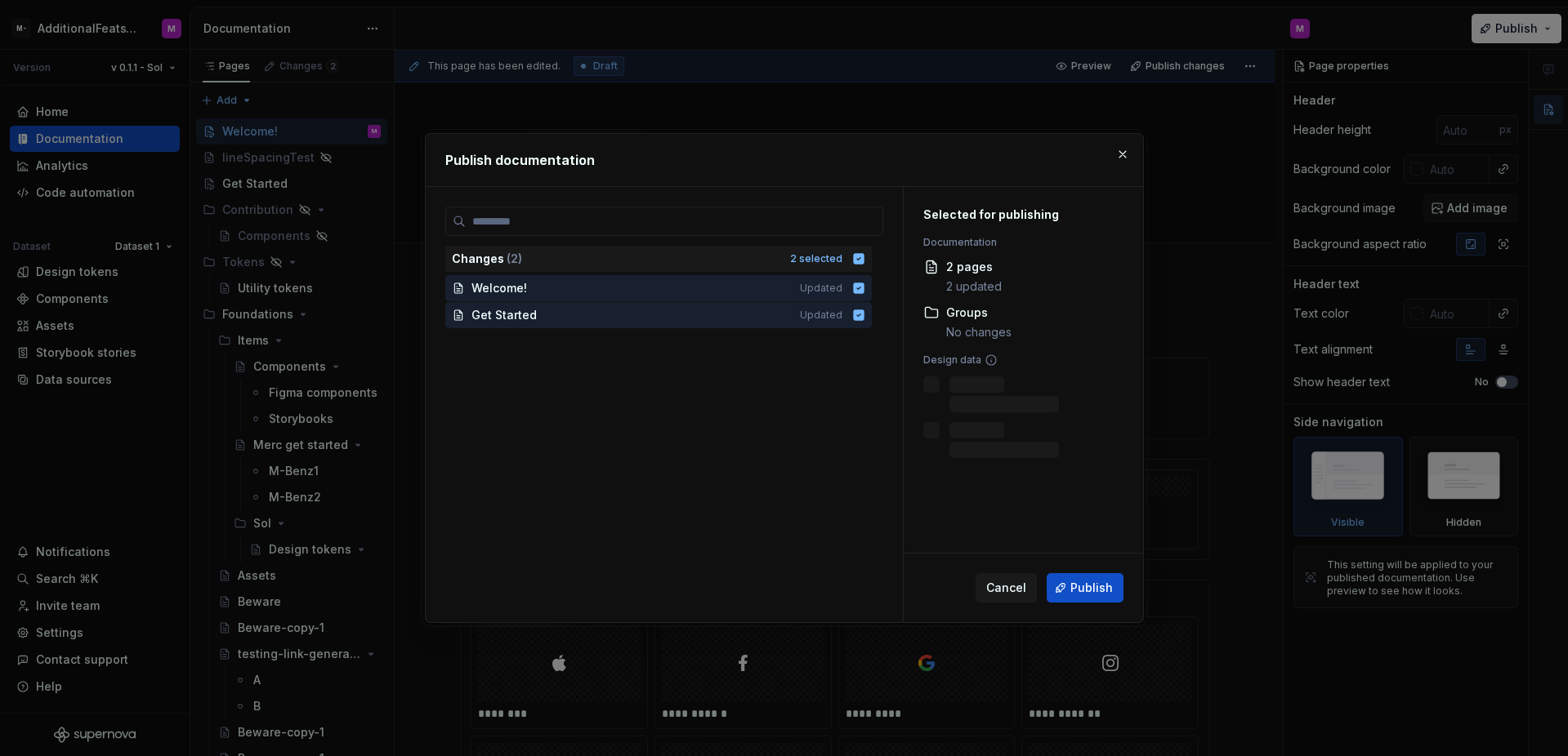
click at [1089, 587] on span "Publish" at bounding box center [1091, 588] width 43 height 17
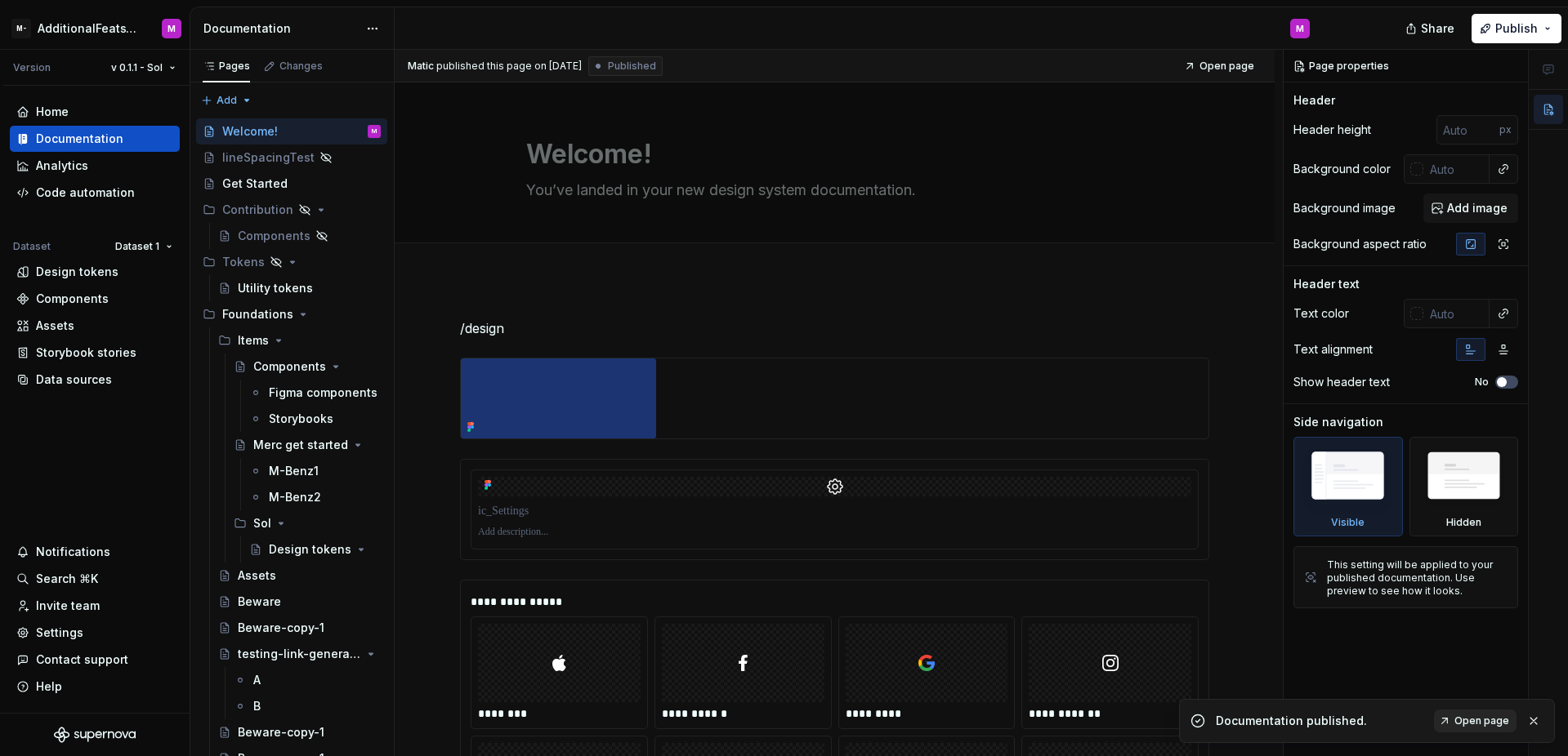
click at [1461, 717] on span "Open page" at bounding box center [1482, 720] width 55 height 13
type textarea "*"
click at [56, 636] on div "Settings" at bounding box center [59, 633] width 47 height 17
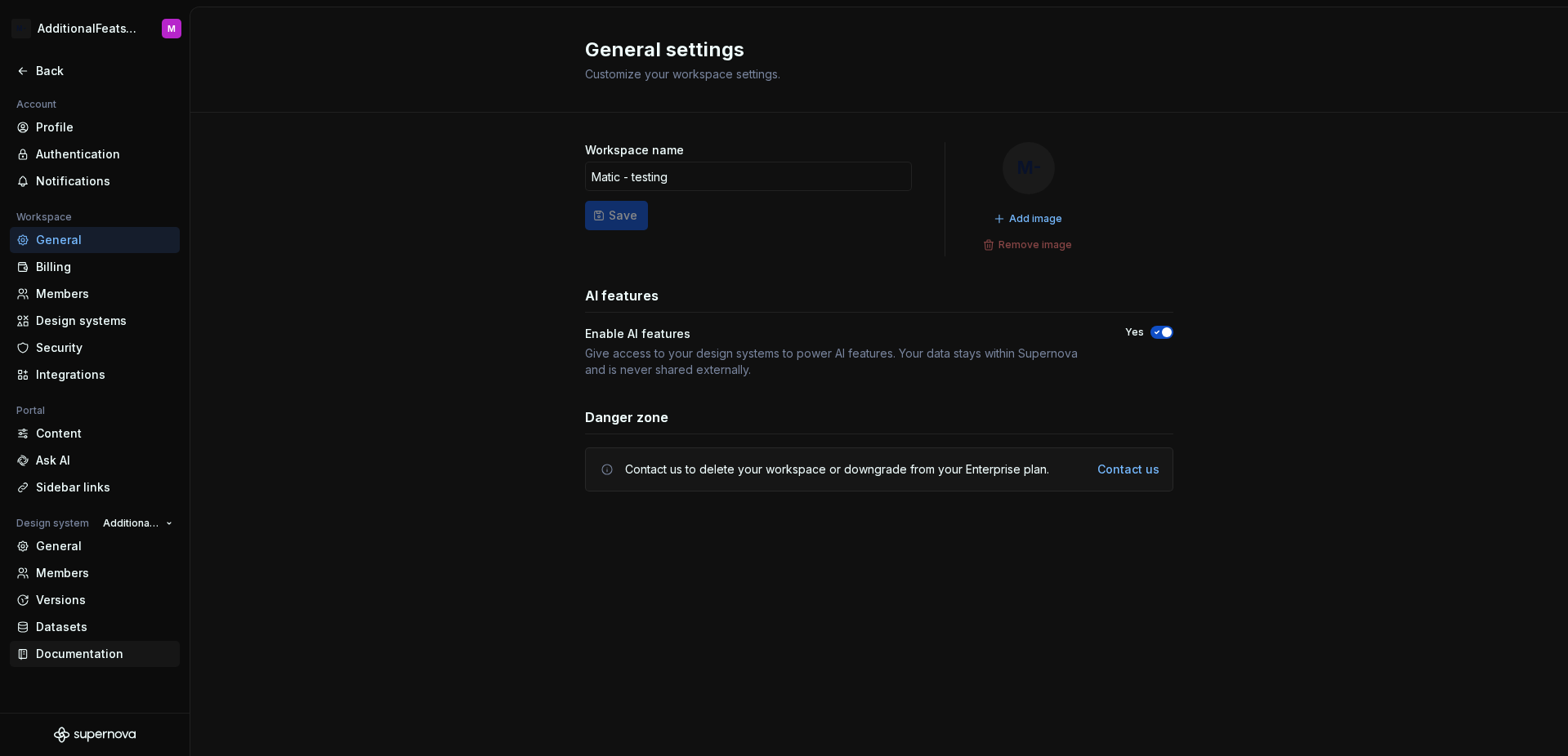
click at [75, 658] on div "Documentation" at bounding box center [104, 654] width 137 height 17
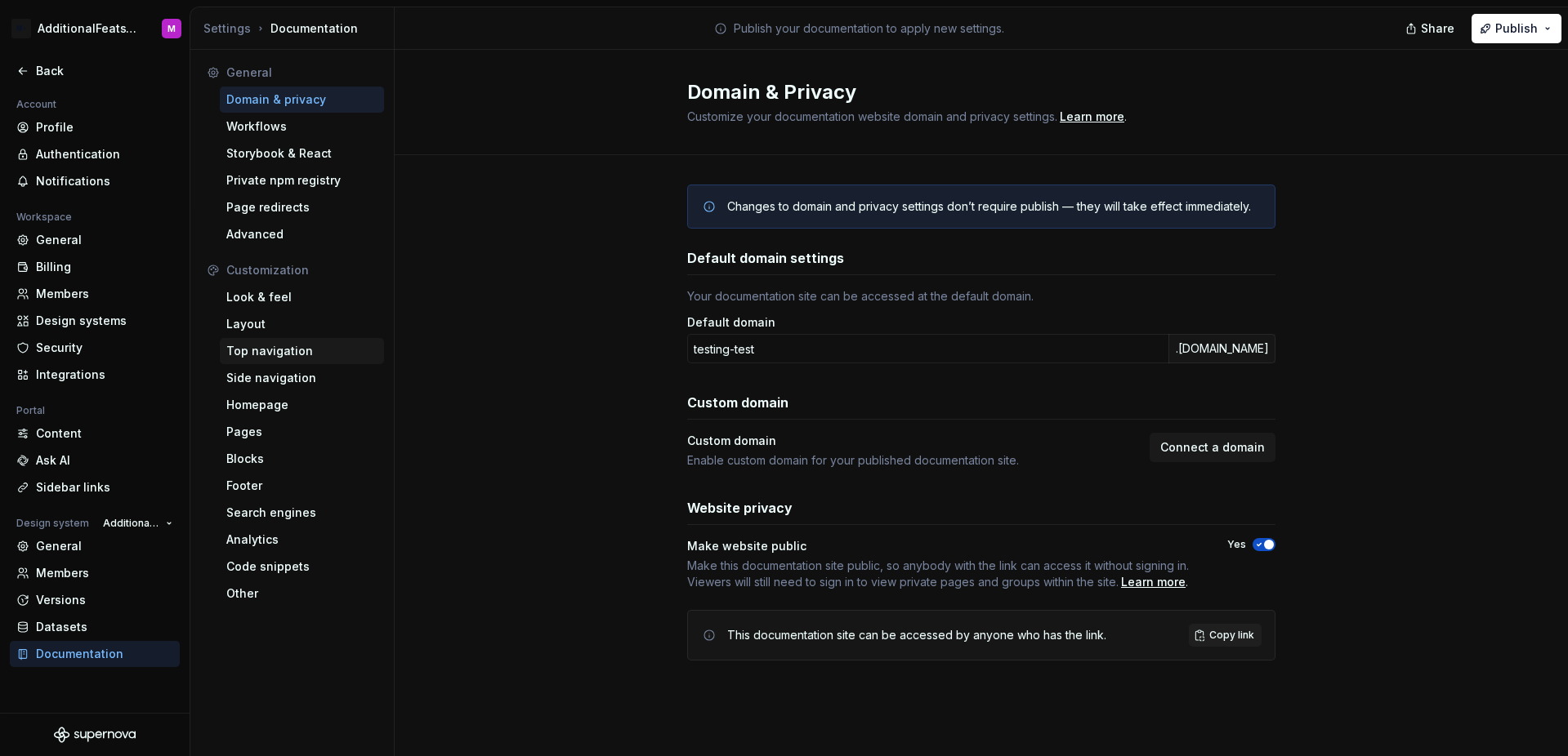
click at [296, 352] on div "Top navigation" at bounding box center [301, 351] width 151 height 17
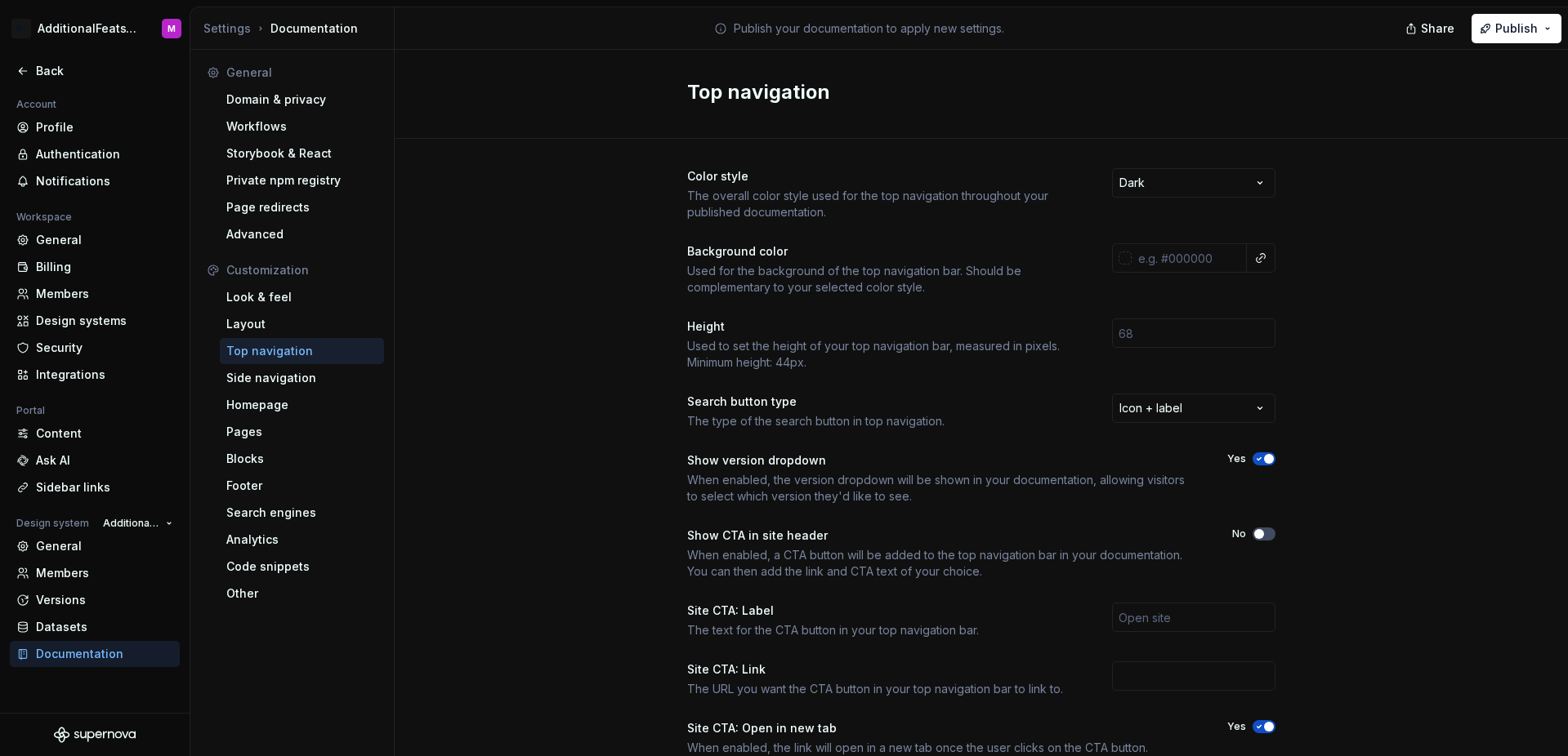
click at [563, 143] on div "Color style The overall color style used for the top navigation throughout your…" at bounding box center [981, 516] width 1173 height 754
click at [1340, 230] on div "Color style The overall color style used for the top navigation throughout your…" at bounding box center [981, 516] width 1173 height 754
